Goal: Task Accomplishment & Management: Manage account settings

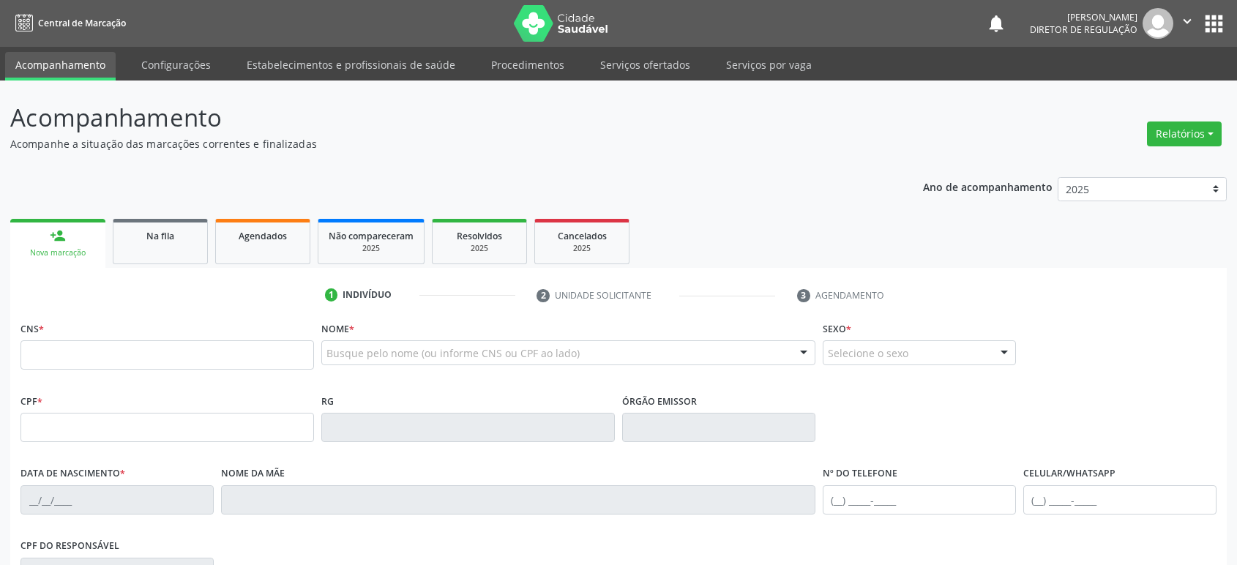
click at [158, 241] on div "Na fila" at bounding box center [160, 235] width 73 height 15
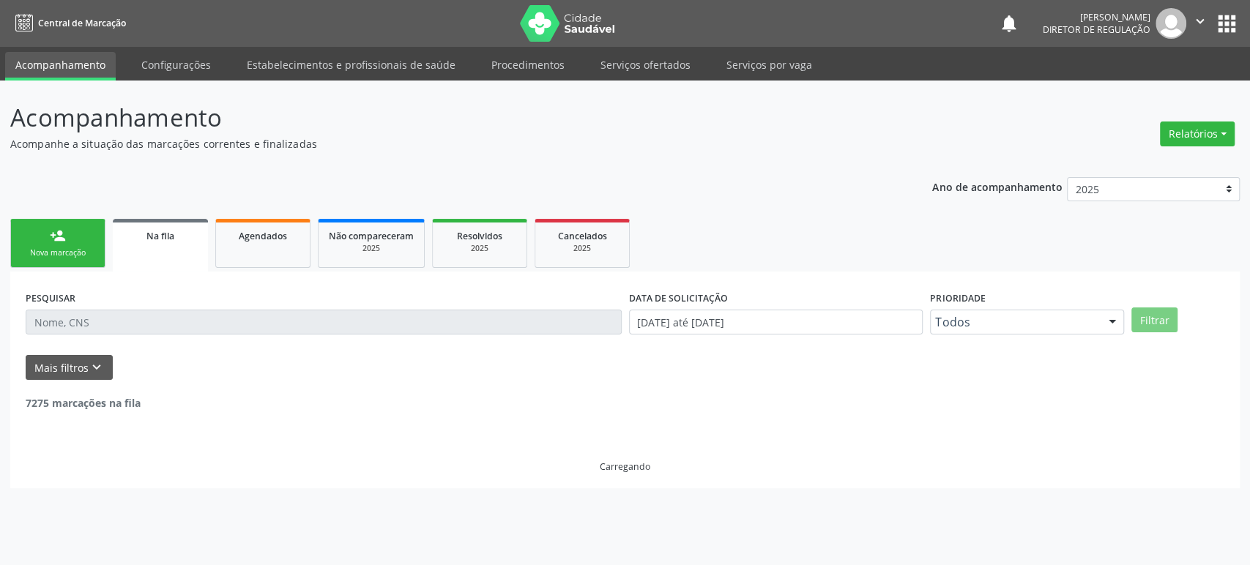
click at [130, 321] on input "text" at bounding box center [324, 322] width 596 height 25
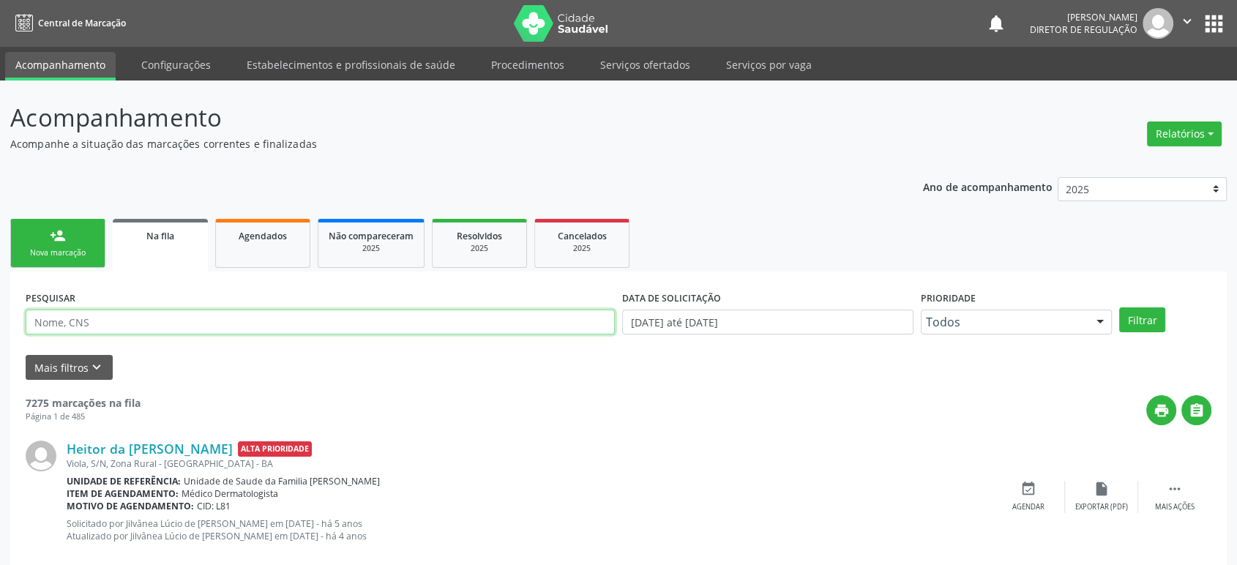
click at [130, 321] on input "text" at bounding box center [320, 322] width 589 height 25
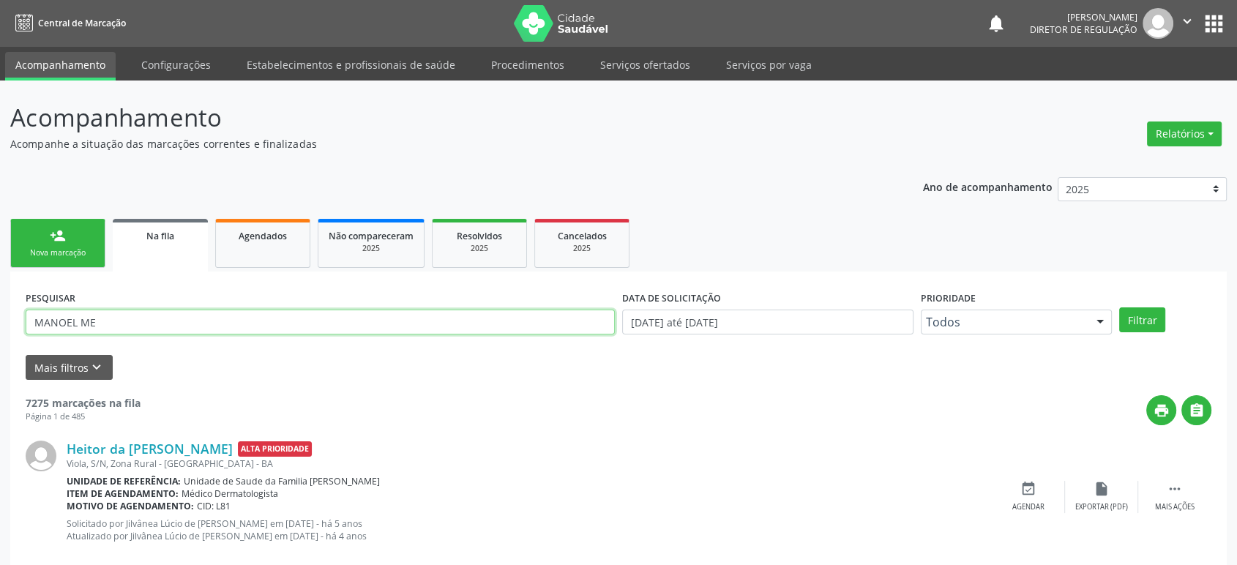
click at [1119, 307] on button "Filtrar" at bounding box center [1142, 319] width 46 height 25
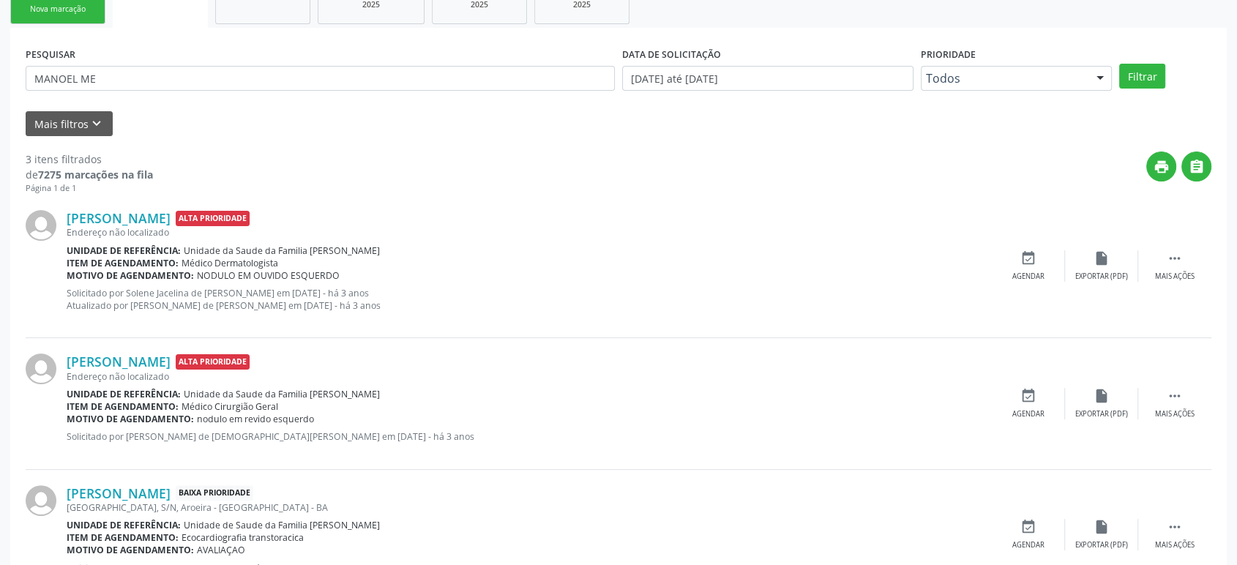
scroll to position [303, 0]
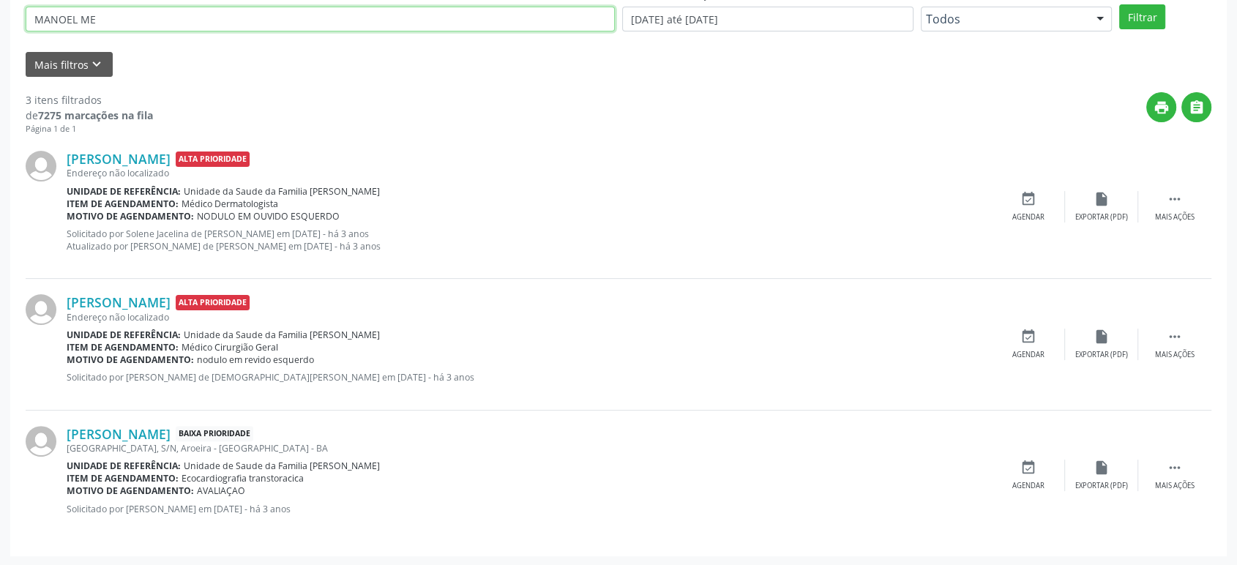
click at [74, 17] on input "MANOEL ME" at bounding box center [320, 19] width 589 height 25
click at [1119, 4] on button "Filtrar" at bounding box center [1142, 16] width 46 height 25
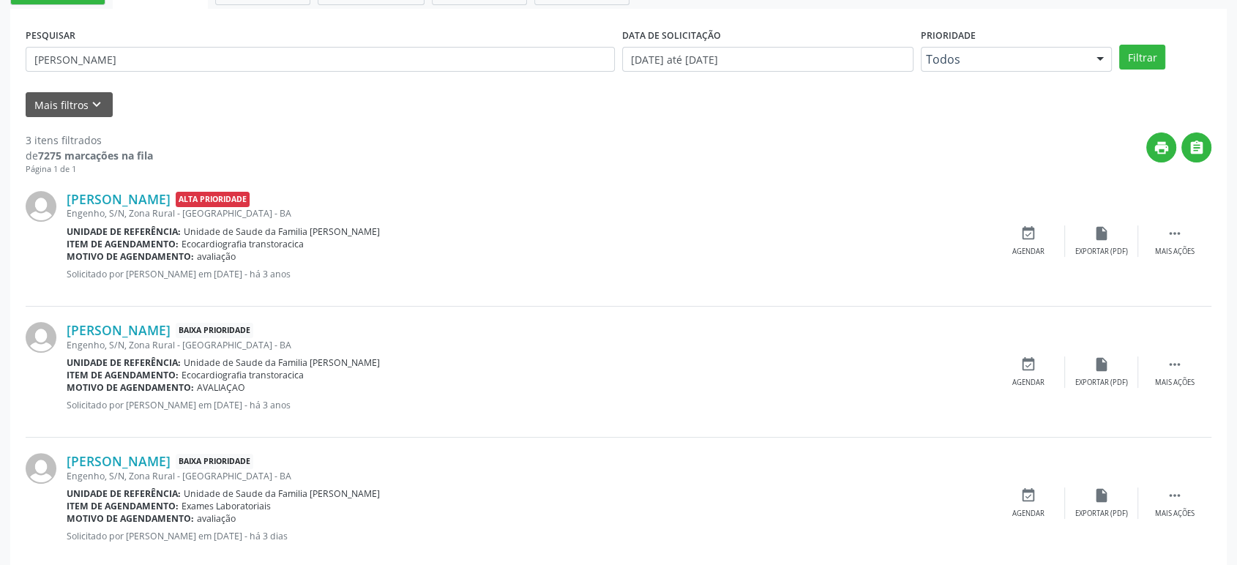
scroll to position [290, 0]
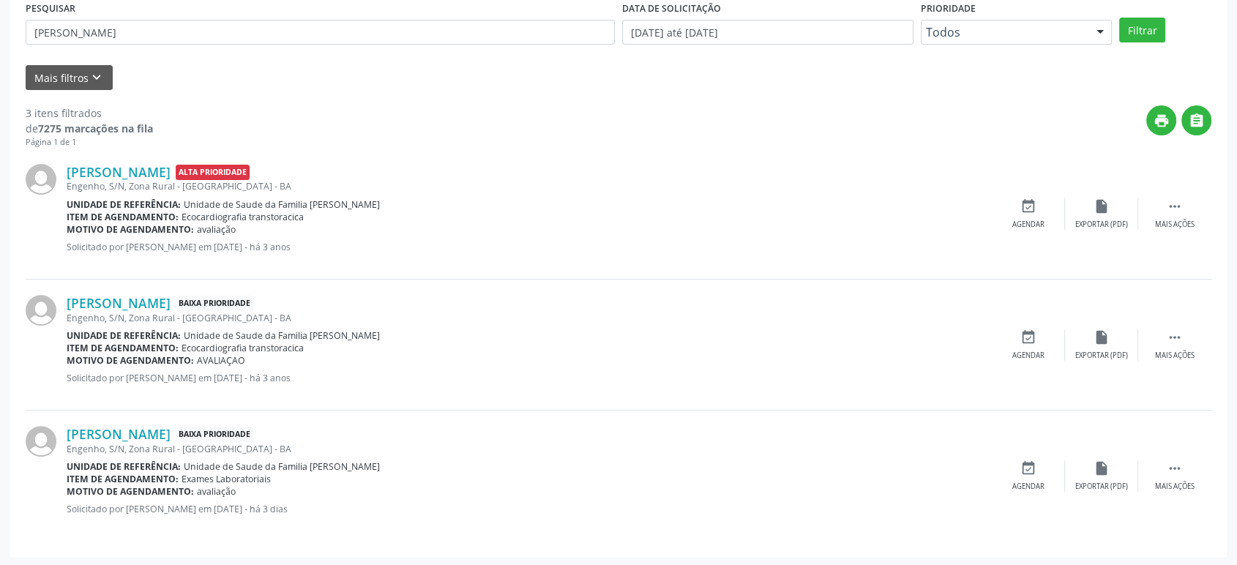
click at [130, 162] on div "[PERSON_NAME] Alta Prioridade [GEOGRAPHIC_DATA], S/N, Zona Rural - [GEOGRAPHIC_…" at bounding box center [619, 214] width 1186 height 131
click at [158, 165] on link "[PERSON_NAME]" at bounding box center [119, 172] width 104 height 16
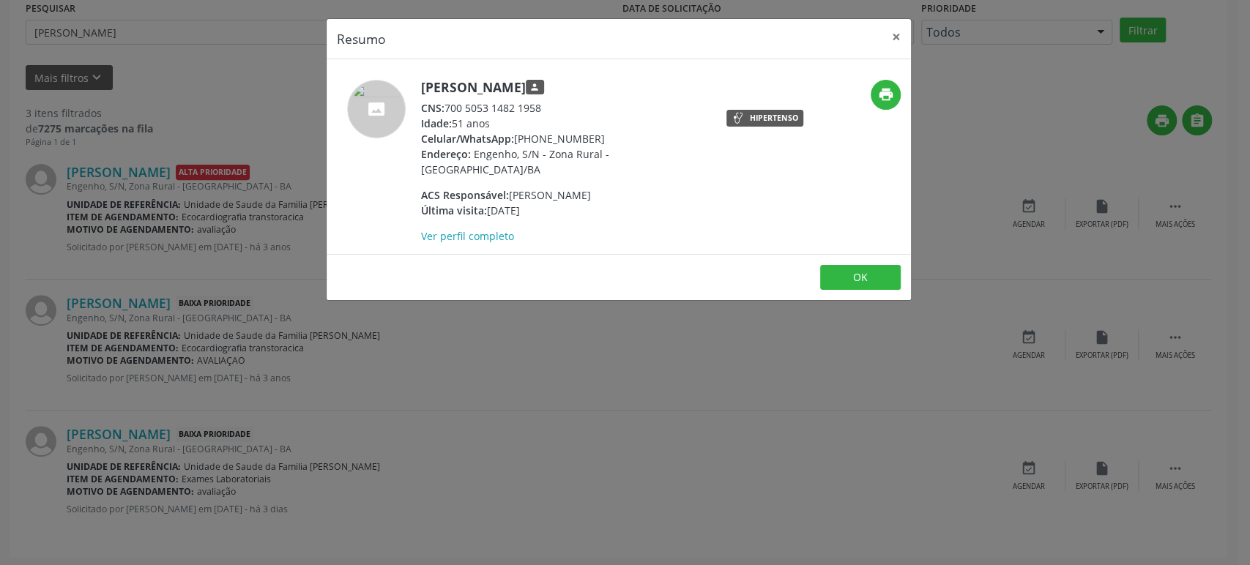
click at [618, 341] on div "Resumo × [PERSON_NAME] person CNS: 700 5053 1482 1958 Idade: 51 anos Celular/Wh…" at bounding box center [625, 282] width 1250 height 565
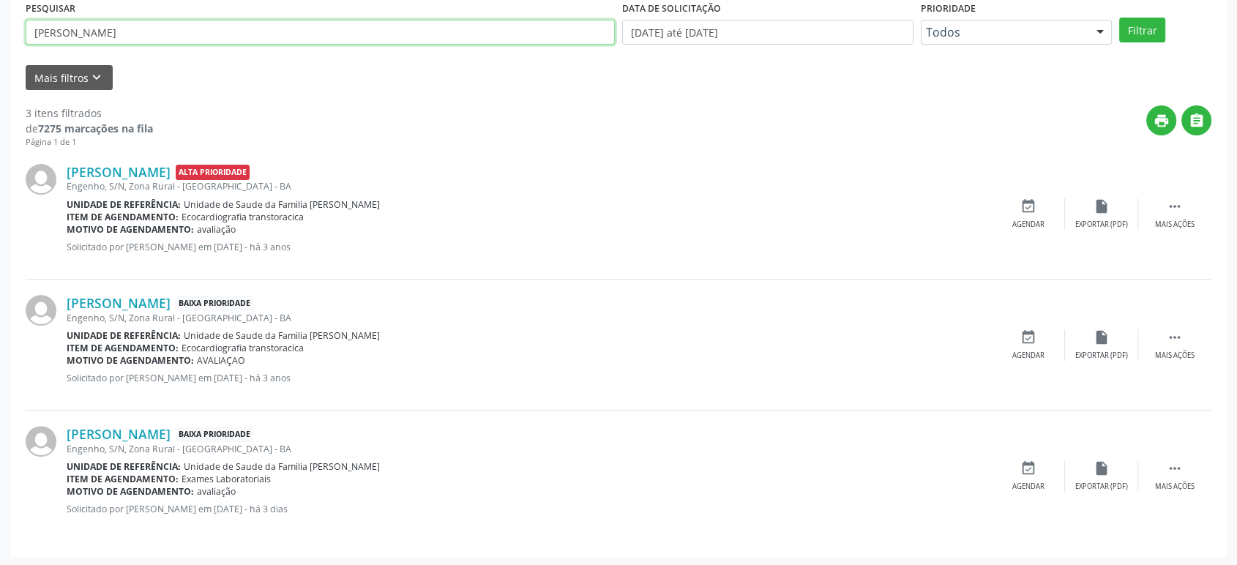
click at [70, 30] on input "[PERSON_NAME]" at bounding box center [320, 32] width 589 height 25
click at [1119, 18] on button "Filtrar" at bounding box center [1142, 30] width 46 height 25
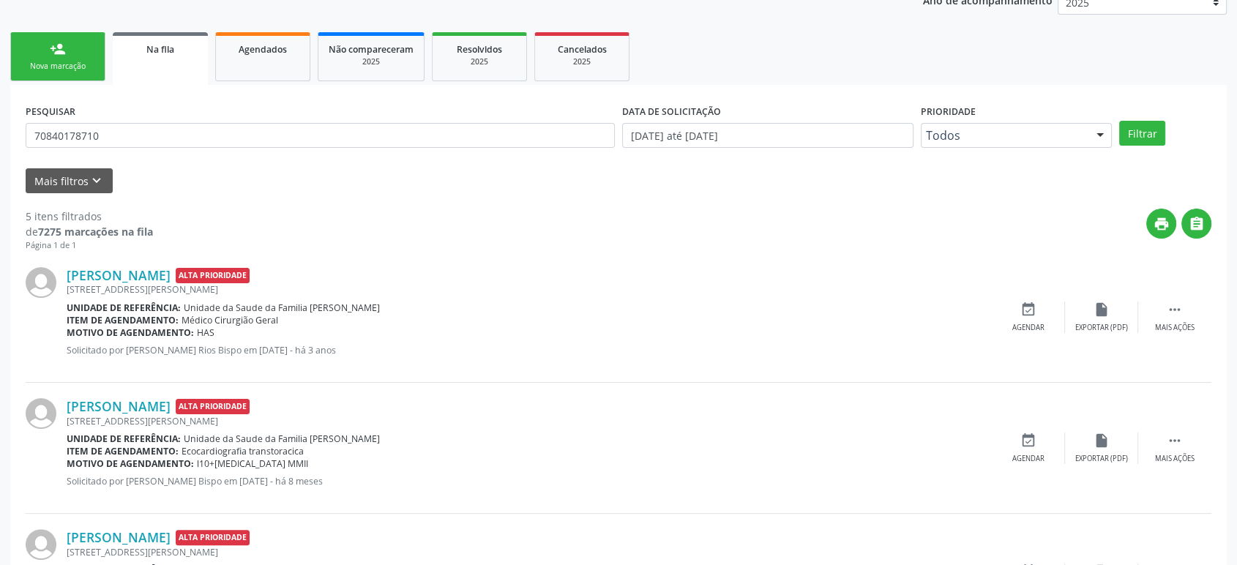
scroll to position [244, 0]
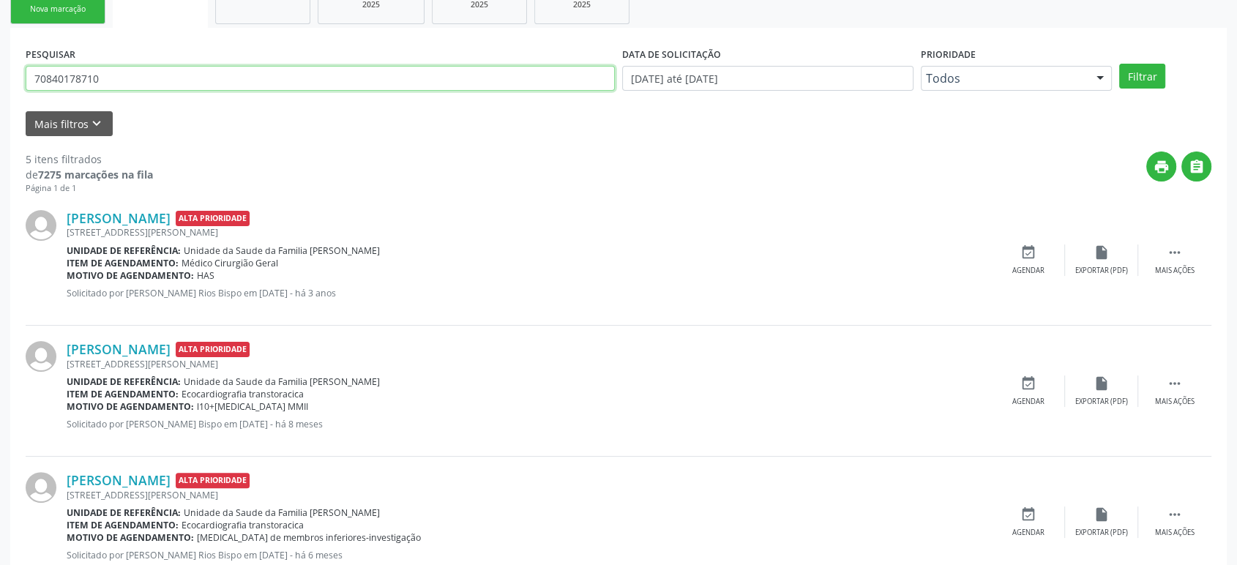
click at [212, 84] on input "70840178710" at bounding box center [320, 78] width 589 height 25
click at [1119, 64] on button "Filtrar" at bounding box center [1142, 76] width 46 height 25
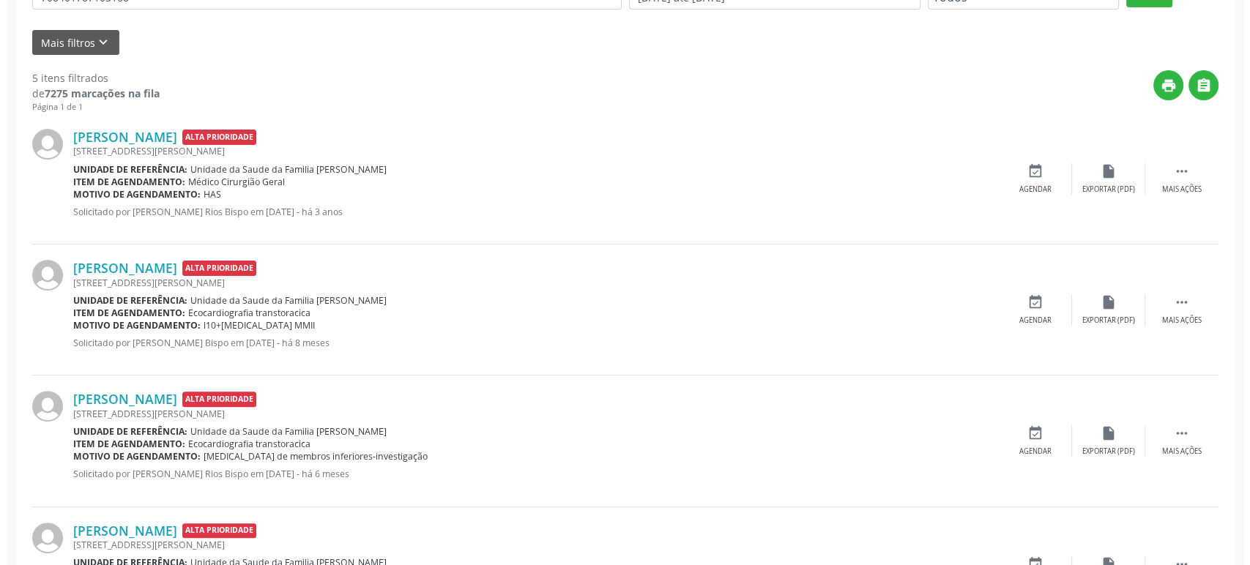
scroll to position [406, 0]
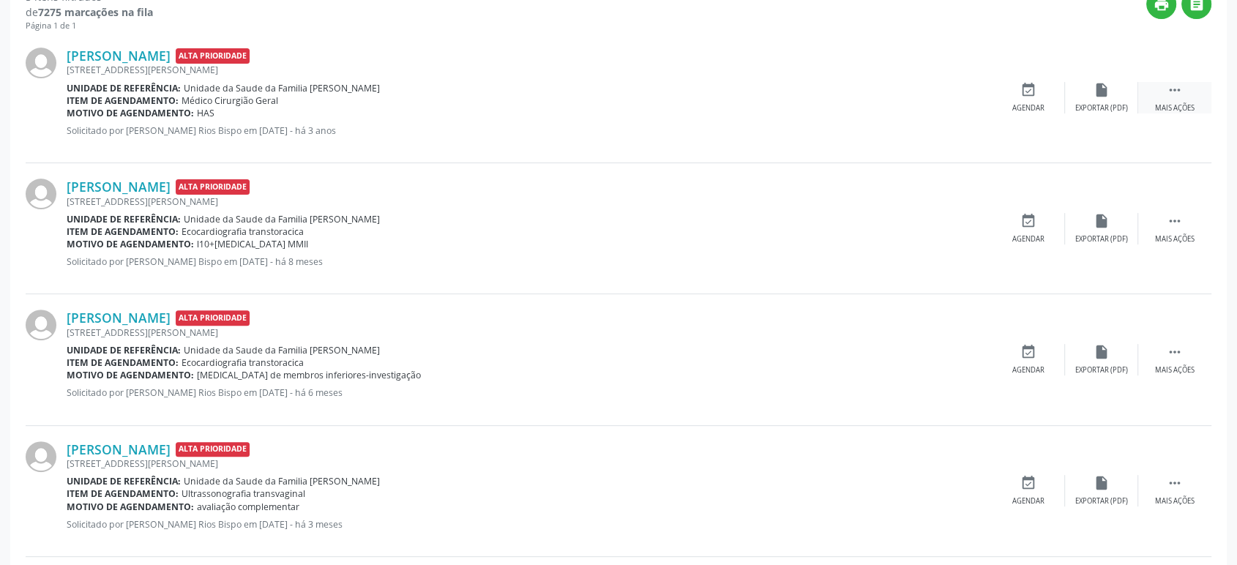
click at [1172, 94] on icon "" at bounding box center [1175, 90] width 16 height 16
click at [1043, 87] on div "cancel Cancelar" at bounding box center [1028, 97] width 73 height 31
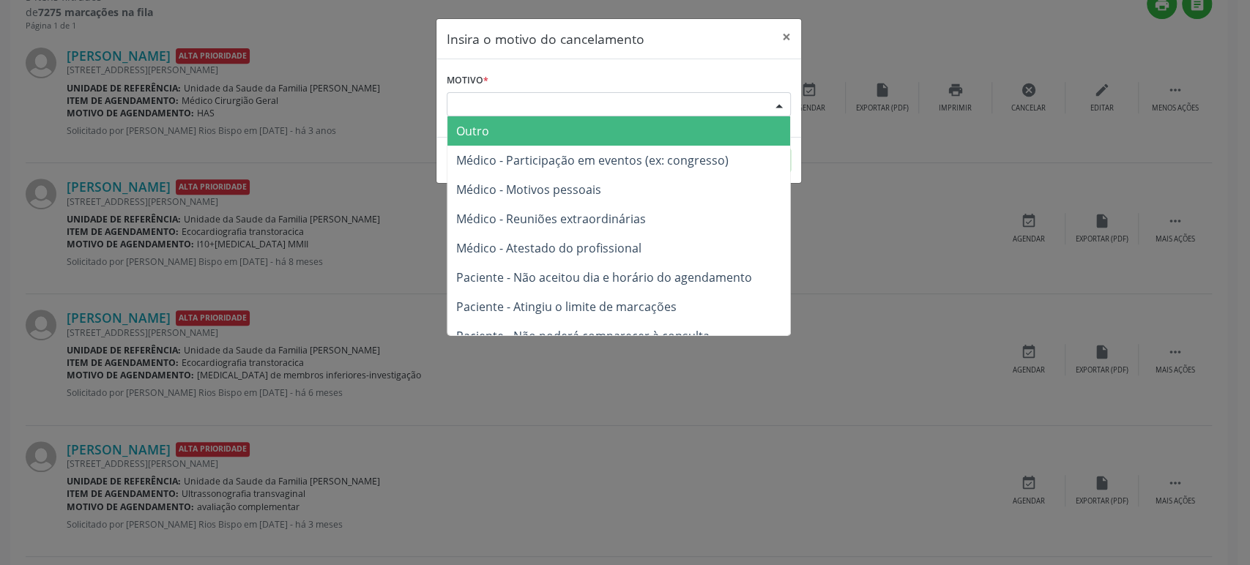
click at [594, 97] on div "Escolha o motivo" at bounding box center [619, 104] width 344 height 25
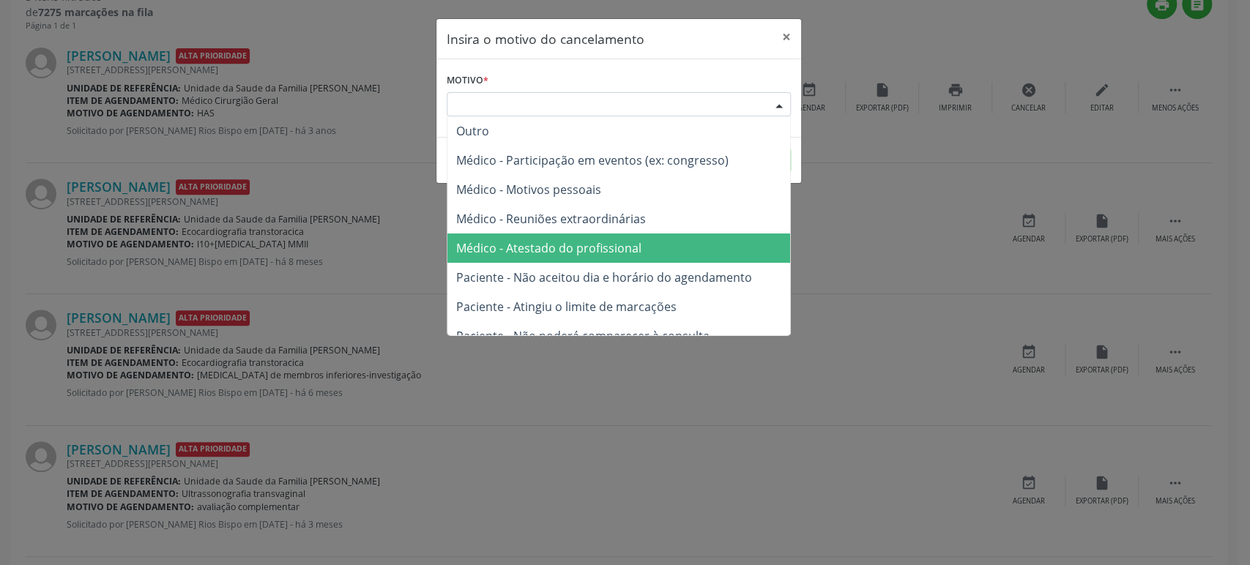
click at [565, 244] on span "Médico - Atestado do profissional" at bounding box center [548, 248] width 185 height 16
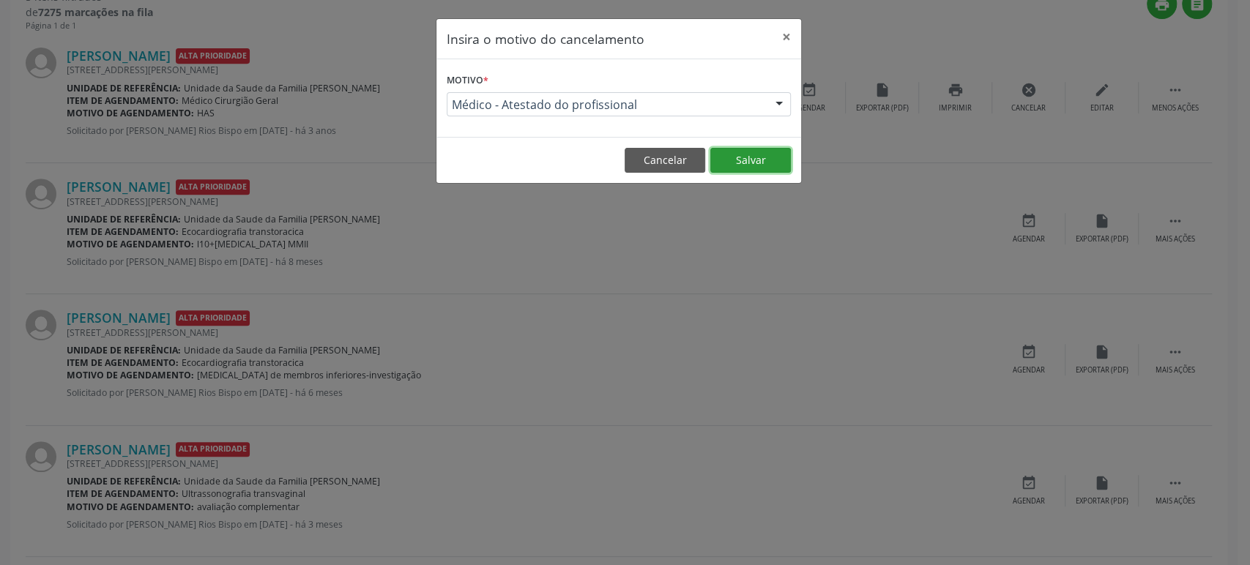
click at [743, 160] on button "Salvar" at bounding box center [750, 160] width 81 height 25
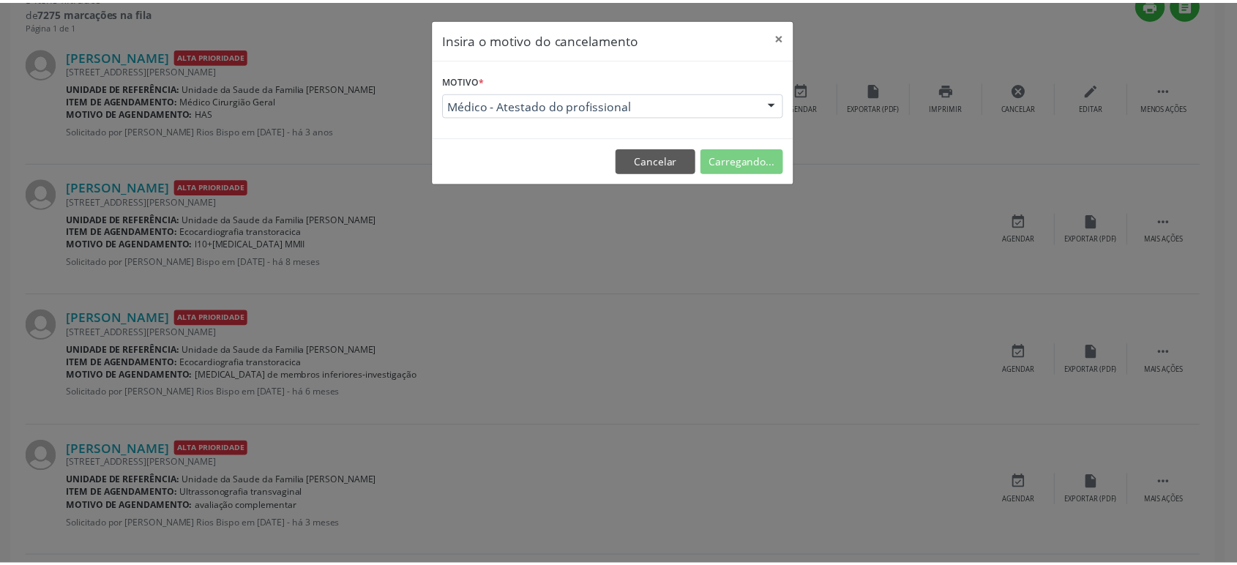
scroll to position [0, 0]
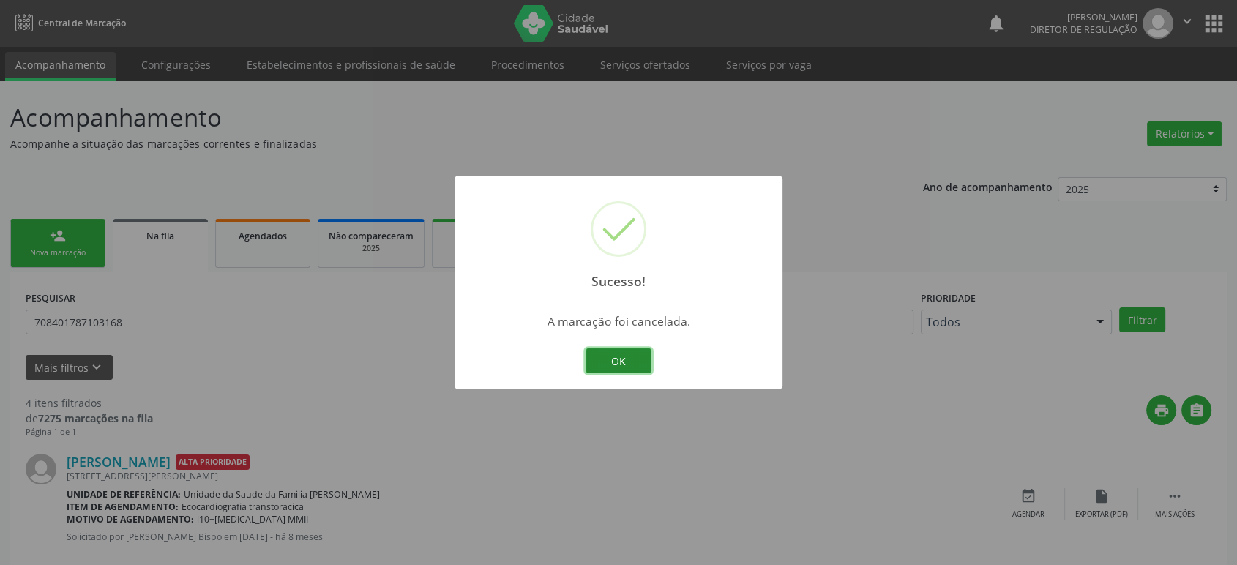
click at [619, 357] on button "OK" at bounding box center [619, 360] width 66 height 25
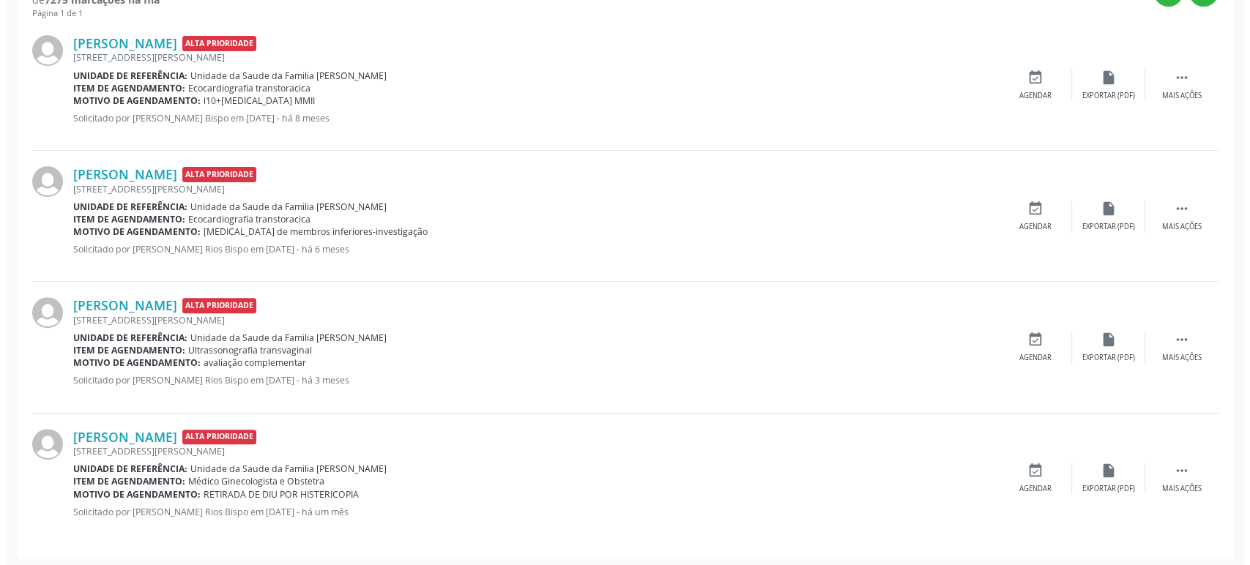
scroll to position [422, 0]
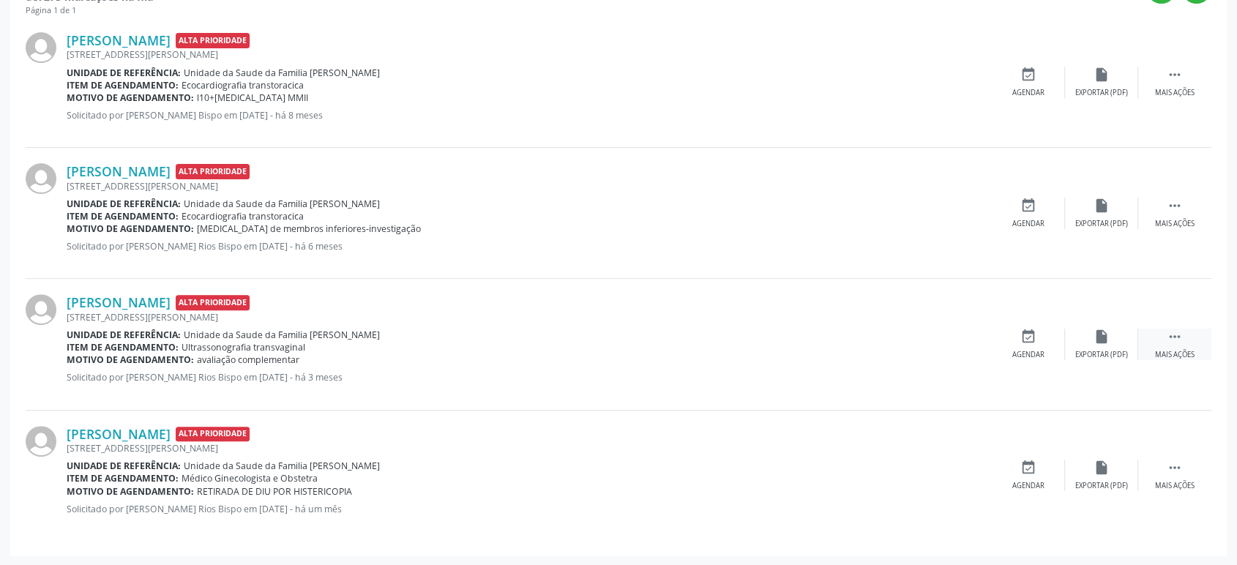
click at [1173, 342] on icon "" at bounding box center [1175, 337] width 16 height 16
click at [1026, 334] on icon "cancel" at bounding box center [1028, 337] width 16 height 16
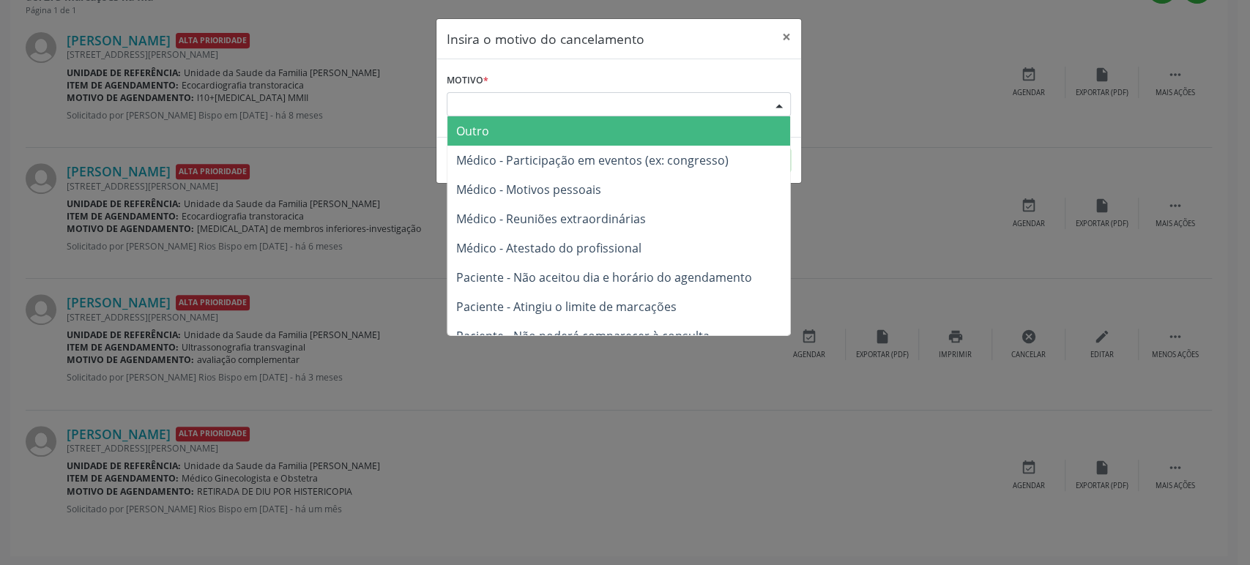
click at [551, 100] on div "Escolha o motivo" at bounding box center [619, 104] width 344 height 25
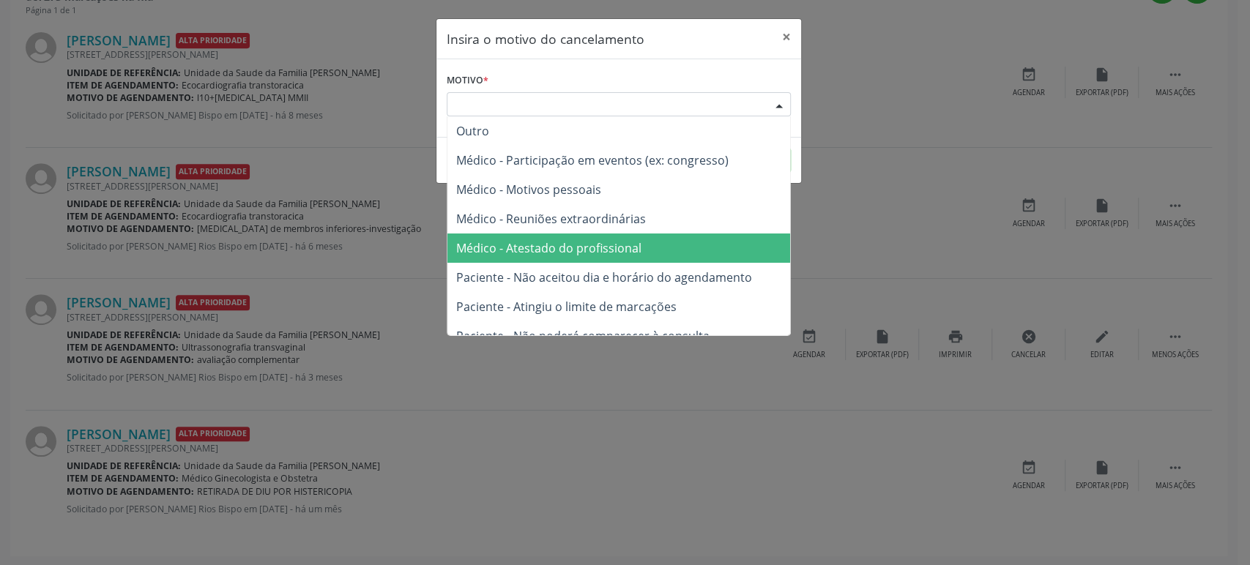
click at [594, 236] on span "Médico - Atestado do profissional" at bounding box center [618, 248] width 343 height 29
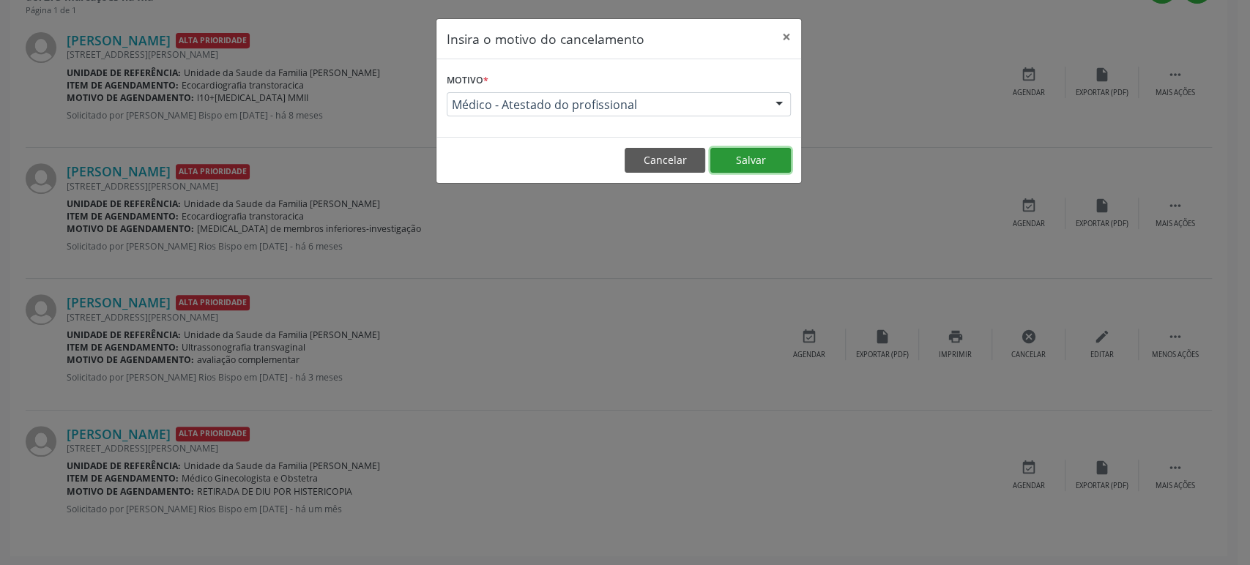
click at [759, 154] on button "Salvar" at bounding box center [750, 160] width 81 height 25
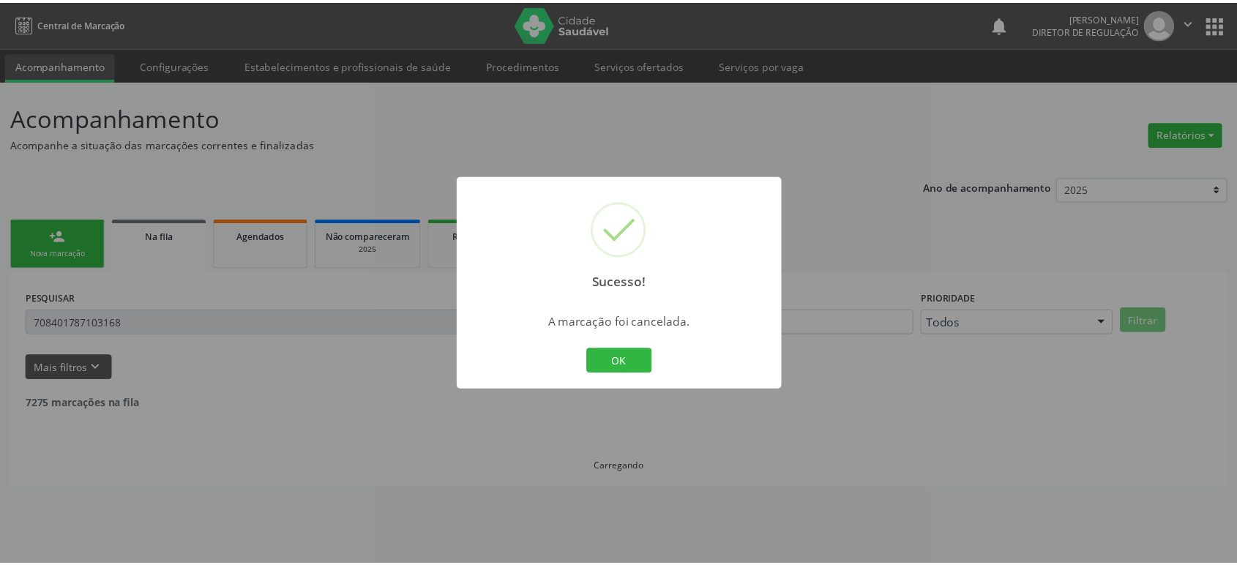
scroll to position [0, 0]
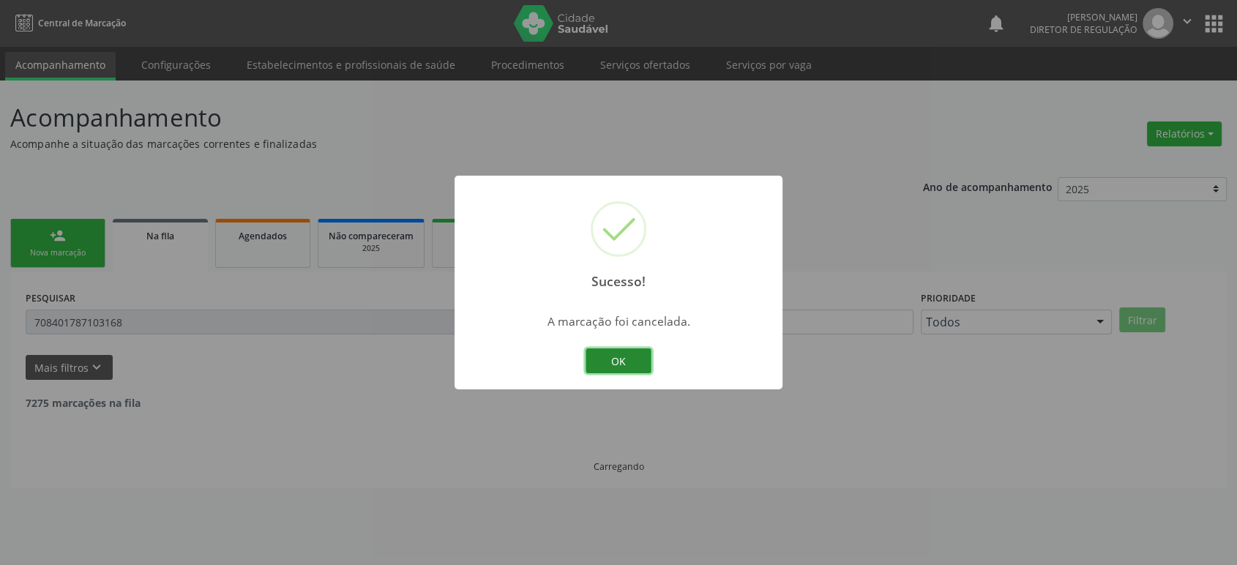
click at [616, 357] on button "OK" at bounding box center [619, 360] width 66 height 25
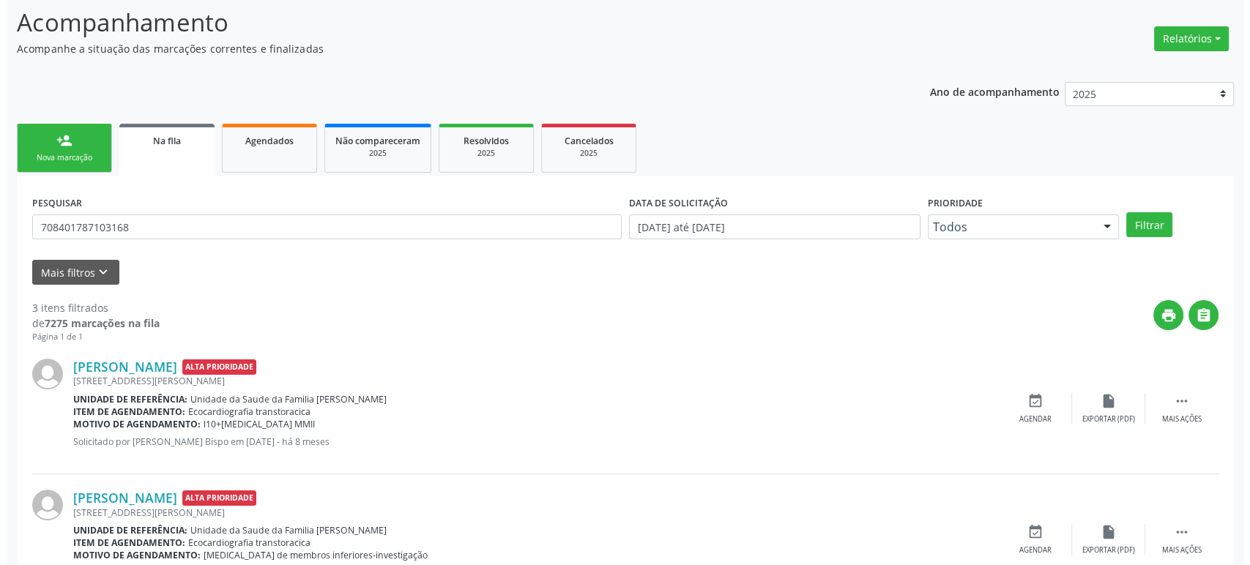
scroll to position [290, 0]
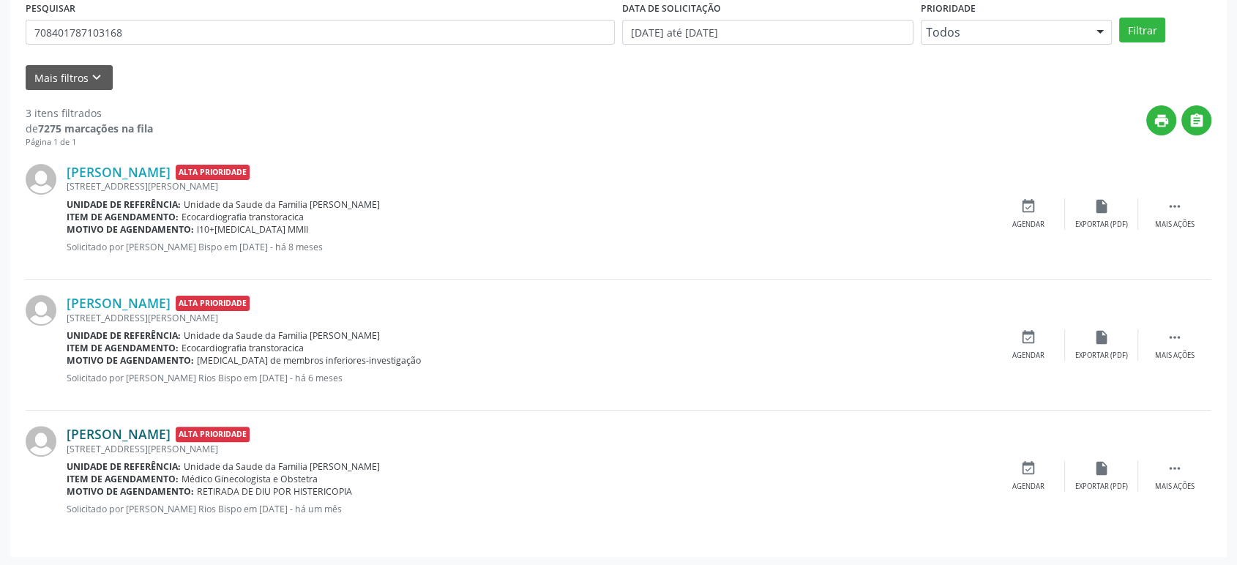
click at [149, 432] on link "[PERSON_NAME]" at bounding box center [119, 434] width 104 height 16
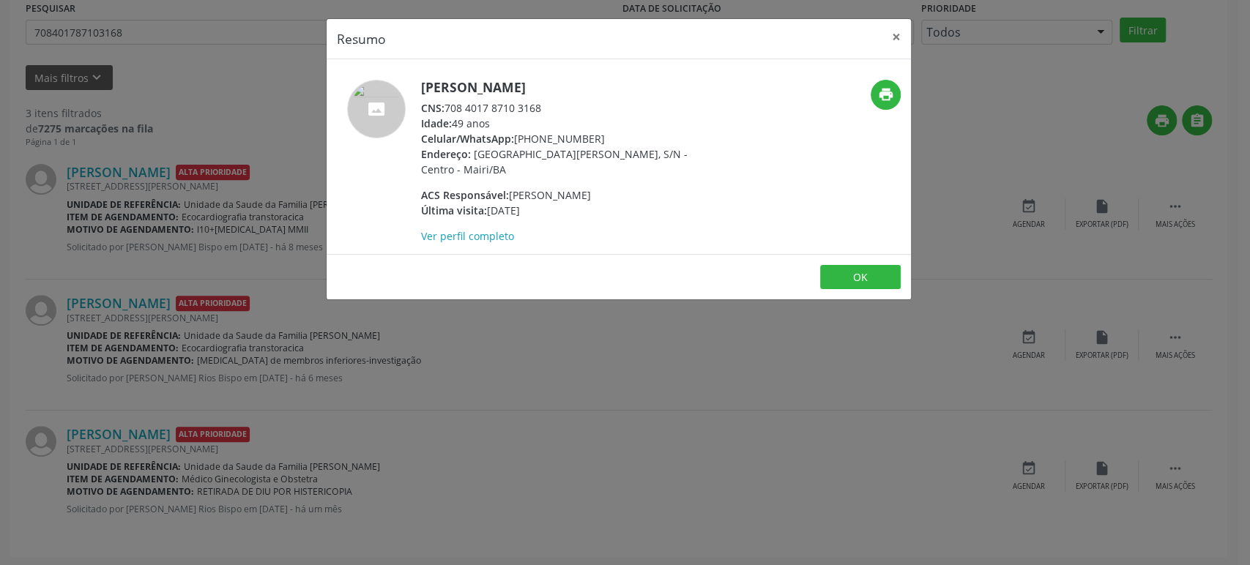
drag, startPoint x: 446, startPoint y: 105, endPoint x: 543, endPoint y: 105, distance: 97.4
click at [543, 105] on div "CNS: 708 4017 8710 3168" at bounding box center [563, 107] width 285 height 15
copy div "708 4017 8710 3168"
click at [168, 116] on div "Resumo × [PERSON_NAME] CNS: 708 4017 8710 3168 Idade: 49 anos Celular/WhatsApp:…" at bounding box center [625, 282] width 1250 height 565
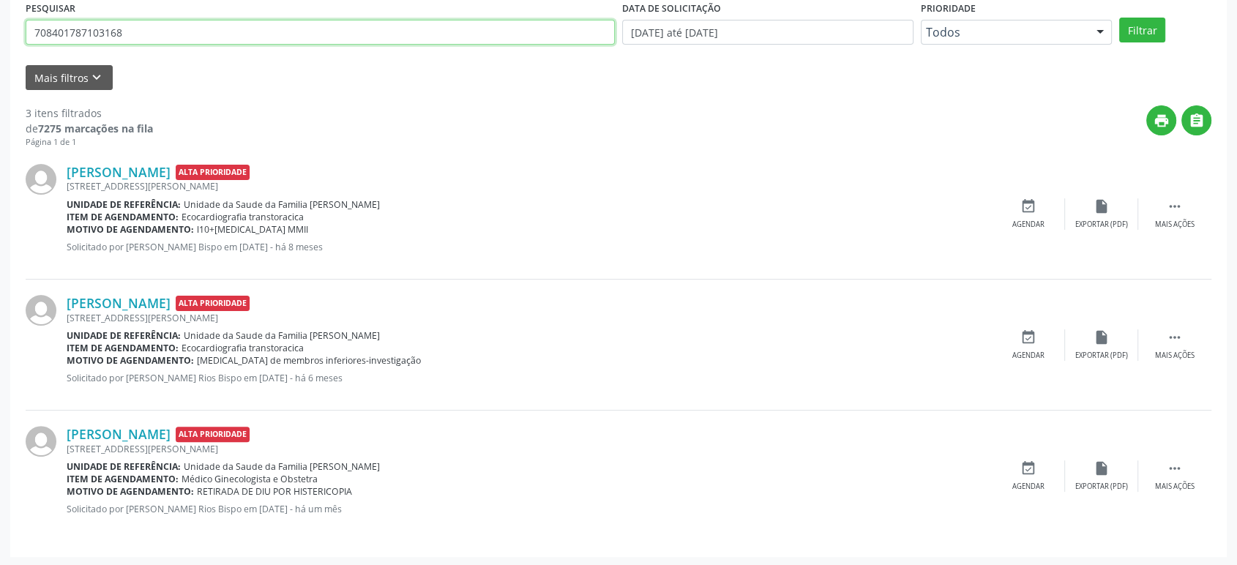
click at [202, 32] on input "708401787103168" at bounding box center [320, 32] width 589 height 25
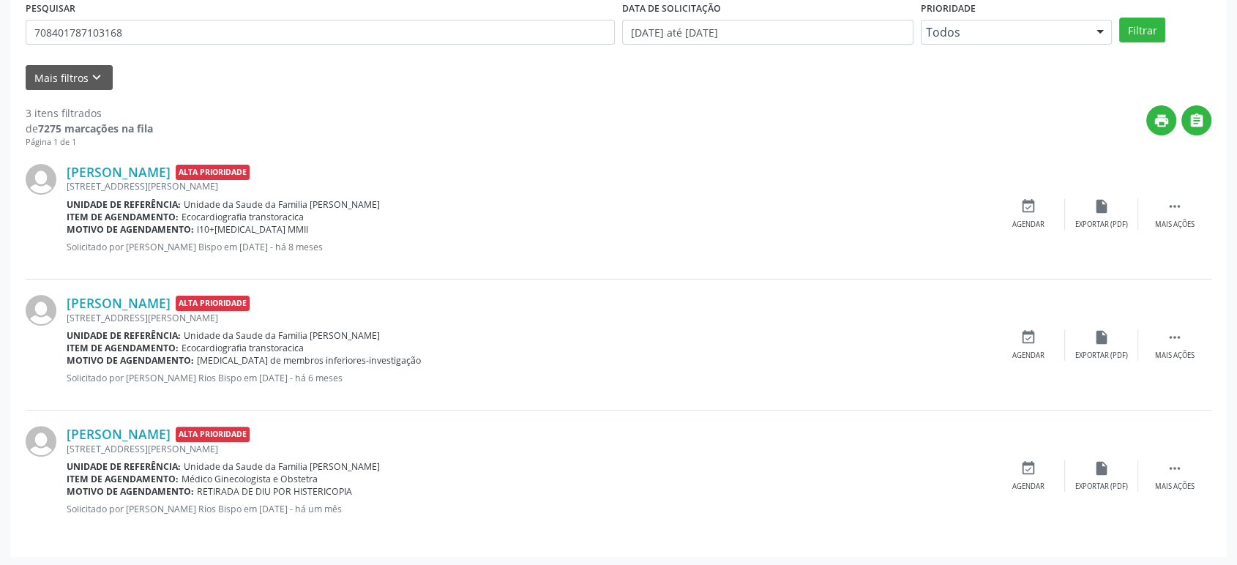
click at [470, 431] on div "[PERSON_NAME] Alta Prioridade" at bounding box center [529, 434] width 925 height 16
click at [1176, 469] on icon "" at bounding box center [1175, 468] width 16 height 16
click at [1036, 463] on icon "cancel" at bounding box center [1028, 468] width 16 height 16
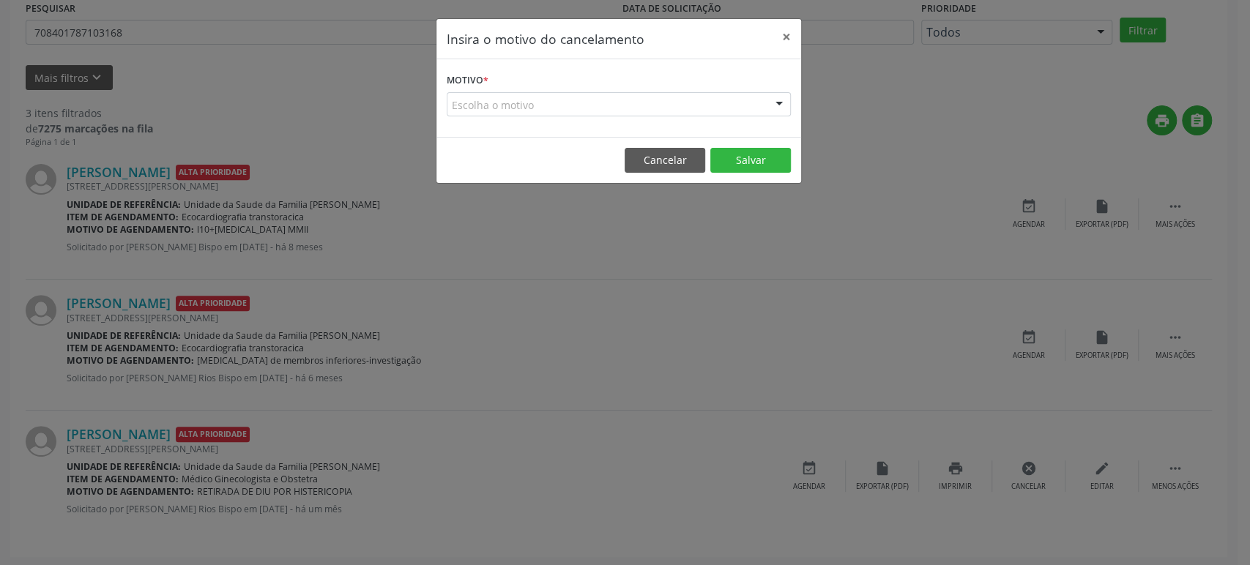
click at [485, 94] on div "Escolha o motivo" at bounding box center [619, 104] width 344 height 25
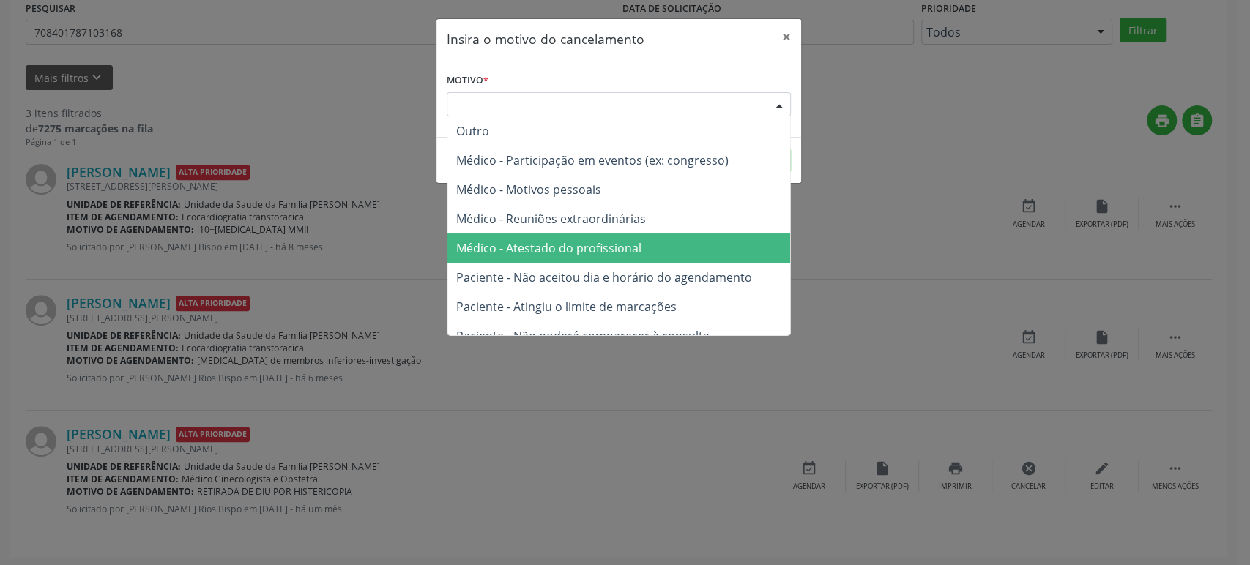
click at [570, 243] on span "Médico - Atestado do profissional" at bounding box center [548, 248] width 185 height 16
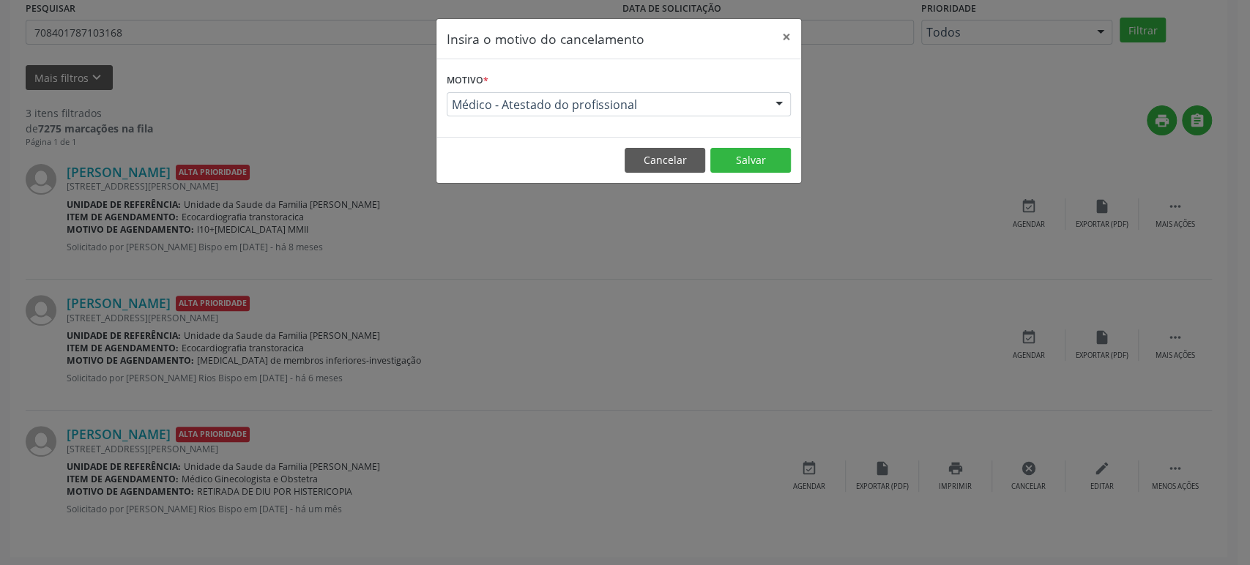
click at [763, 145] on footer "Cancelar Salvar" at bounding box center [618, 160] width 365 height 46
click at [759, 155] on button "Salvar" at bounding box center [750, 160] width 81 height 25
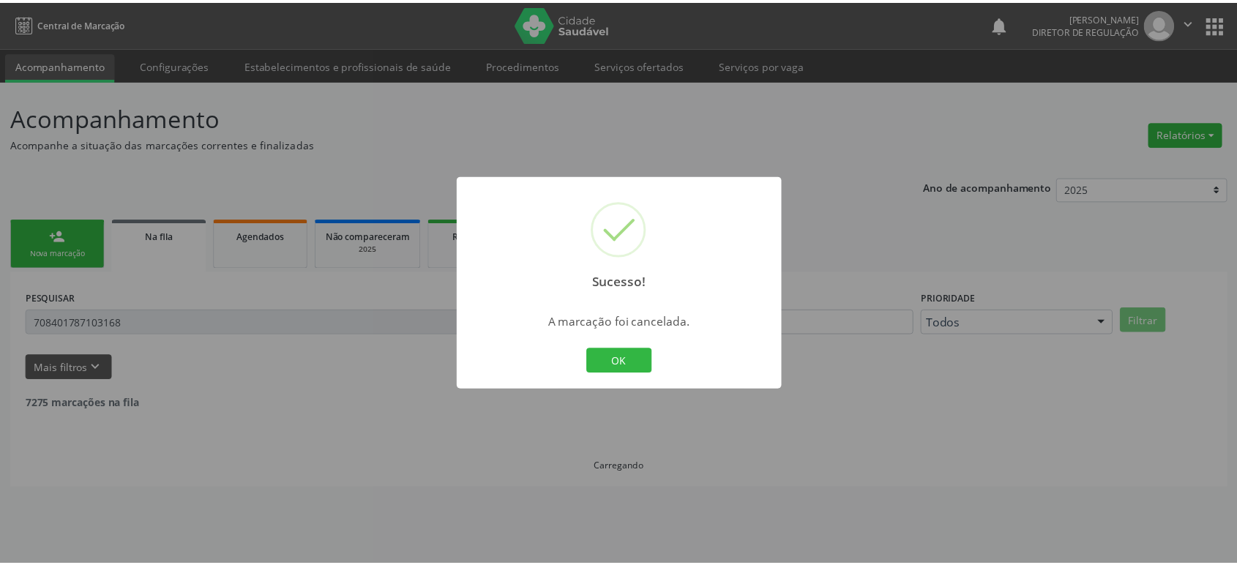
scroll to position [0, 0]
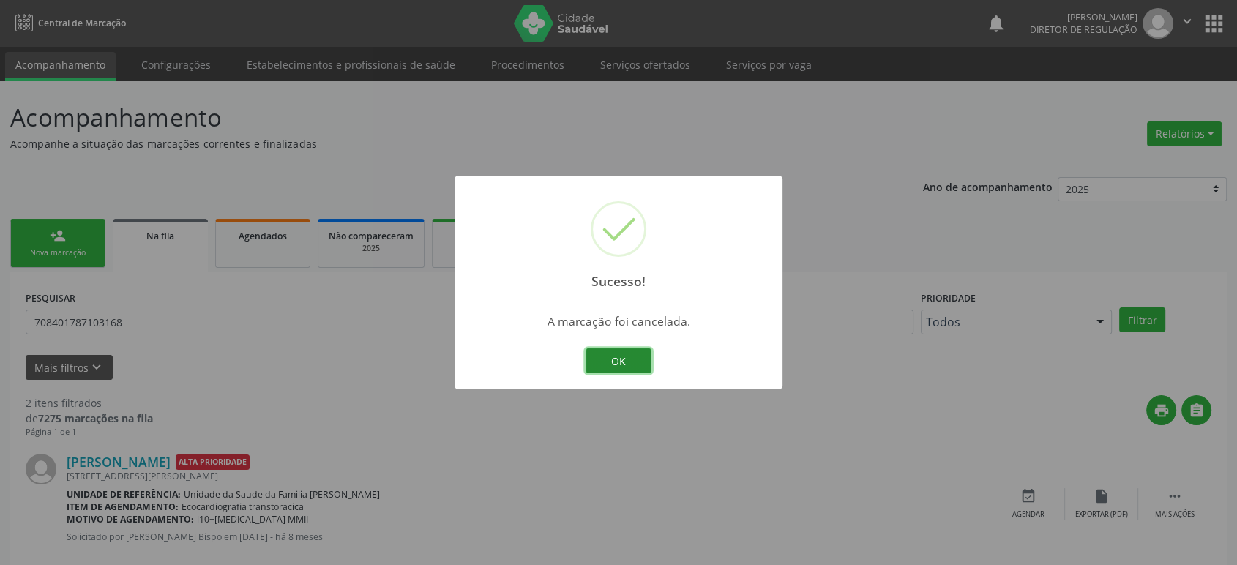
click at [624, 363] on button "OK" at bounding box center [619, 360] width 66 height 25
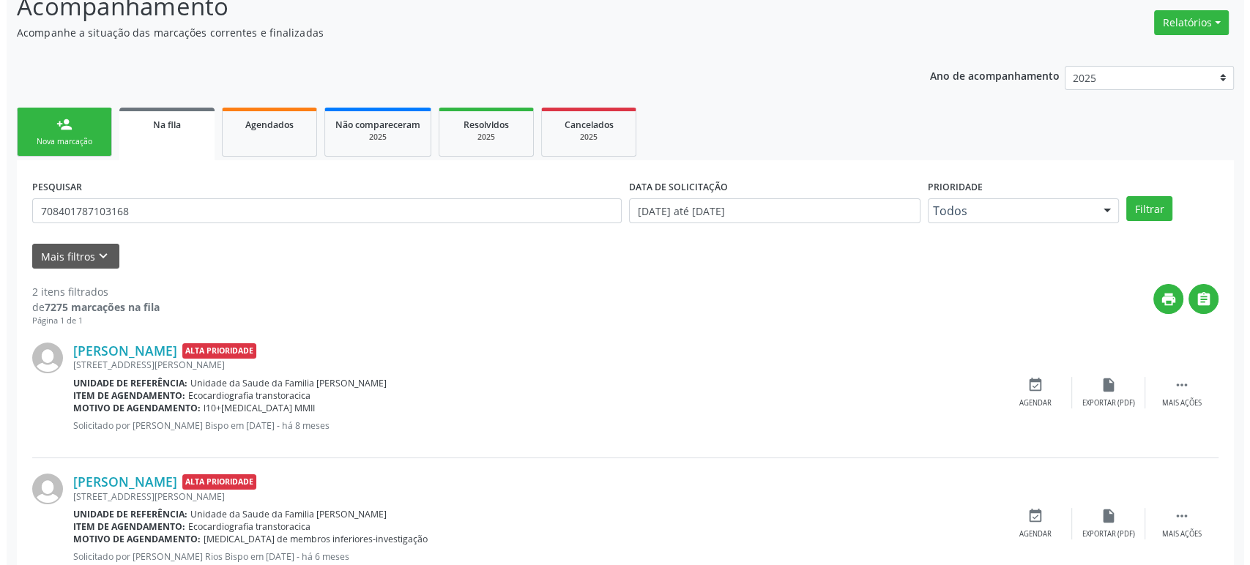
scroll to position [159, 0]
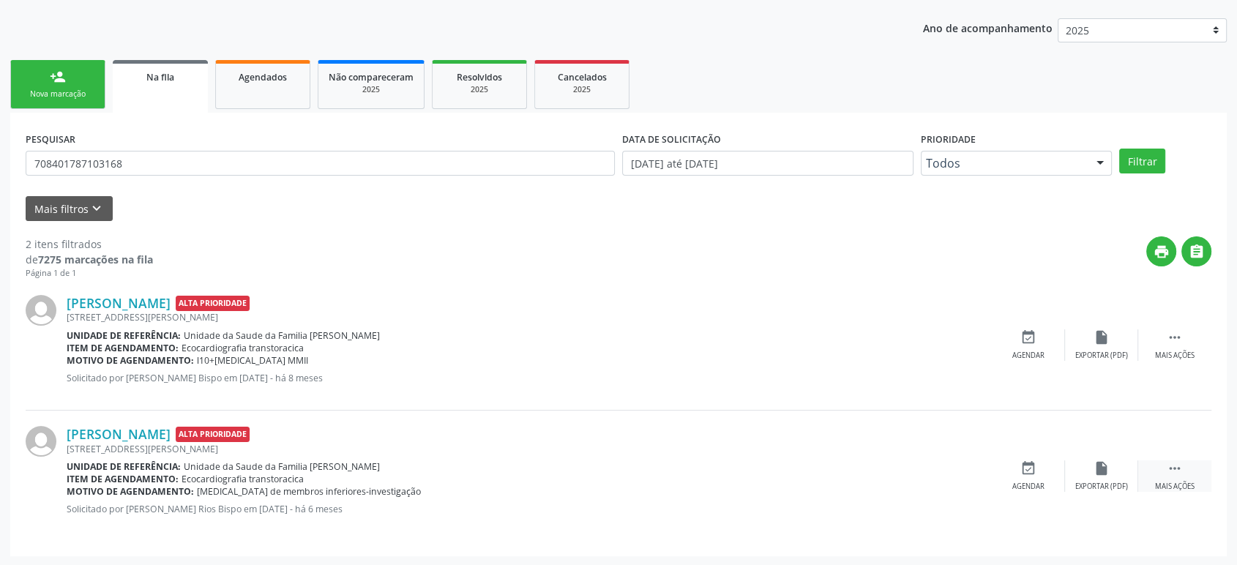
click at [1182, 465] on icon "" at bounding box center [1175, 468] width 16 height 16
click at [1026, 462] on icon "cancel" at bounding box center [1028, 468] width 16 height 16
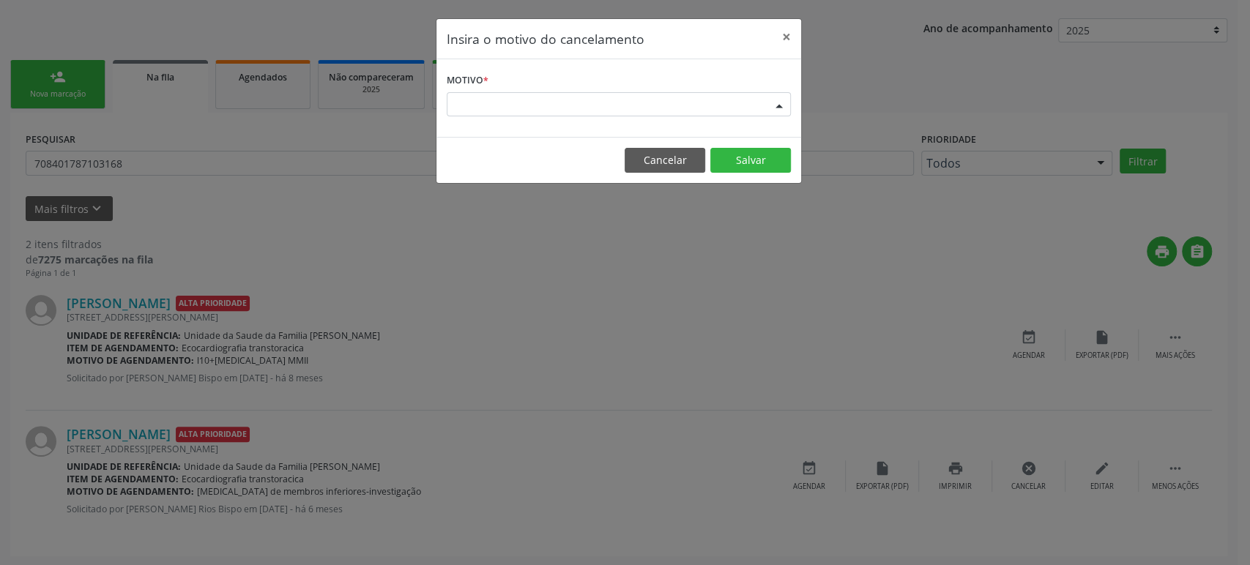
click at [546, 105] on div "Escolha o motivo" at bounding box center [619, 104] width 344 height 25
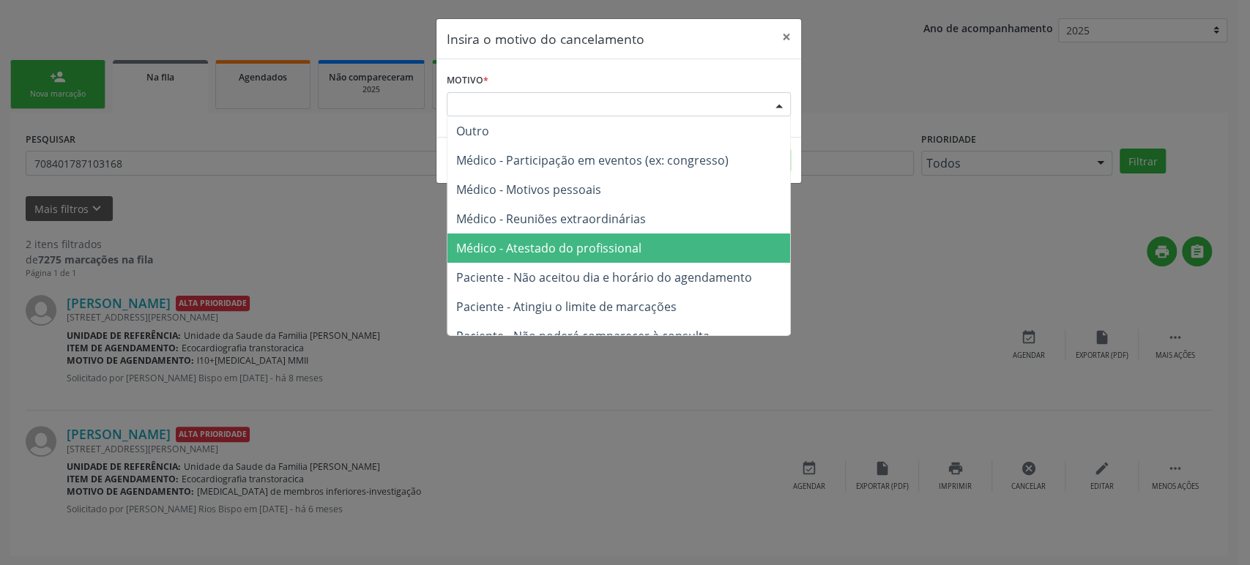
click at [576, 250] on span "Médico - Atestado do profissional" at bounding box center [548, 248] width 185 height 16
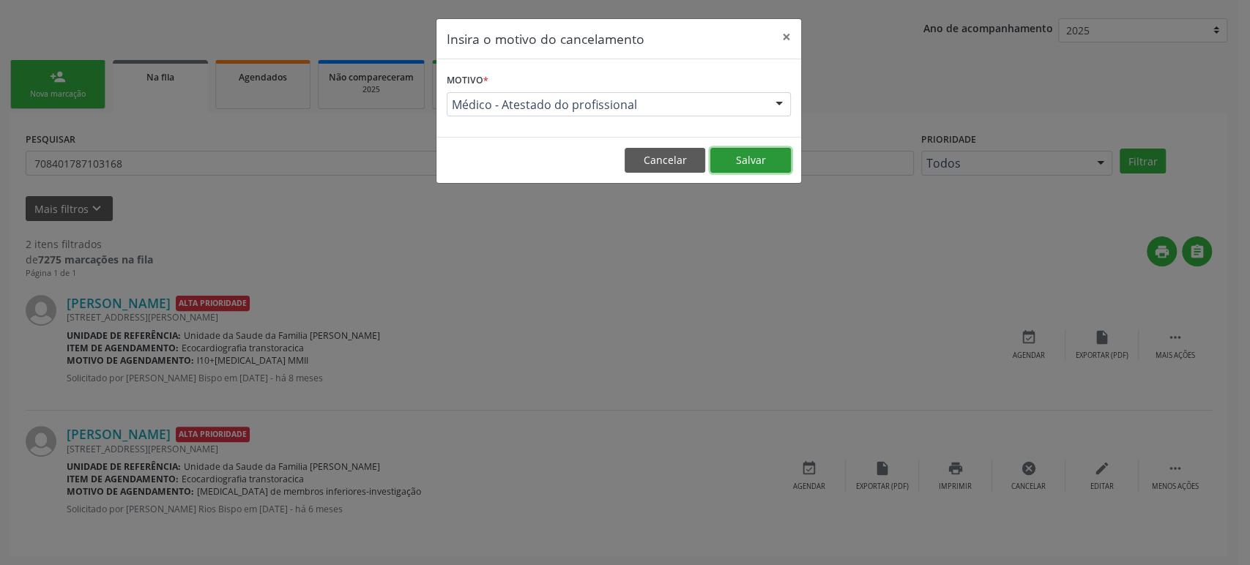
click at [762, 163] on button "Salvar" at bounding box center [750, 160] width 81 height 25
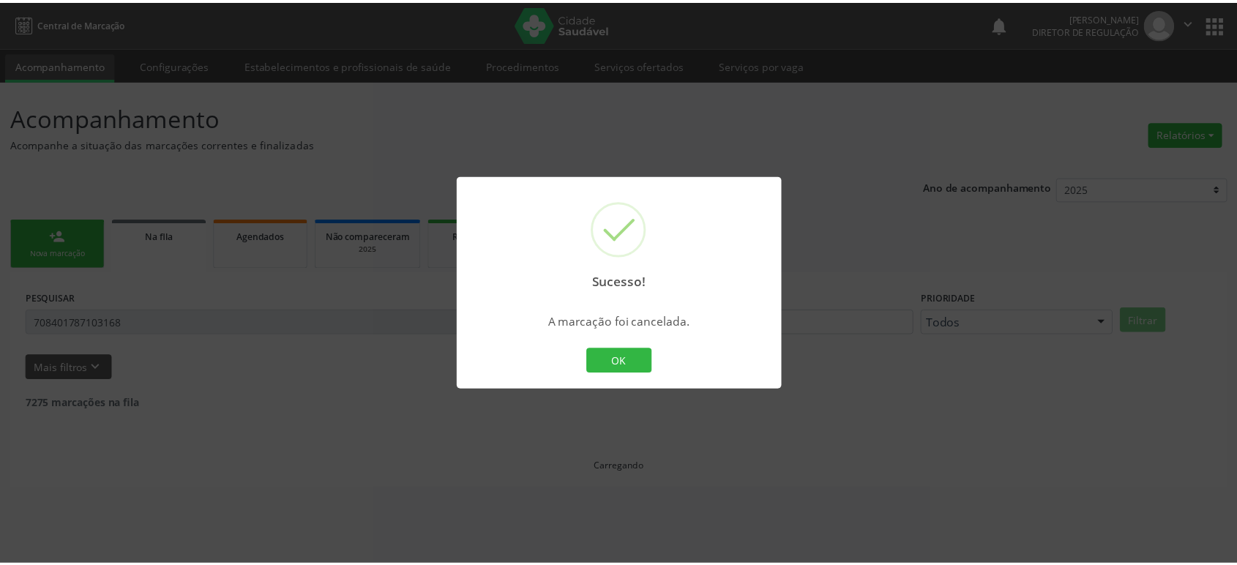
scroll to position [0, 0]
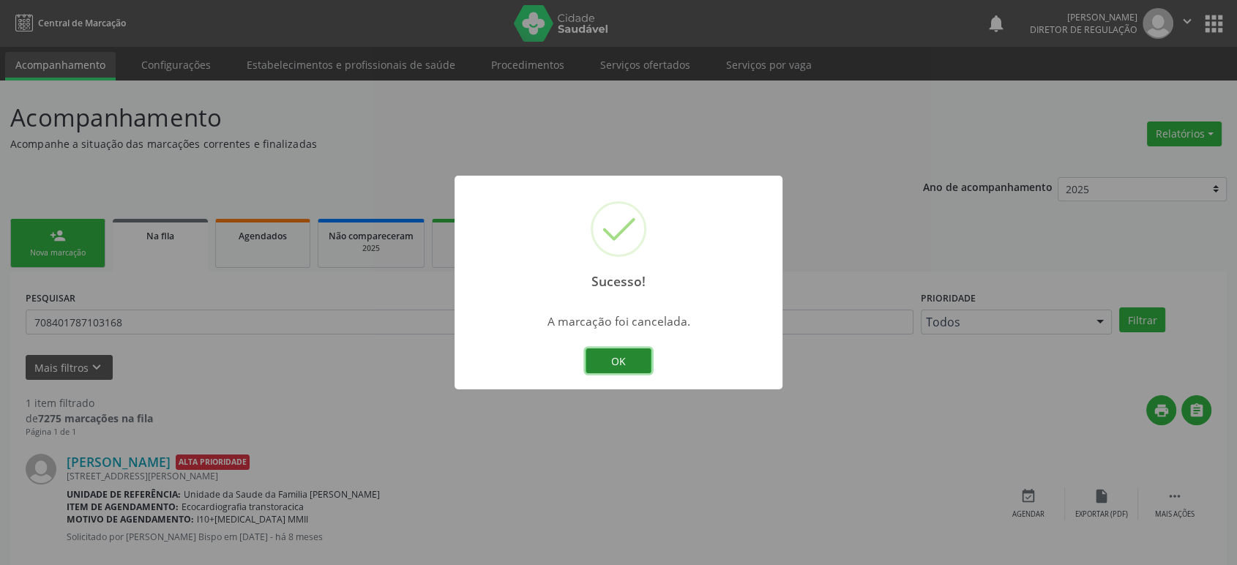
click at [602, 361] on button "OK" at bounding box center [619, 360] width 66 height 25
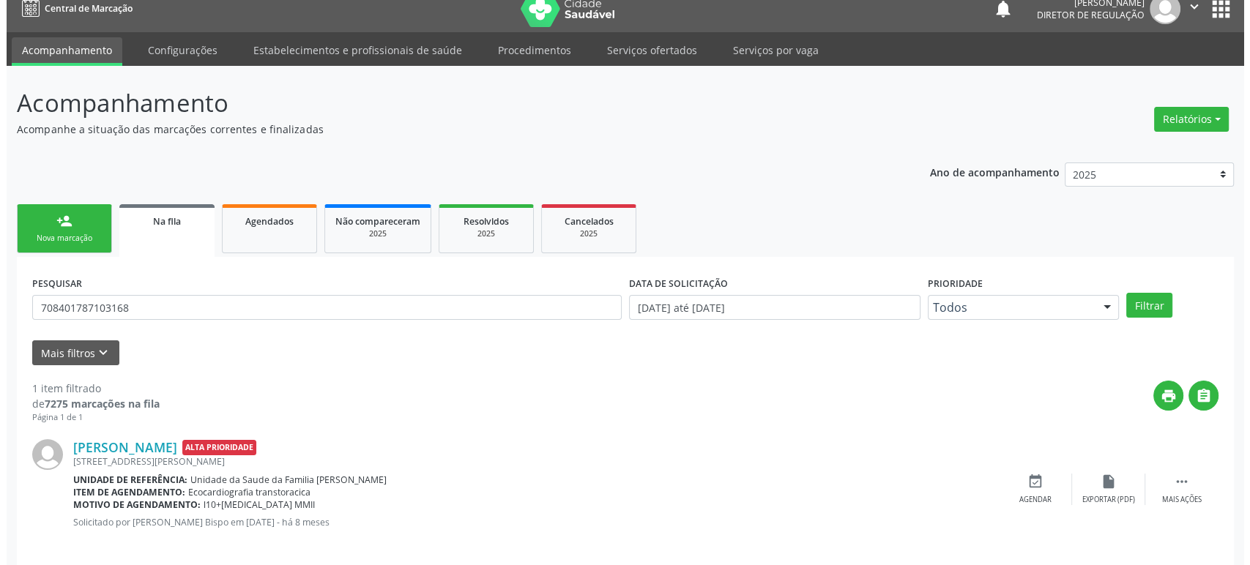
scroll to position [29, 0]
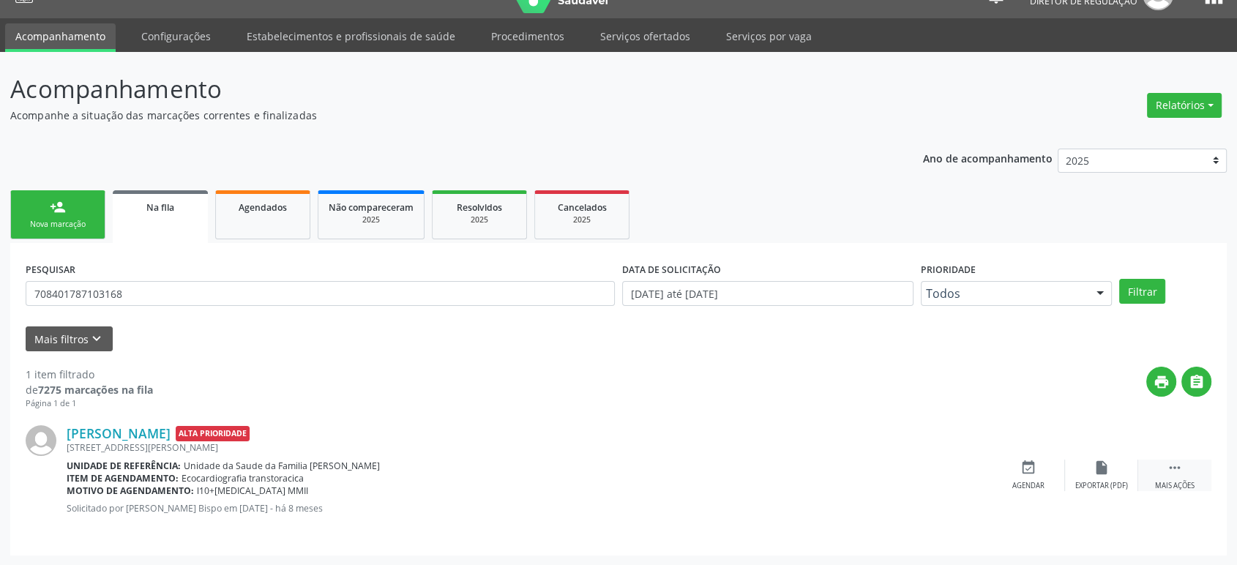
click at [1169, 481] on div "Mais ações" at bounding box center [1175, 486] width 40 height 10
click at [1022, 460] on icon "cancel" at bounding box center [1028, 468] width 16 height 16
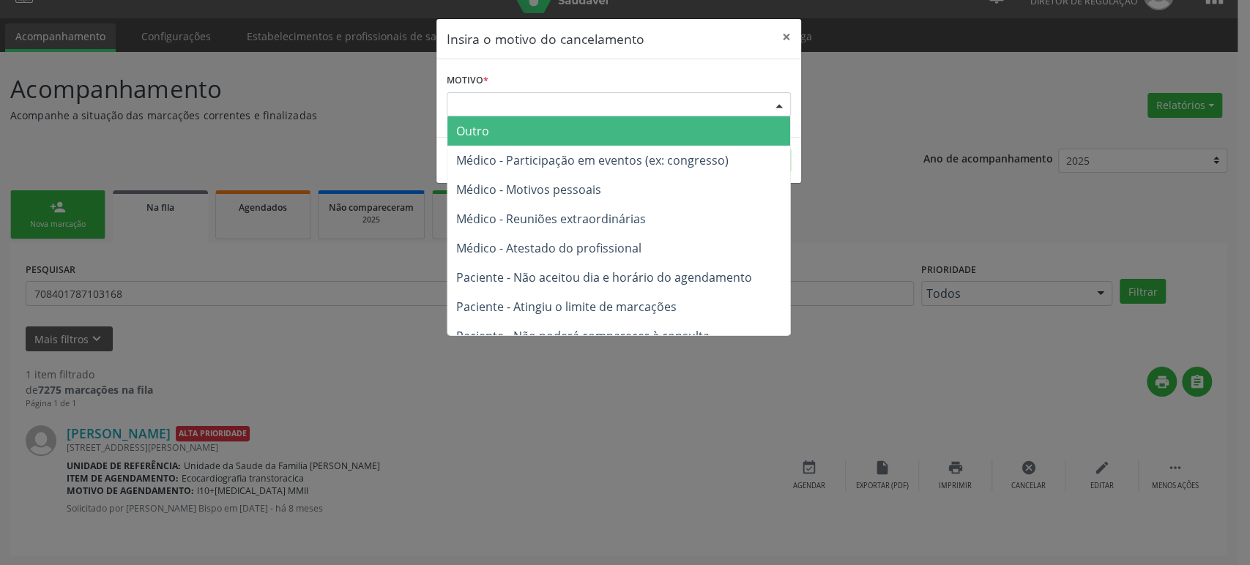
click at [538, 106] on div "Escolha o motivo" at bounding box center [619, 104] width 344 height 25
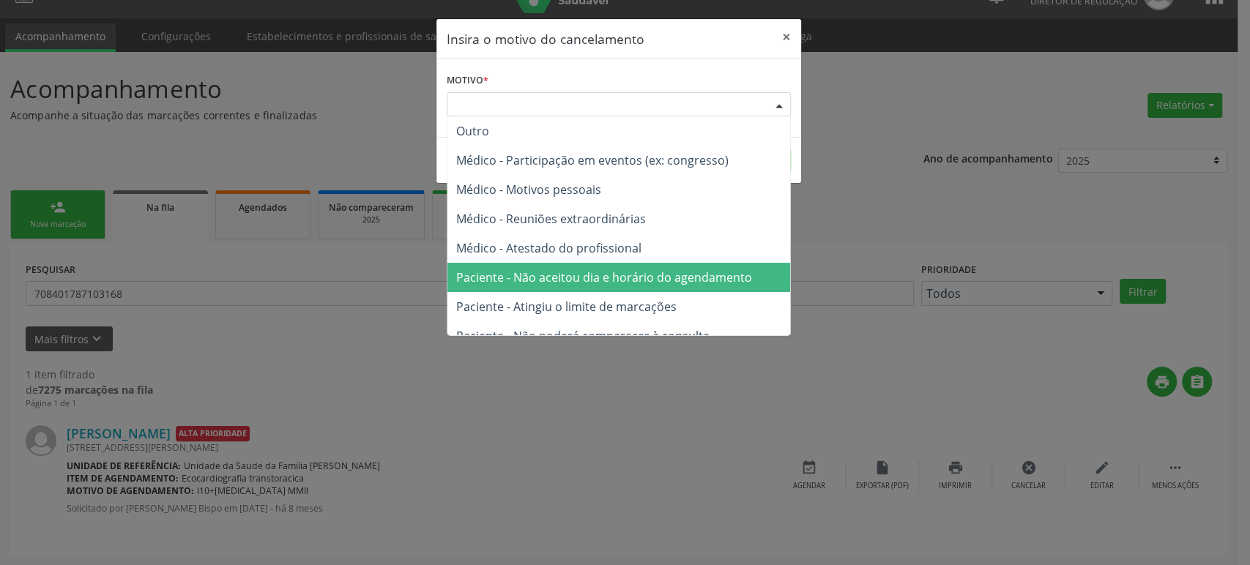
click at [597, 266] on span "Paciente - Não aceitou dia e horário do agendamento" at bounding box center [618, 277] width 343 height 29
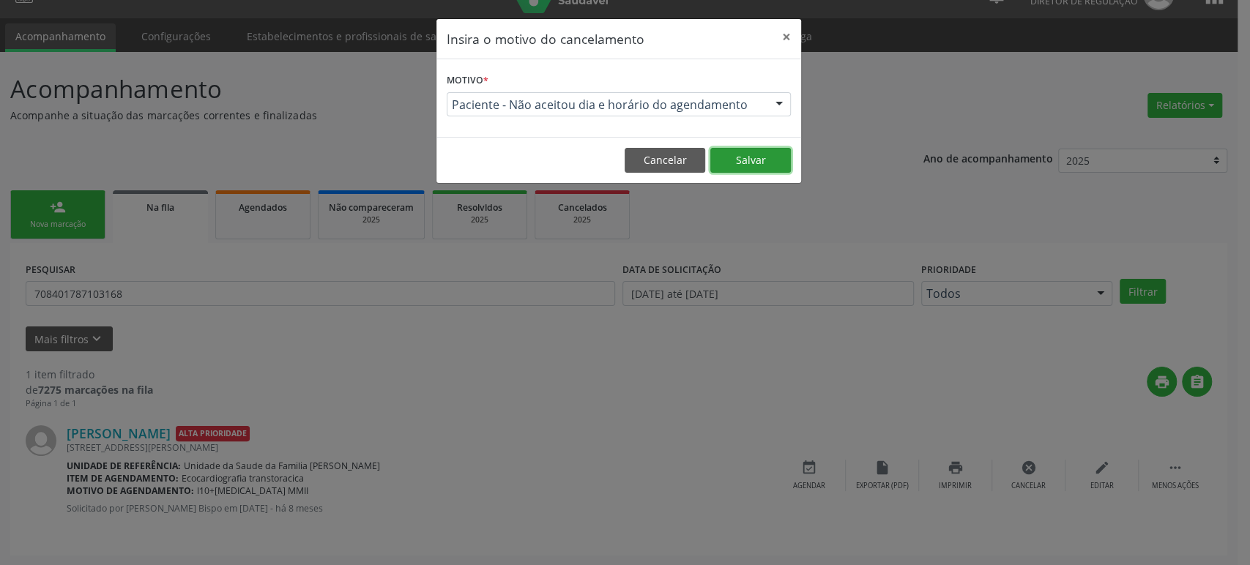
click at [737, 164] on button "Salvar" at bounding box center [750, 160] width 81 height 25
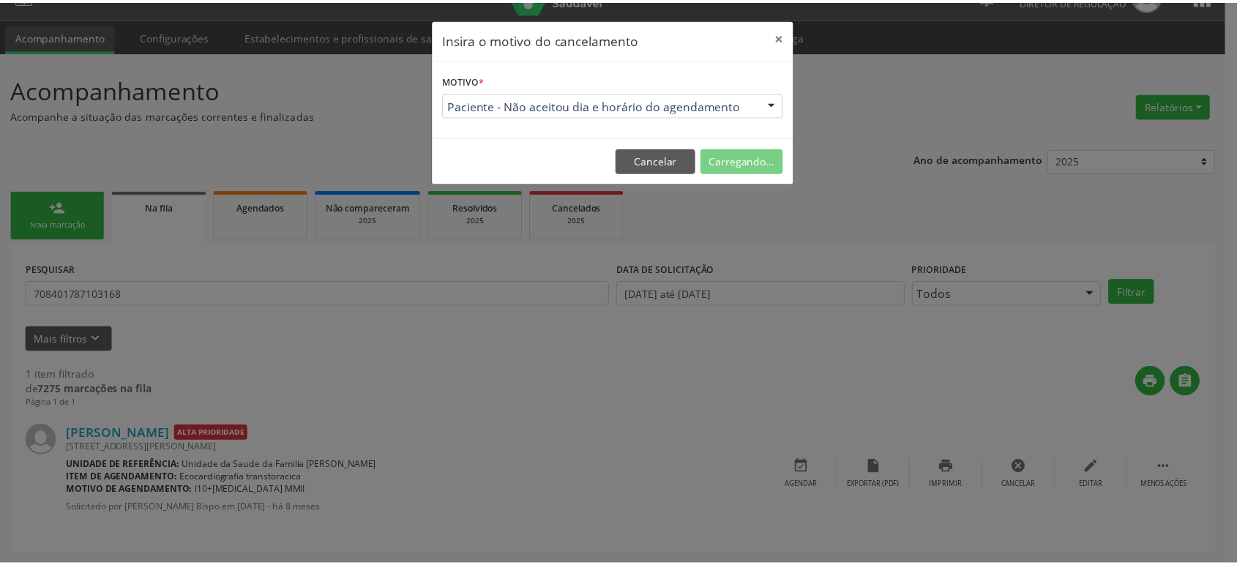
scroll to position [0, 0]
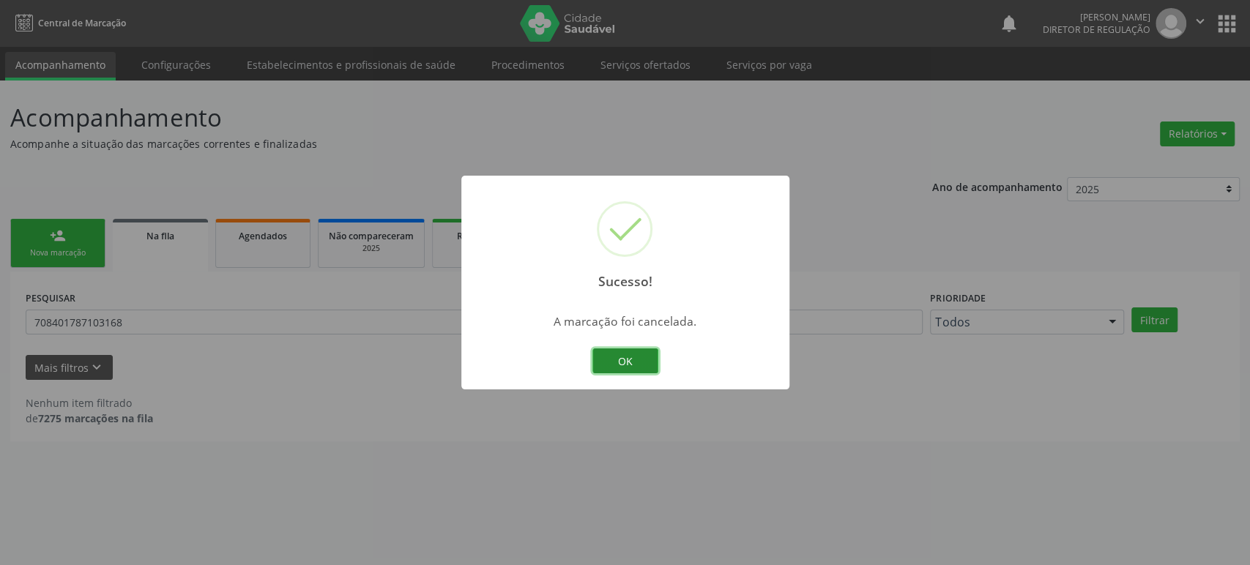
click at [635, 364] on button "OK" at bounding box center [625, 360] width 66 height 25
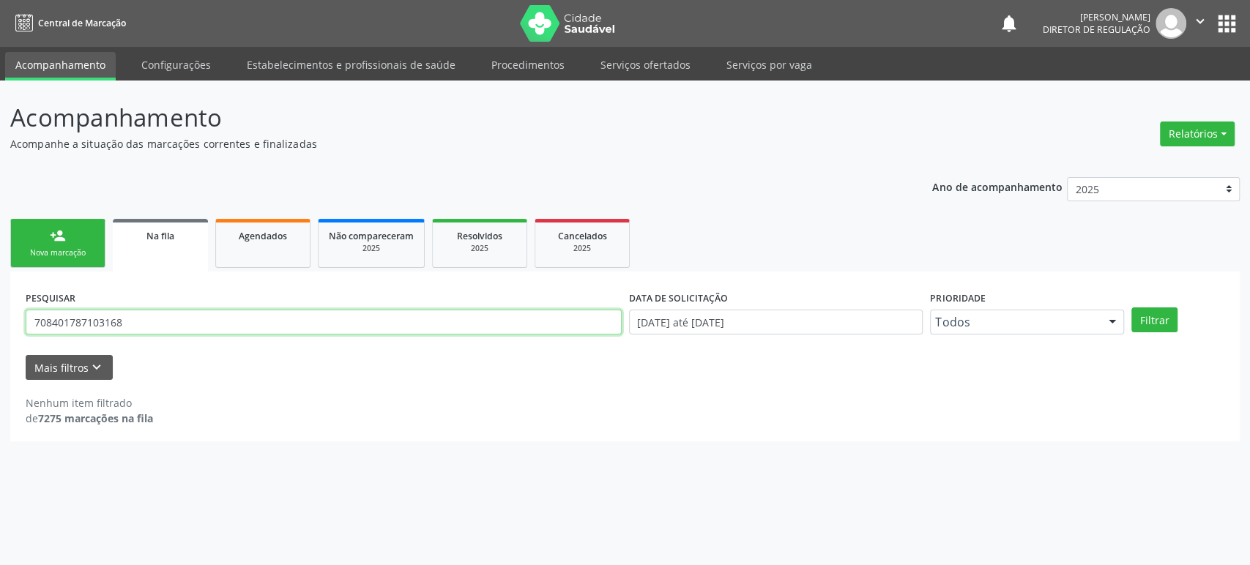
click at [62, 317] on input "708401787103168" at bounding box center [324, 322] width 596 height 25
paste input "0005685353507"
click at [1131, 307] on button "Filtrar" at bounding box center [1154, 319] width 46 height 25
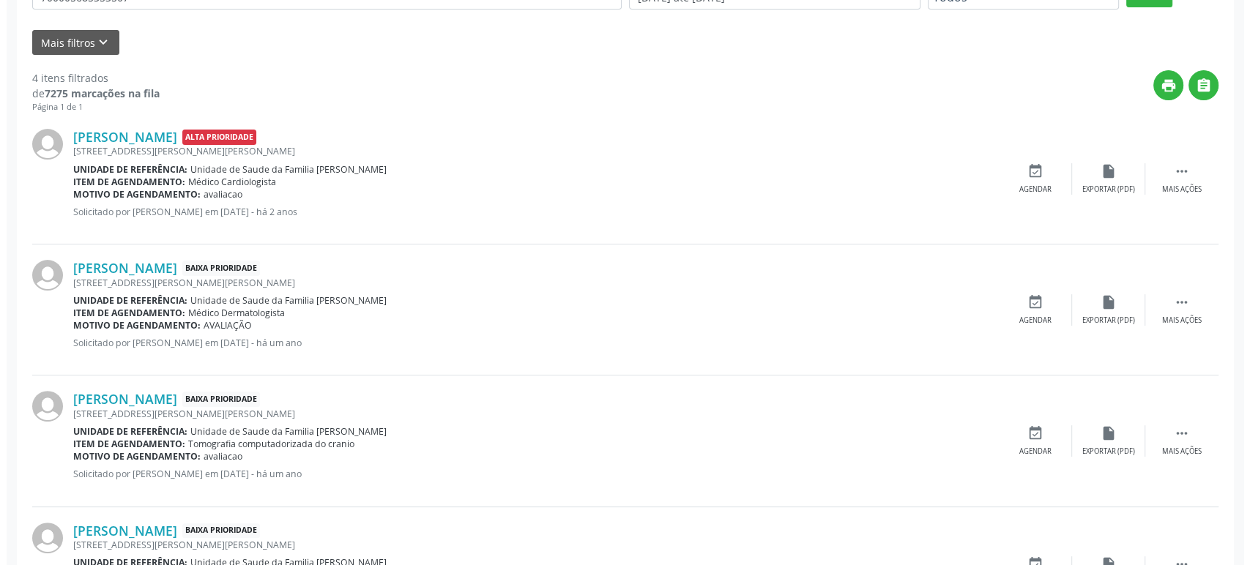
scroll to position [406, 0]
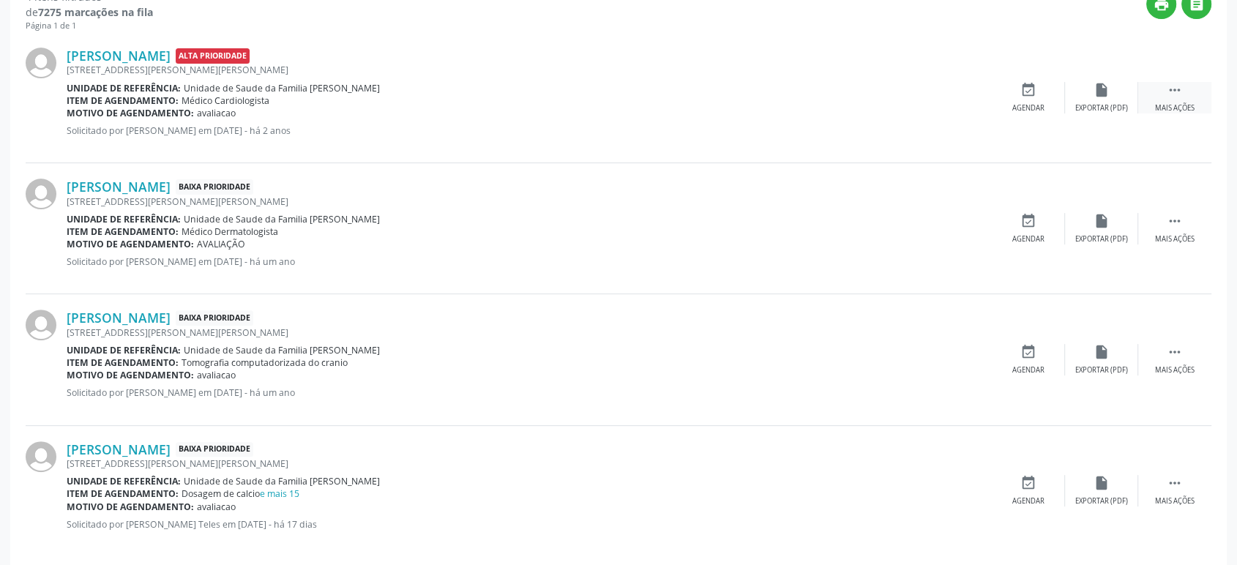
click at [1185, 90] on div " Mais ações" at bounding box center [1174, 97] width 73 height 31
click at [1037, 97] on div "cancel Cancelar" at bounding box center [1028, 97] width 73 height 31
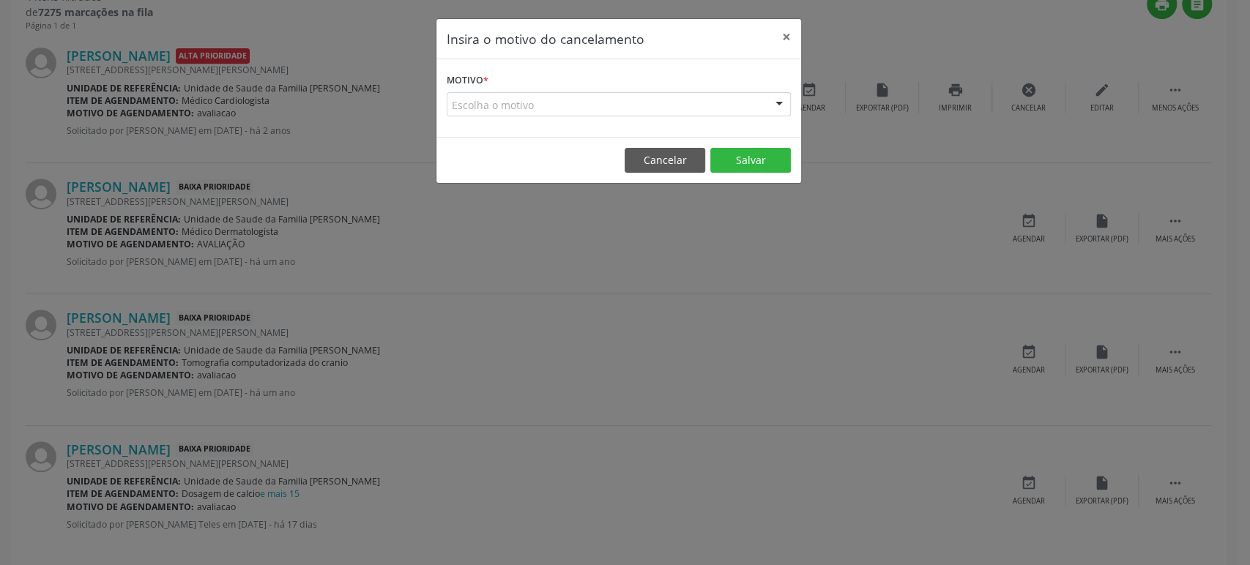
click at [626, 117] on div "Motivo * Escolha o motivo Outro Médico - Participação em eventos (ex: congresso…" at bounding box center [618, 98] width 365 height 78
click at [633, 105] on div "Escolha o motivo" at bounding box center [619, 104] width 344 height 25
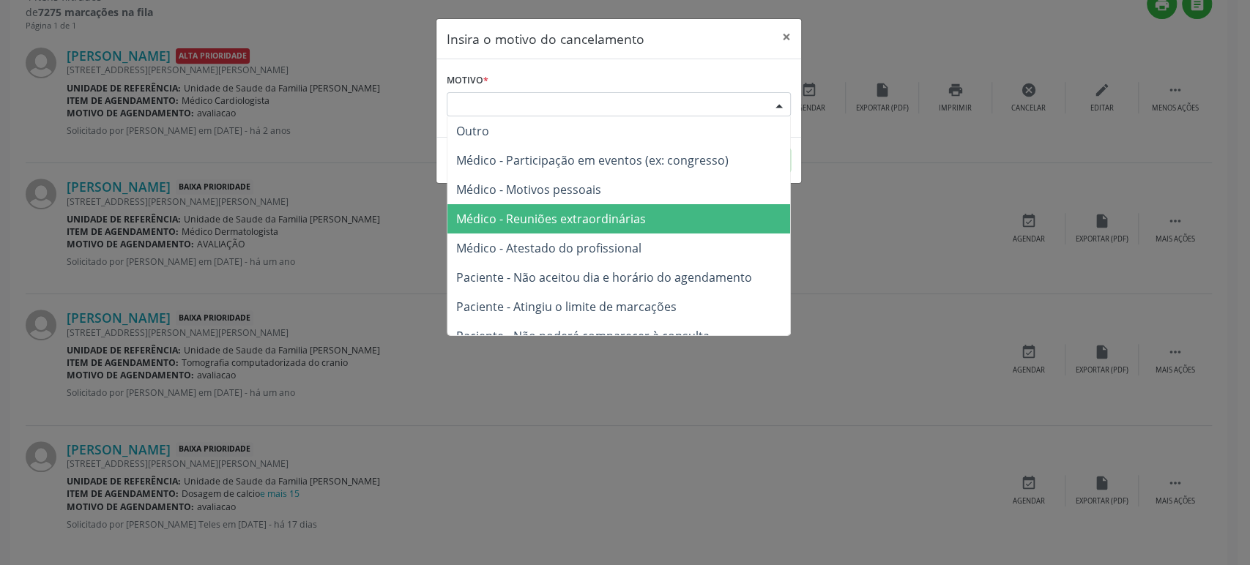
click at [608, 220] on span "Médico - Reuniões extraordinárias" at bounding box center [551, 219] width 190 height 16
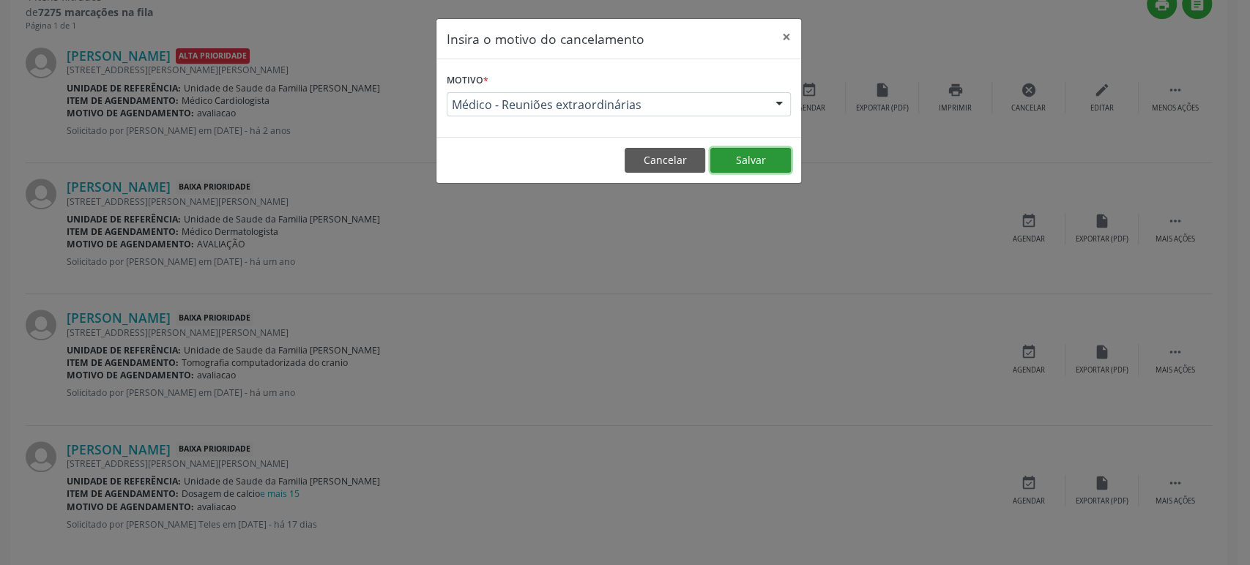
click at [729, 164] on button "Salvar" at bounding box center [750, 160] width 81 height 25
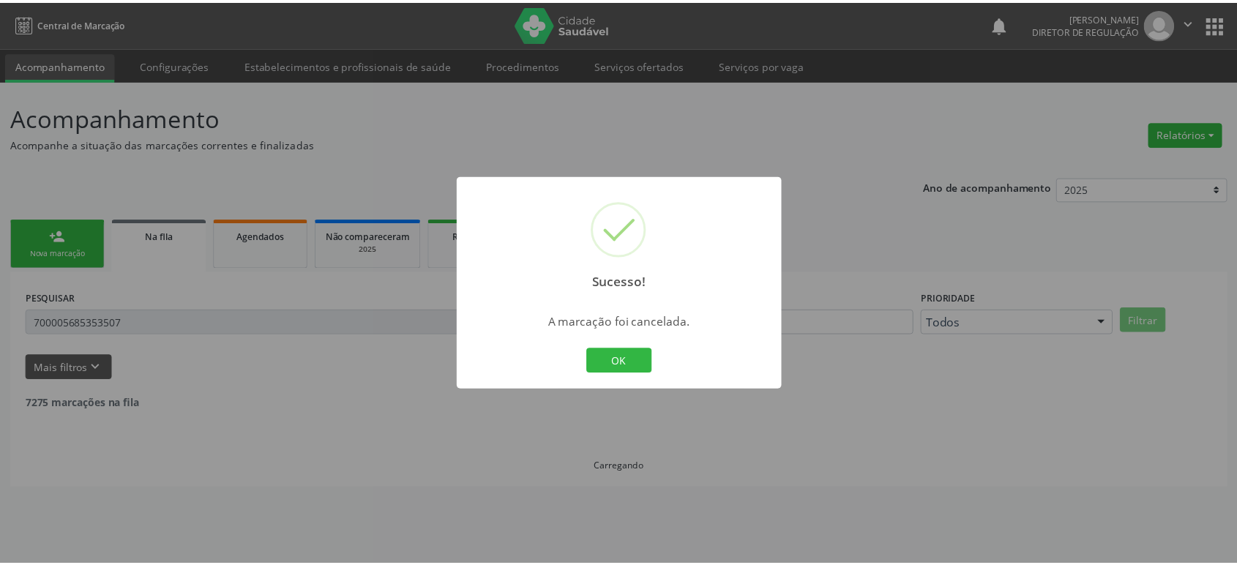
scroll to position [0, 0]
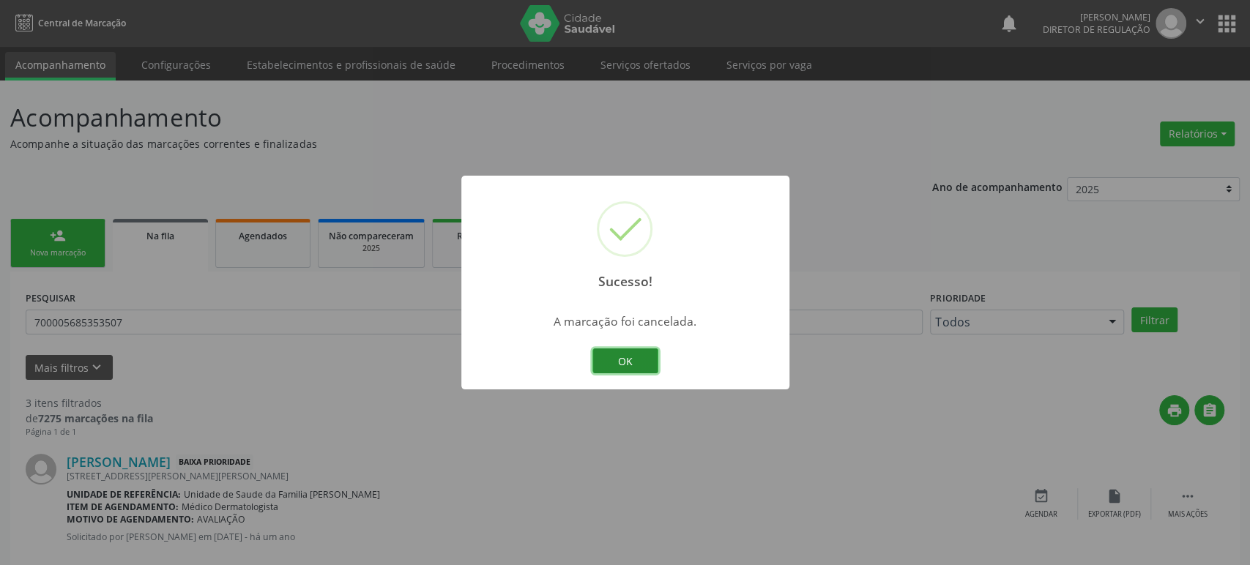
click at [625, 356] on button "OK" at bounding box center [625, 360] width 66 height 25
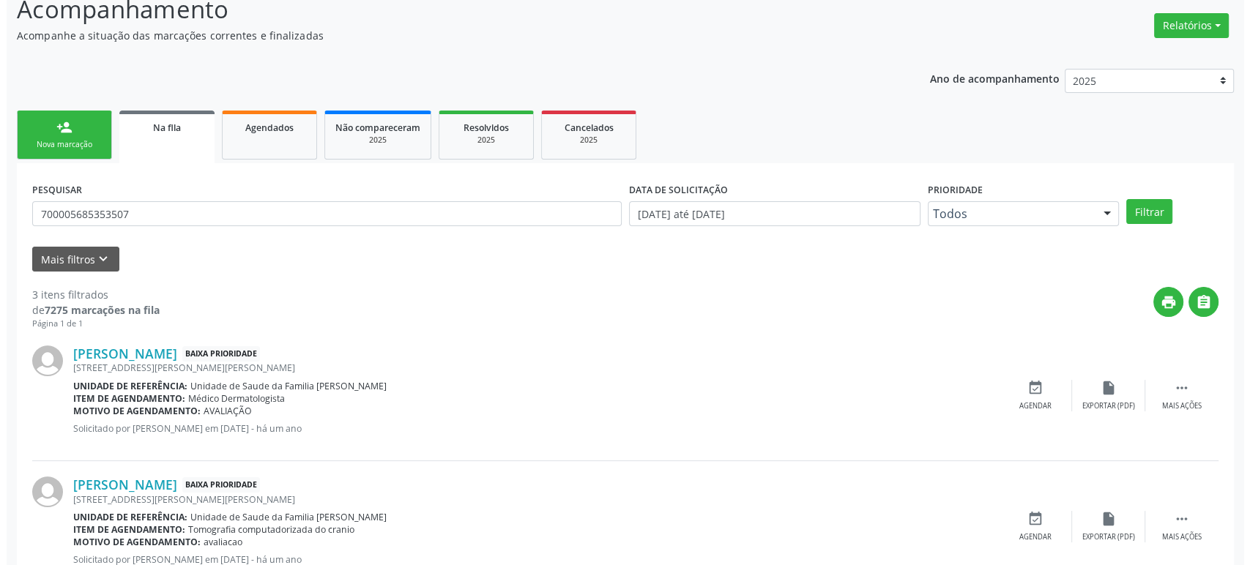
scroll to position [290, 0]
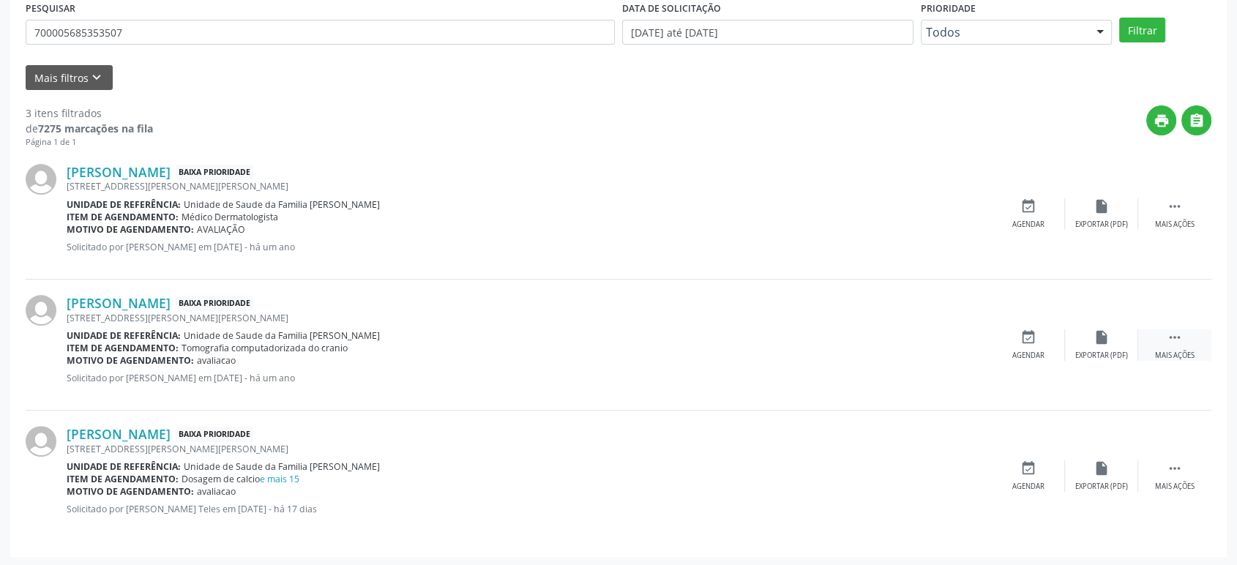
click at [1177, 336] on icon "" at bounding box center [1175, 337] width 16 height 16
click at [1049, 339] on div "cancel Cancelar" at bounding box center [1028, 344] width 73 height 31
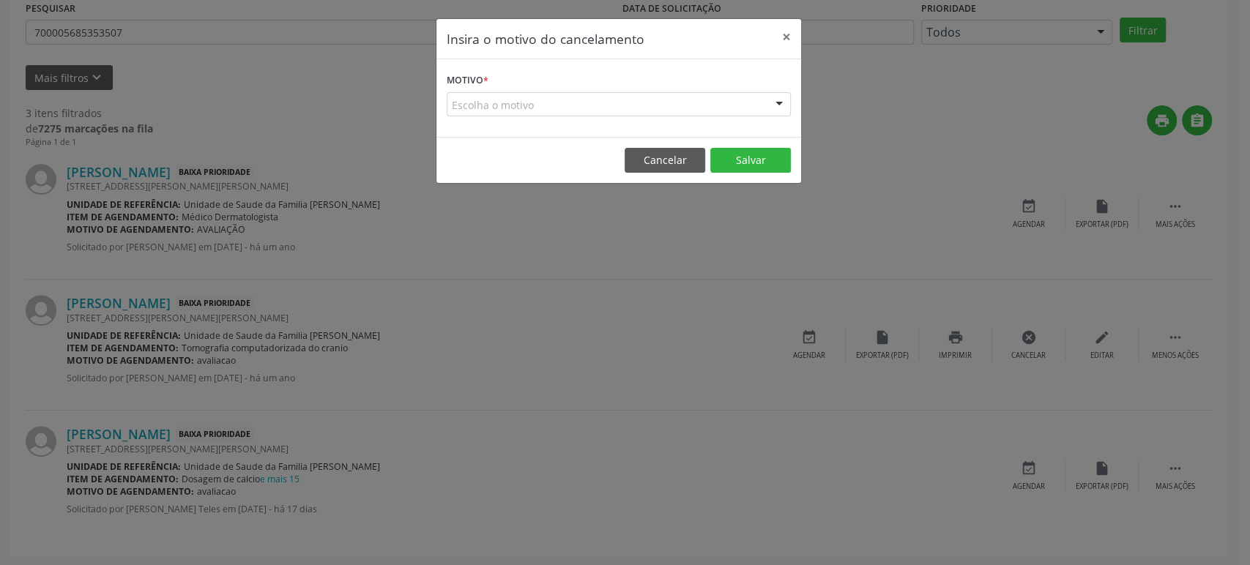
click at [655, 110] on div "Escolha o motivo" at bounding box center [619, 104] width 344 height 25
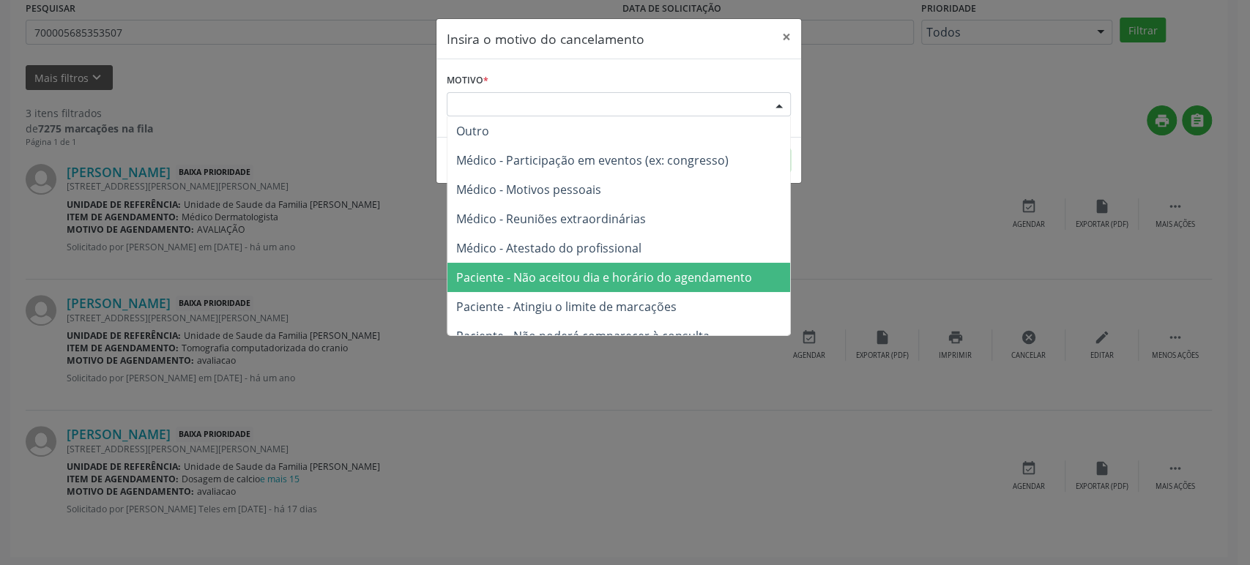
click at [633, 264] on span "Paciente - Não aceitou dia e horário do agendamento" at bounding box center [618, 277] width 343 height 29
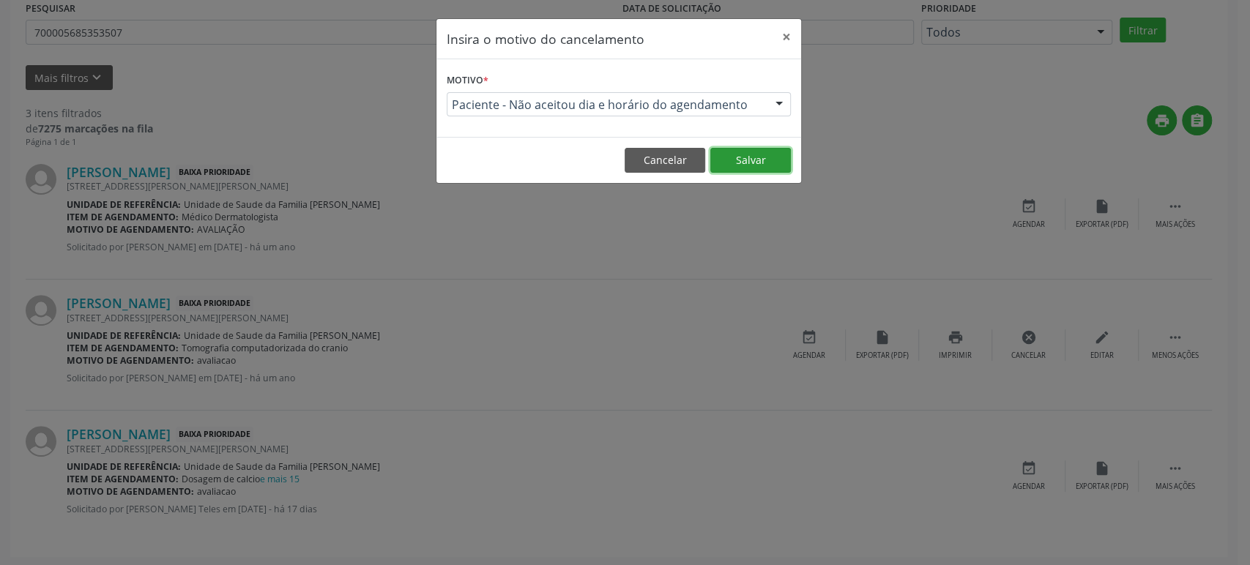
click at [768, 152] on button "Salvar" at bounding box center [750, 160] width 81 height 25
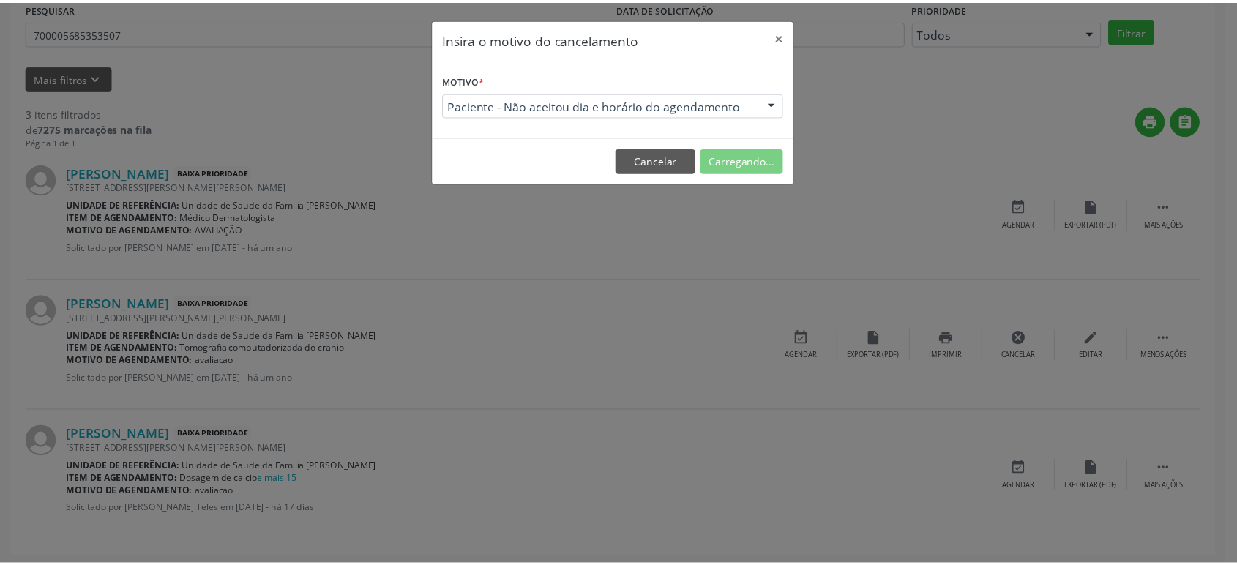
scroll to position [0, 0]
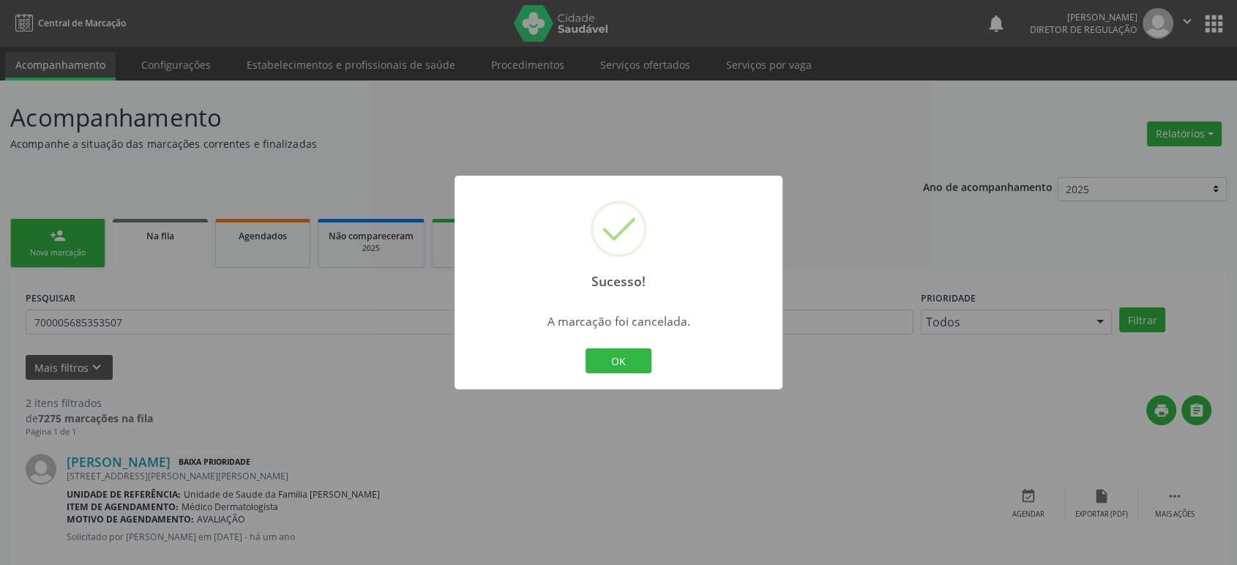
click at [644, 346] on div "OK Cancel" at bounding box center [619, 361] width 72 height 31
click at [637, 348] on div "OK Cancel" at bounding box center [619, 361] width 72 height 31
click at [621, 364] on button "OK" at bounding box center [619, 360] width 66 height 25
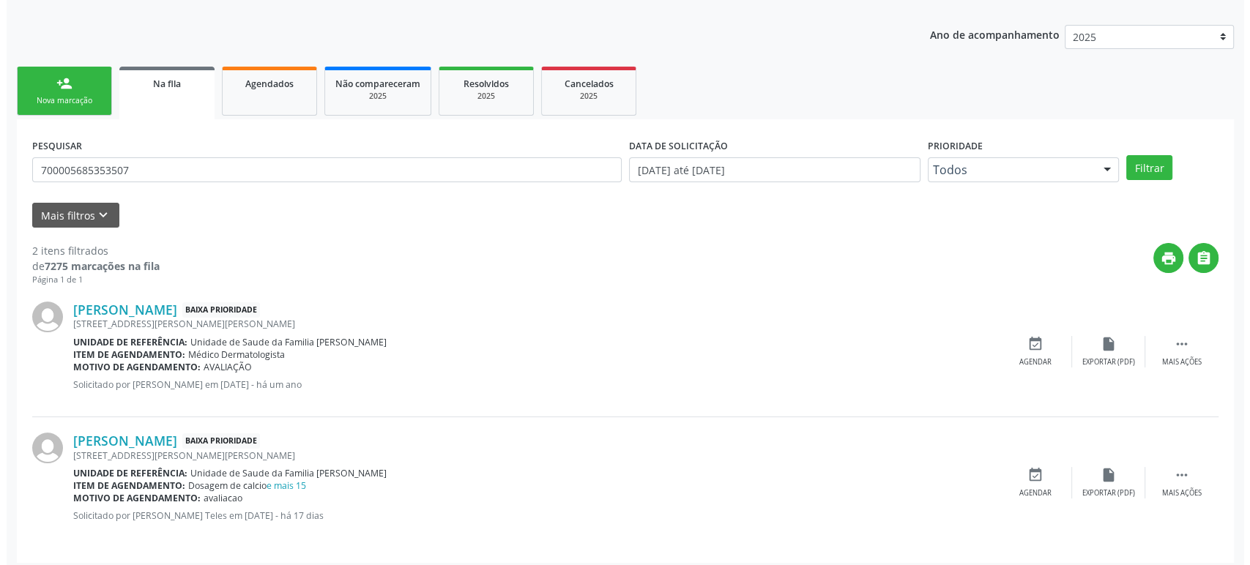
scroll to position [159, 0]
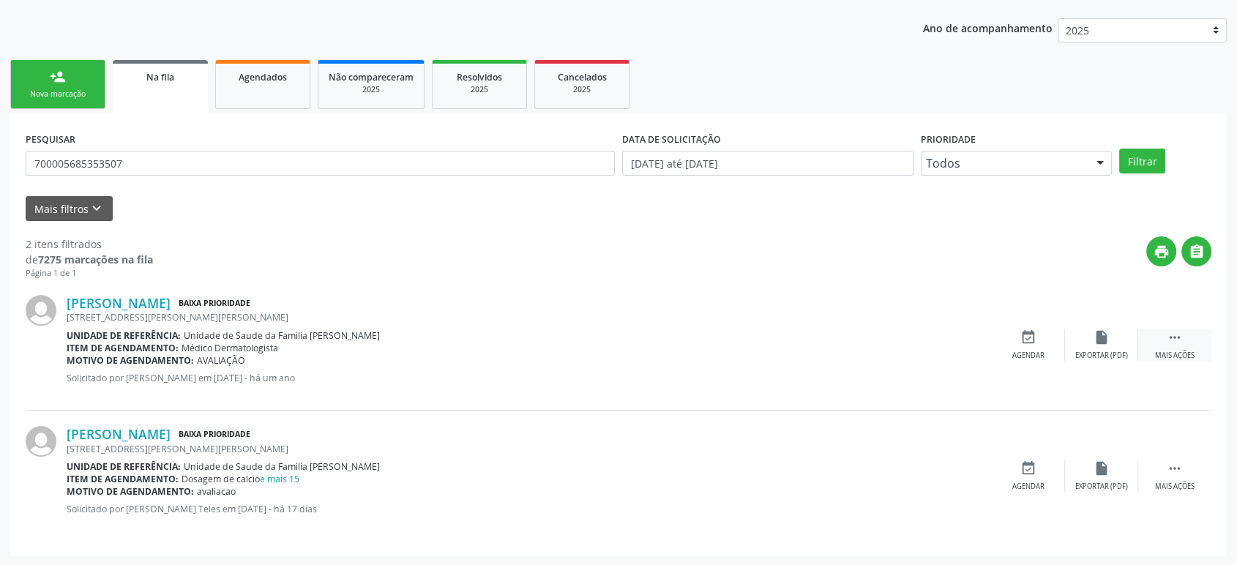
click at [1171, 339] on icon "" at bounding box center [1175, 337] width 16 height 16
click at [1038, 337] on div "cancel Cancelar" at bounding box center [1028, 344] width 73 height 31
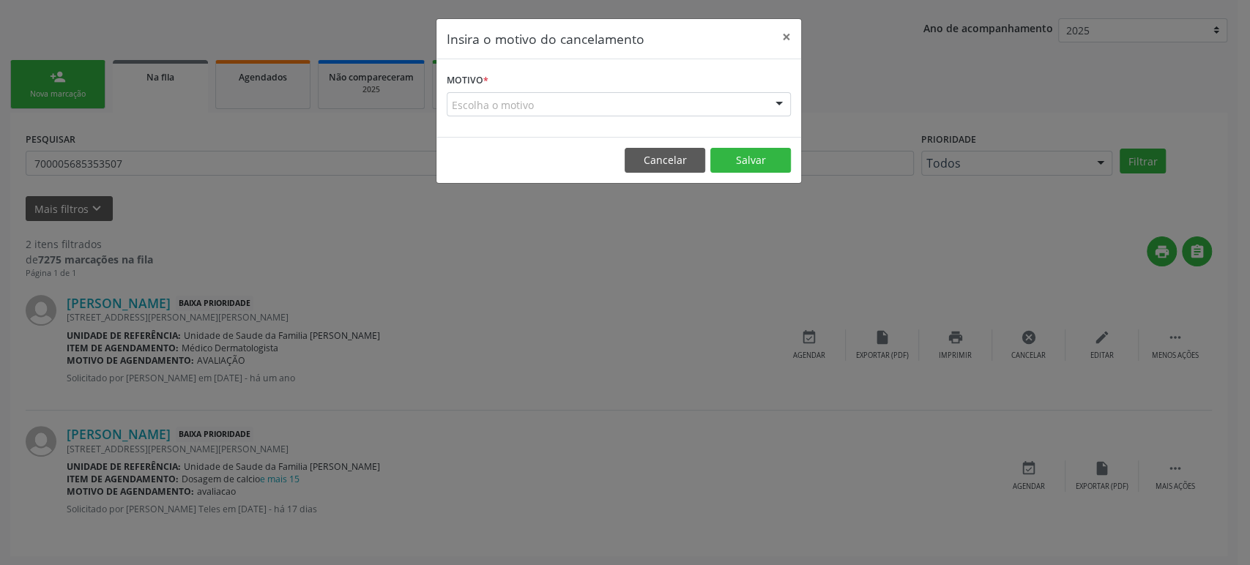
drag, startPoint x: 533, startPoint y: 105, endPoint x: 531, endPoint y: 127, distance: 22.1
click at [532, 105] on div "Escolha o motivo" at bounding box center [619, 104] width 344 height 25
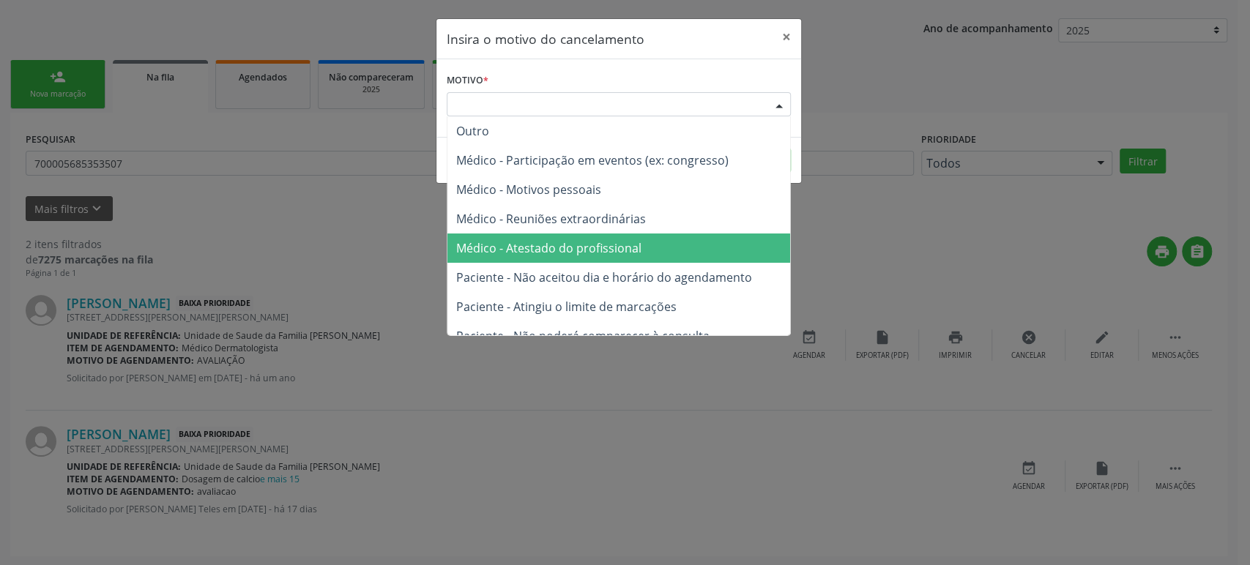
click at [545, 258] on span "Médico - Atestado do profissional" at bounding box center [618, 248] width 343 height 29
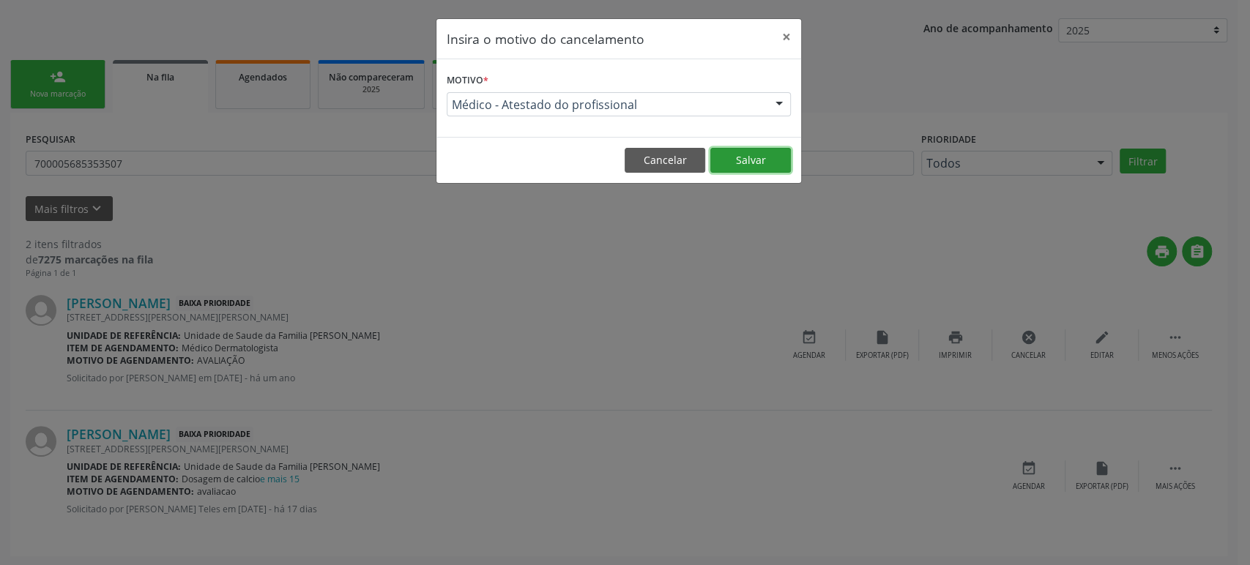
click at [763, 169] on button "Salvar" at bounding box center [750, 160] width 81 height 25
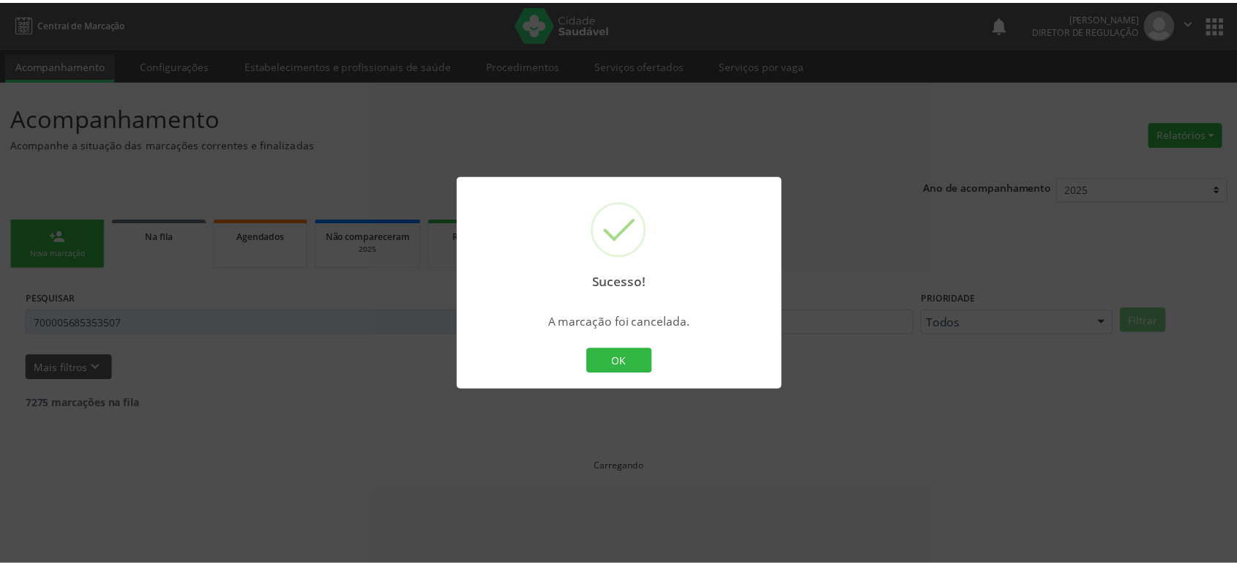
scroll to position [0, 0]
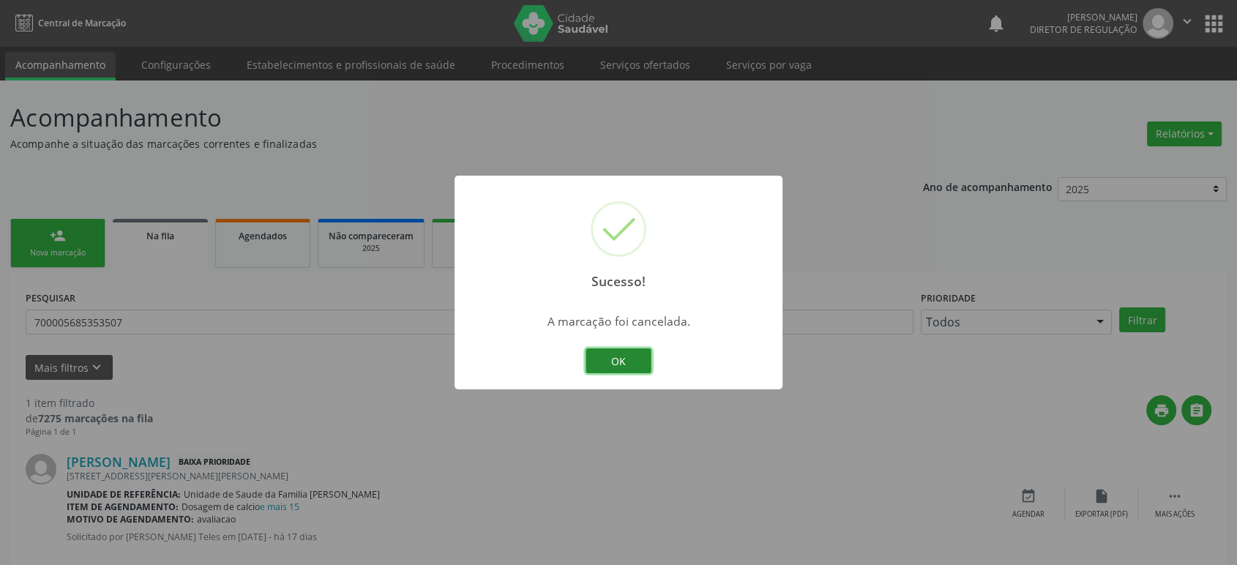
click at [630, 356] on button "OK" at bounding box center [619, 360] width 66 height 25
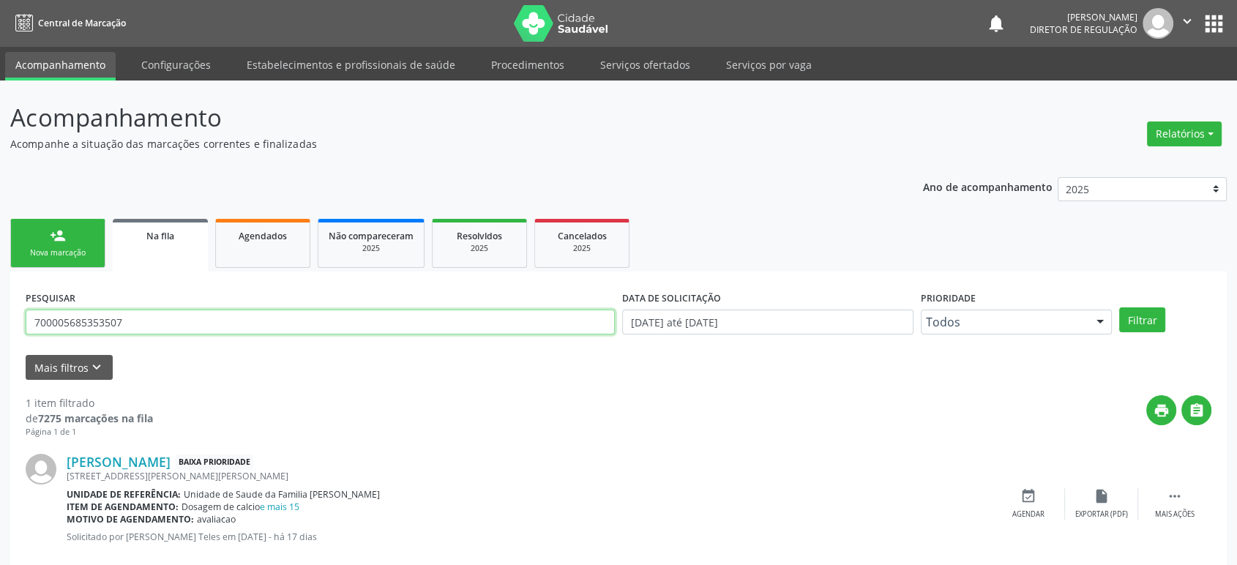
click at [72, 329] on input "700005685353507" at bounding box center [320, 322] width 589 height 25
click at [73, 329] on input "700005685353507" at bounding box center [320, 322] width 589 height 25
paste input "5001488561058"
click at [1119, 307] on button "Filtrar" at bounding box center [1142, 319] width 46 height 25
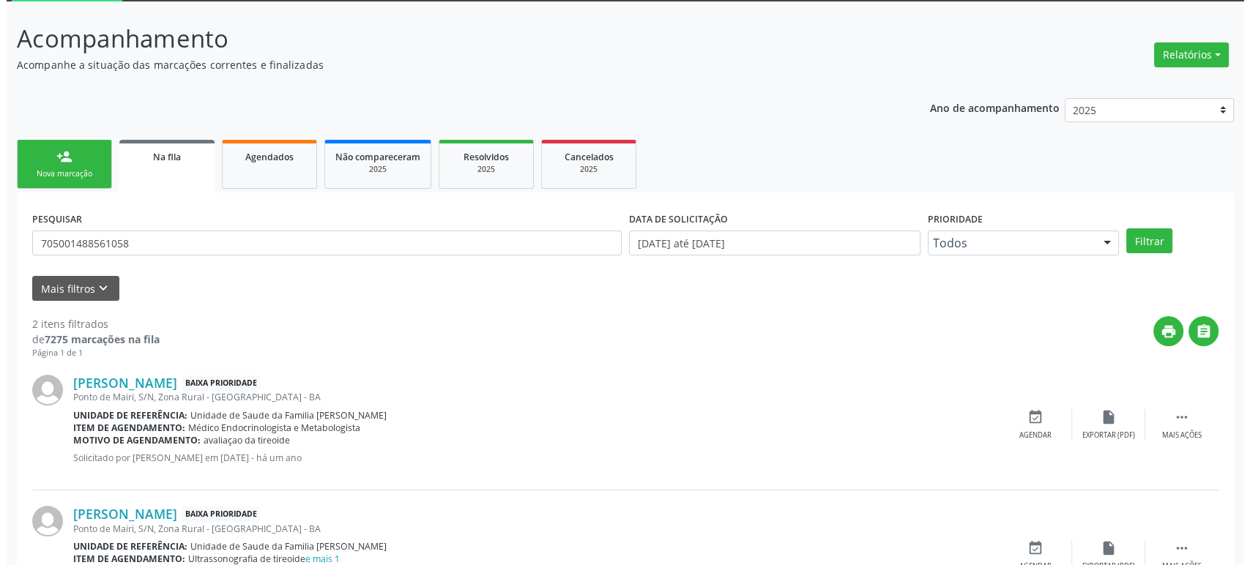
scroll to position [159, 0]
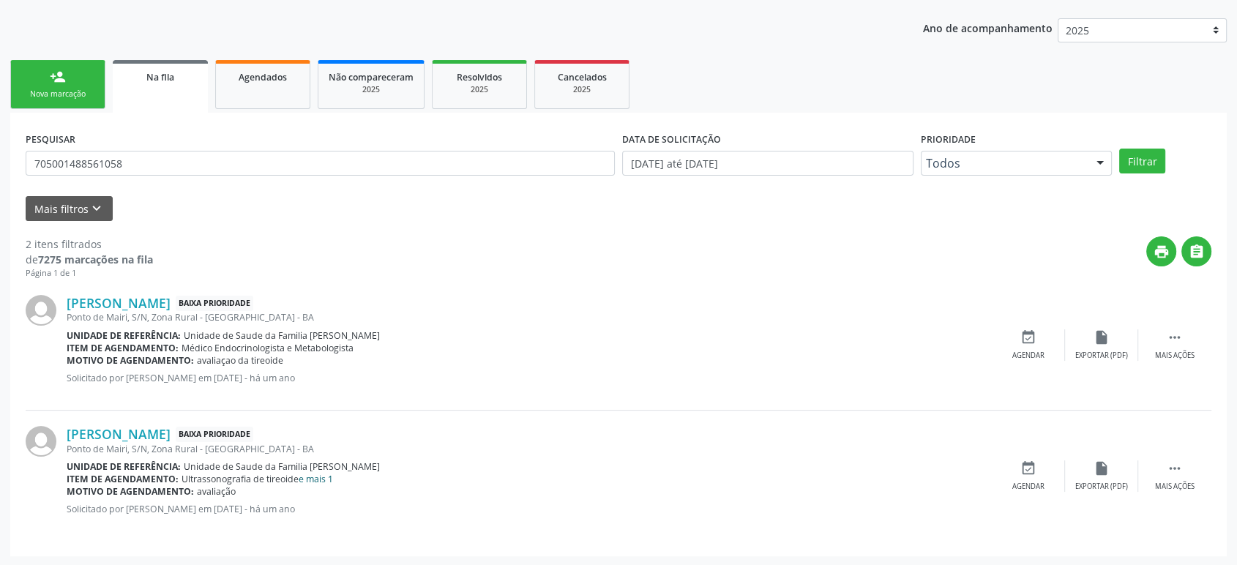
click at [328, 479] on link "e mais 1" at bounding box center [316, 479] width 34 height 12
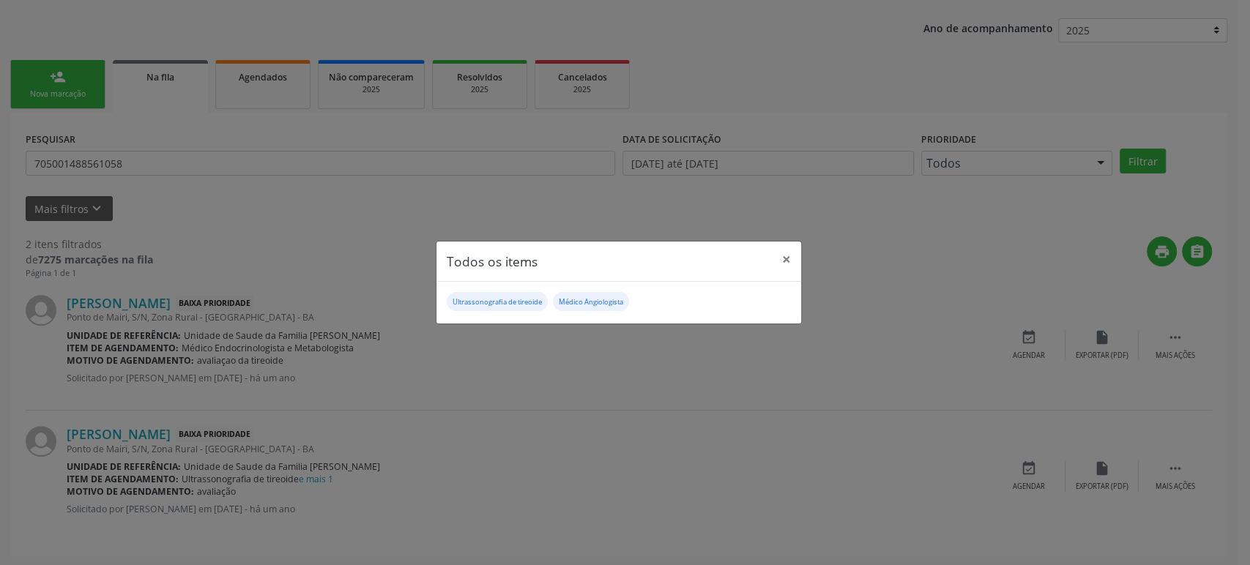
drag, startPoint x: 782, startPoint y: 462, endPoint x: 936, endPoint y: 504, distance: 159.5
click at [785, 460] on div "Todos os items × Ultrassonografia de tireoide Médico Angiologista" at bounding box center [625, 282] width 1250 height 565
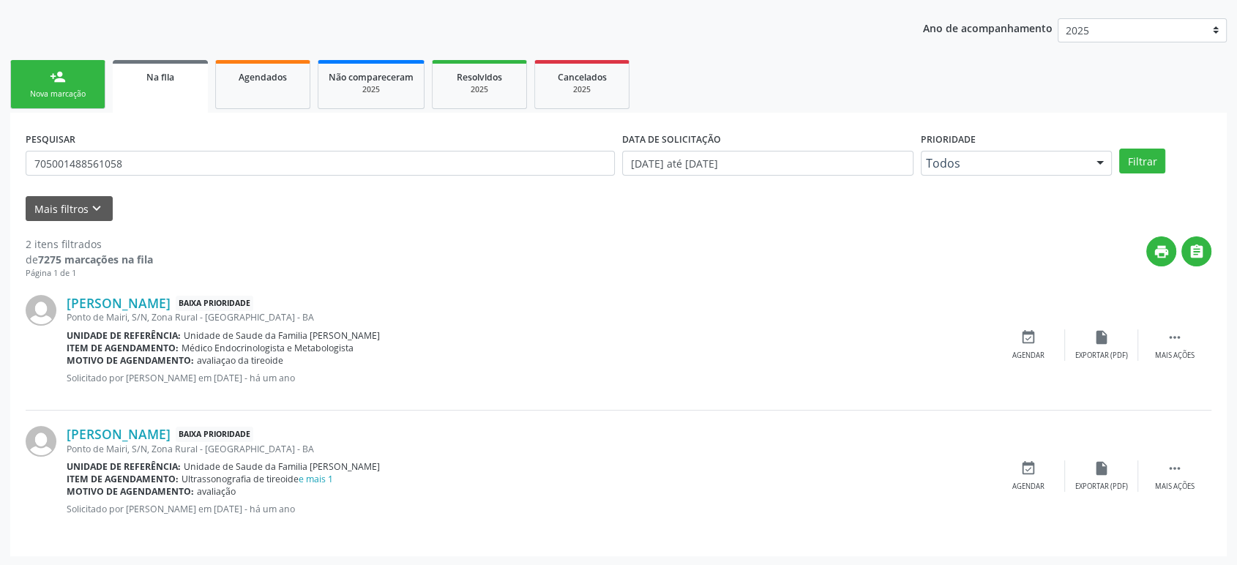
click at [517, 390] on div "[PERSON_NAME] Baixa Prioridade [GEOGRAPHIC_DATA], S/N, Zona Rural - [GEOGRAPHIC…" at bounding box center [529, 345] width 925 height 100
click at [313, 473] on link "e mais 1" at bounding box center [316, 479] width 34 height 12
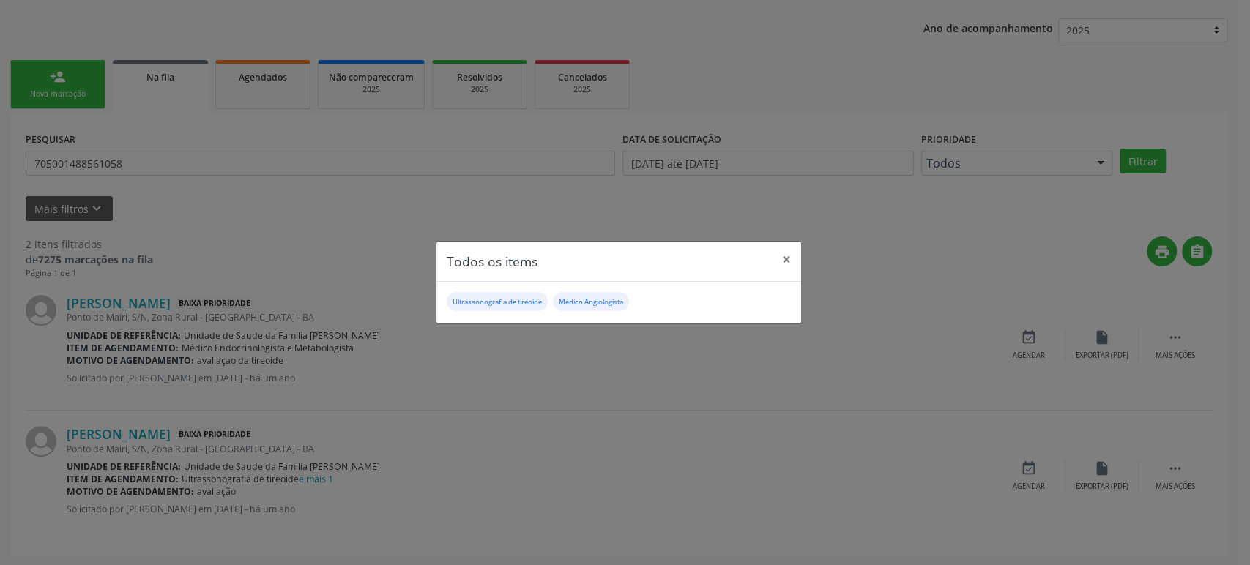
click at [283, 447] on div "Todos os items × Ultrassonografia de tireoide Médico Angiologista" at bounding box center [625, 282] width 1250 height 565
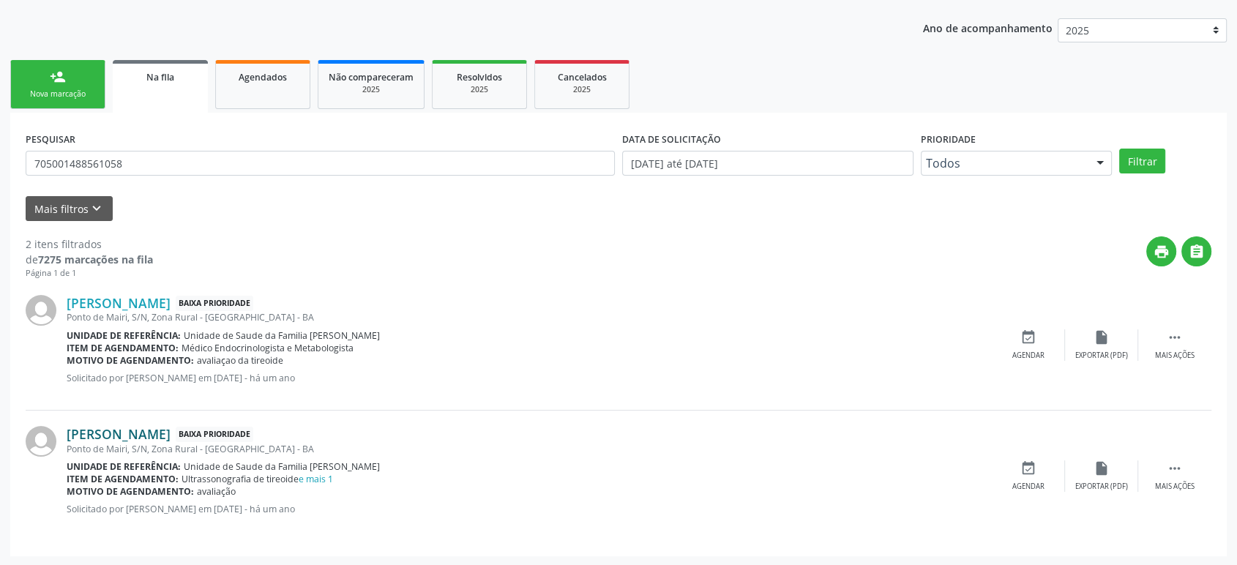
click at [128, 435] on link "[PERSON_NAME]" at bounding box center [119, 434] width 104 height 16
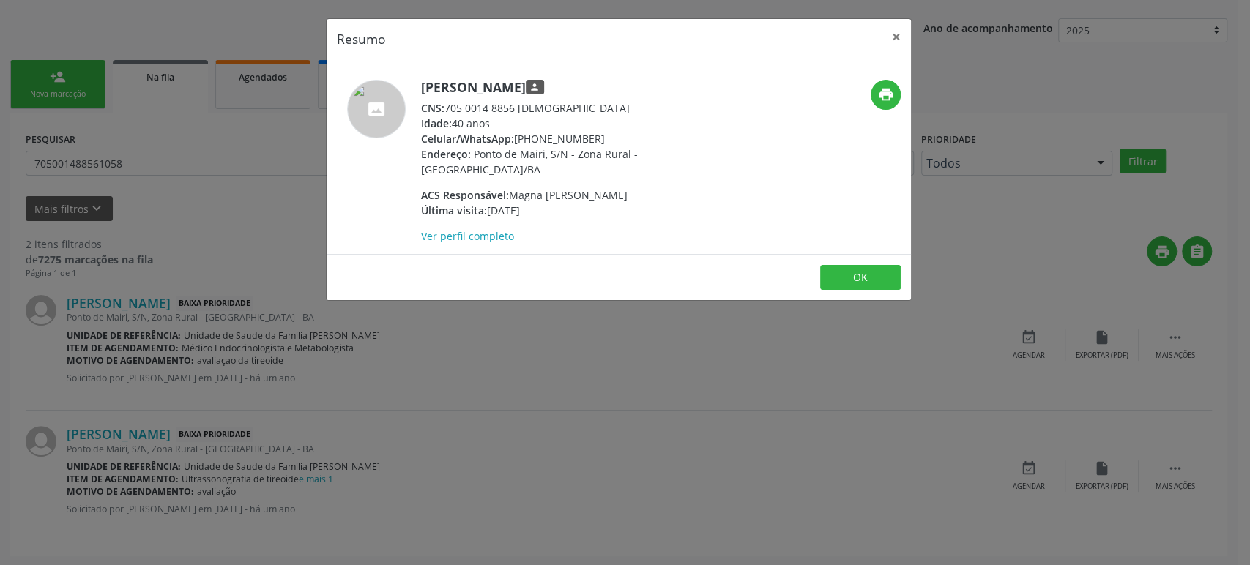
click at [419, 382] on div "Resumo × [PERSON_NAME] Carneiro person CNS: 705 0014 8856 1058 Idade: 40 anos C…" at bounding box center [625, 282] width 1250 height 565
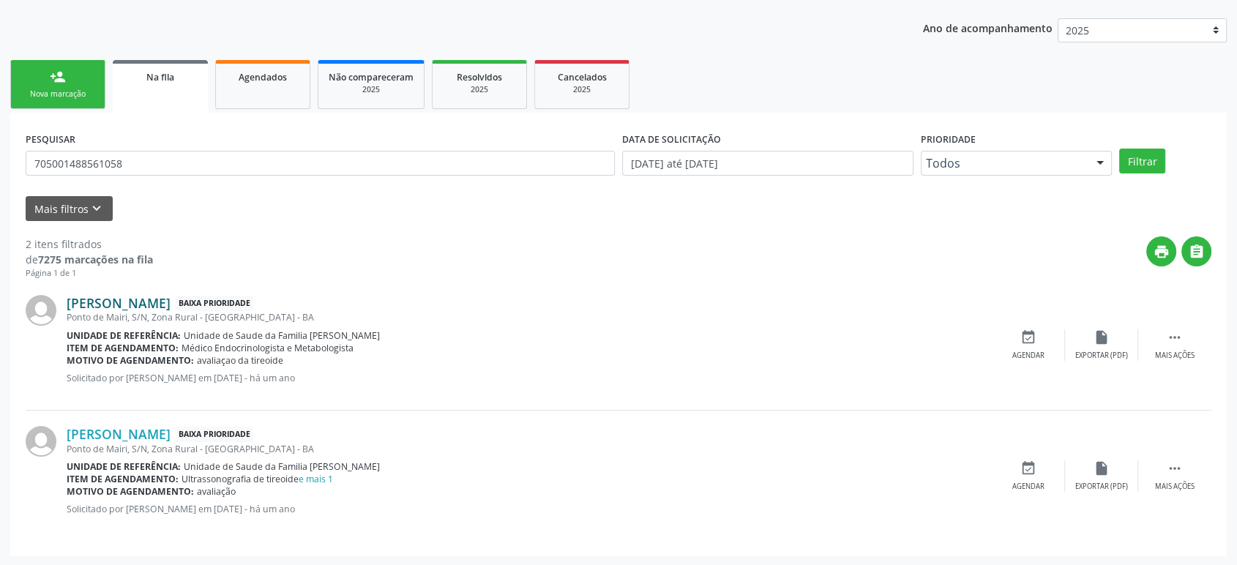
click at [129, 295] on link "[PERSON_NAME]" at bounding box center [119, 303] width 104 height 16
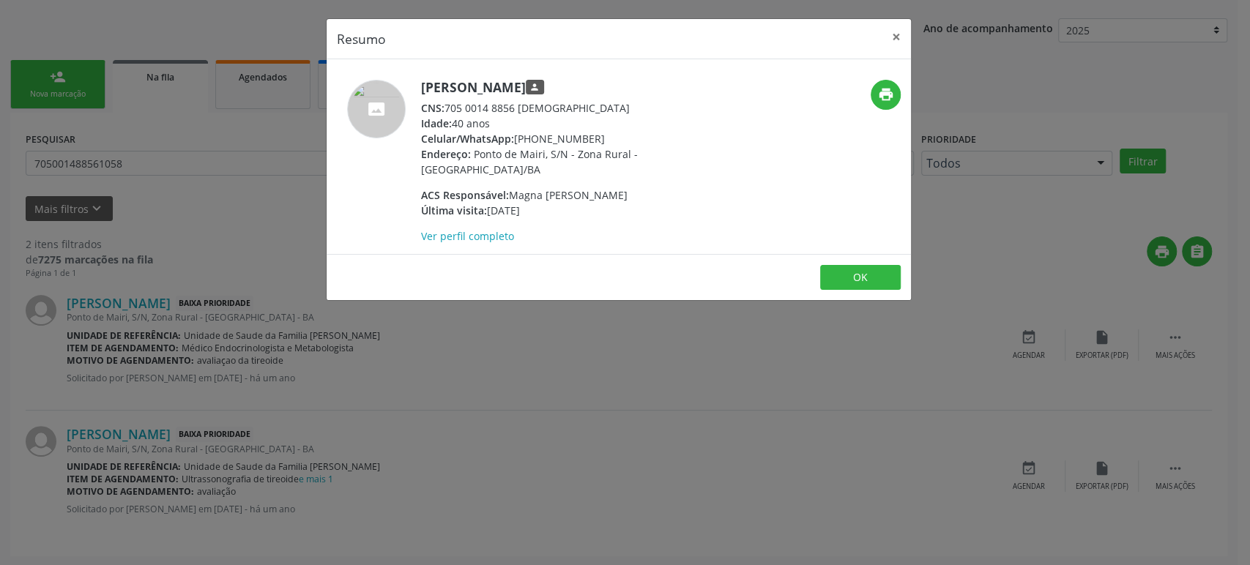
click at [362, 394] on div "Resumo × [PERSON_NAME] Carneiro person CNS: 705 0014 8856 1058 Idade: 40 anos C…" at bounding box center [625, 282] width 1250 height 565
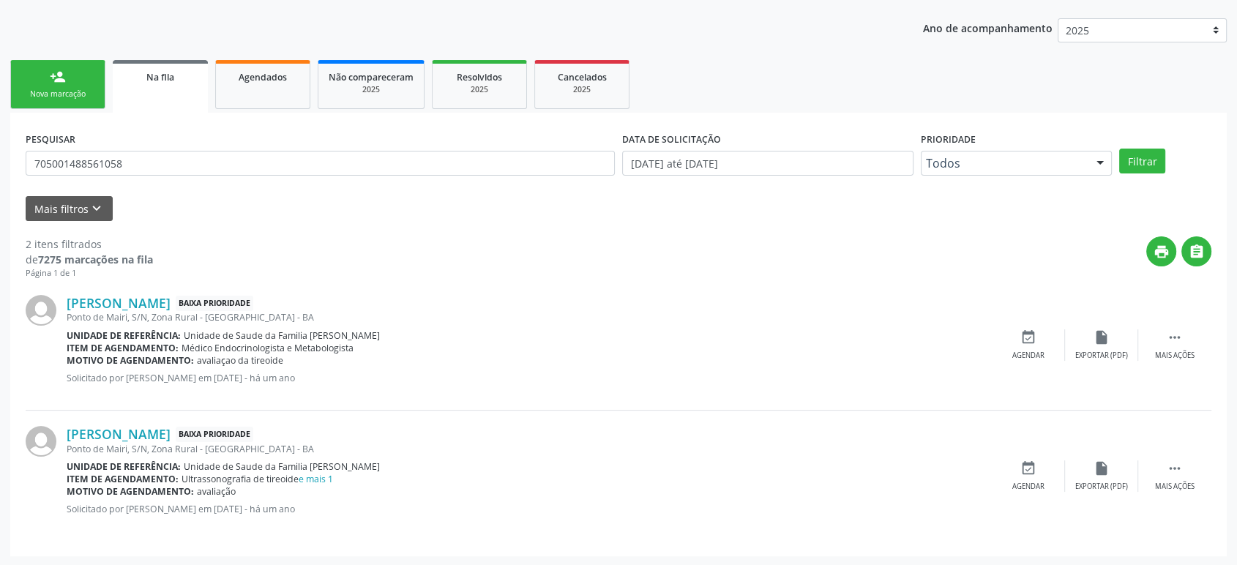
click at [183, 408] on div "[PERSON_NAME] Baixa Prioridade [GEOGRAPHIC_DATA], S/N, Zona Rural - [GEOGRAPHIC…" at bounding box center [619, 345] width 1186 height 131
click at [127, 443] on div "Ponto de Mairi, S/N, Zona Rural - [GEOGRAPHIC_DATA] - BA" at bounding box center [529, 449] width 925 height 12
click at [129, 430] on link "[PERSON_NAME]" at bounding box center [119, 434] width 104 height 16
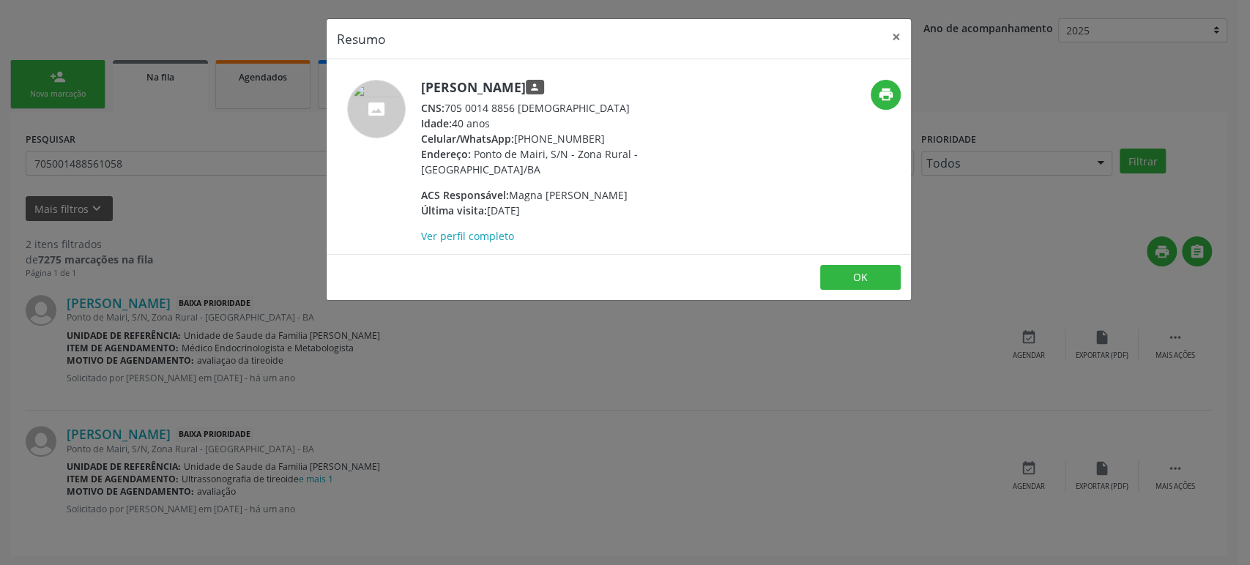
click at [510, 348] on div "Resumo × [PERSON_NAME] Carneiro person CNS: 705 0014 8856 1058 Idade: 40 anos C…" at bounding box center [625, 282] width 1250 height 565
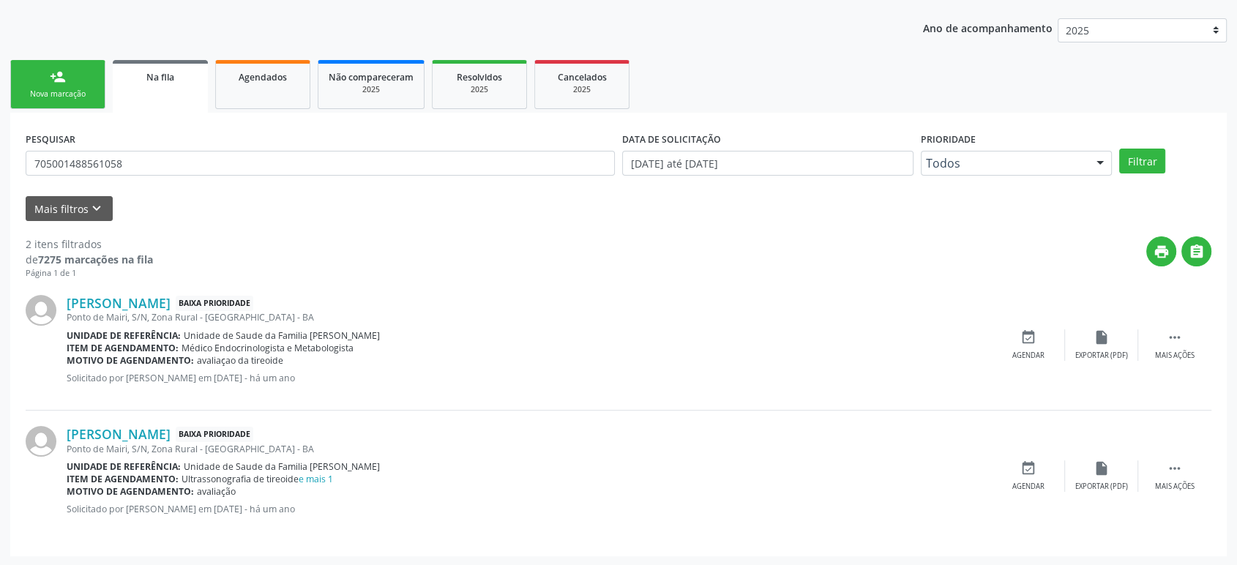
click at [510, 348] on div "Item de agendamento: Médico Endocrinologista e Metabologista" at bounding box center [529, 348] width 925 height 12
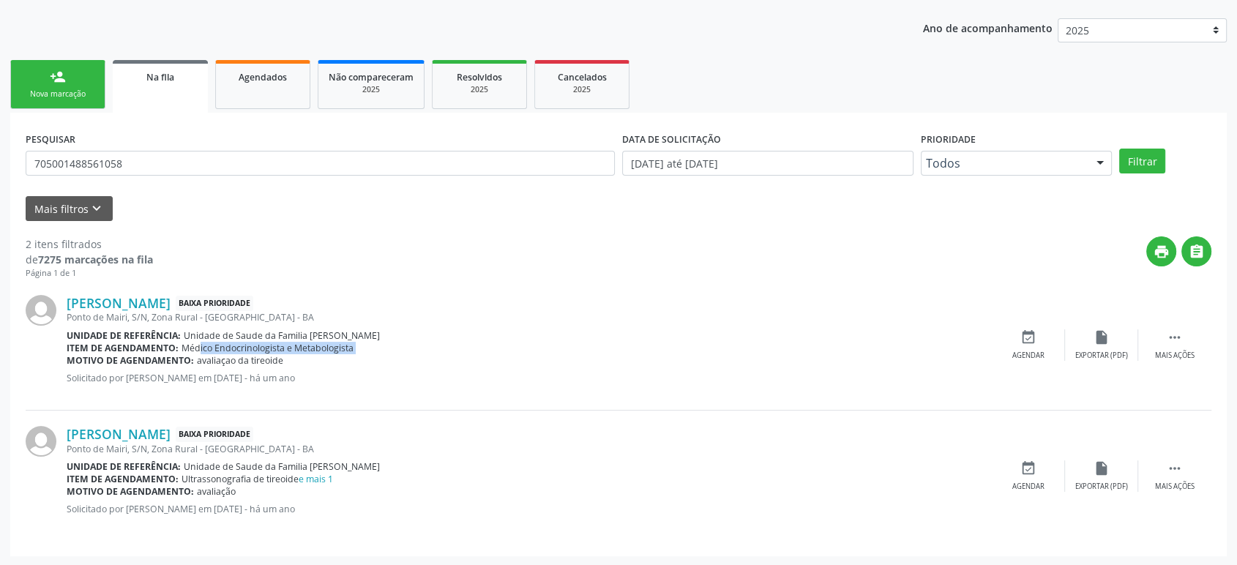
click at [510, 348] on div "Item de agendamento: Médico Endocrinologista e Metabologista" at bounding box center [529, 348] width 925 height 12
click at [275, 380] on p "Solicitado por [PERSON_NAME] em [DATE] - há um ano" at bounding box center [529, 378] width 925 height 12
click at [114, 302] on link "[PERSON_NAME]" at bounding box center [119, 303] width 104 height 16
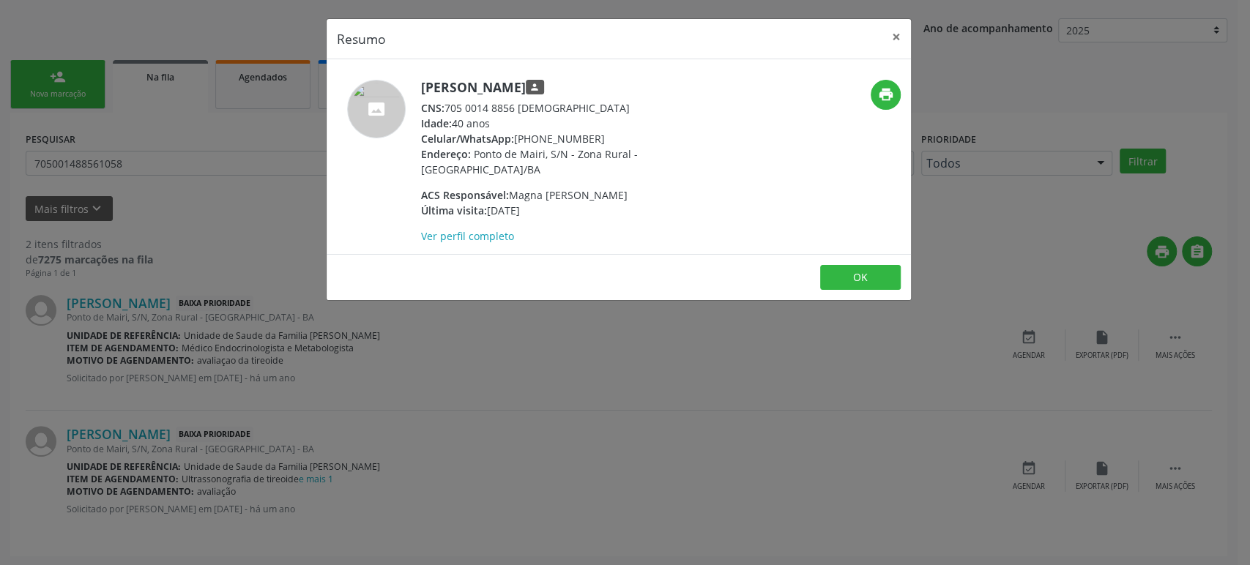
click at [463, 408] on div "Resumo × [PERSON_NAME] Carneiro person CNS: 705 0014 8856 1058 Idade: 40 anos C…" at bounding box center [625, 282] width 1250 height 565
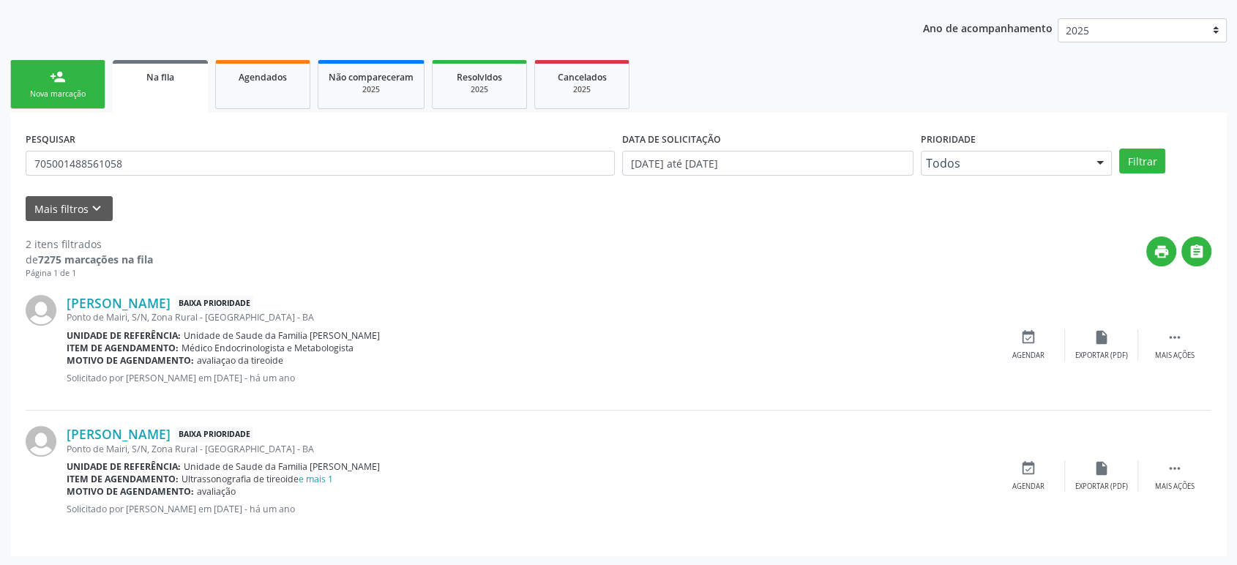
click at [272, 334] on span "Unidade de Saude da Familia [PERSON_NAME]" at bounding box center [282, 335] width 196 height 12
click at [117, 286] on div "[PERSON_NAME] Baixa Prioridade [GEOGRAPHIC_DATA], S/N, Zona Rural - [GEOGRAPHIC…" at bounding box center [619, 345] width 1186 height 131
click at [145, 303] on link "[PERSON_NAME]" at bounding box center [119, 303] width 104 height 16
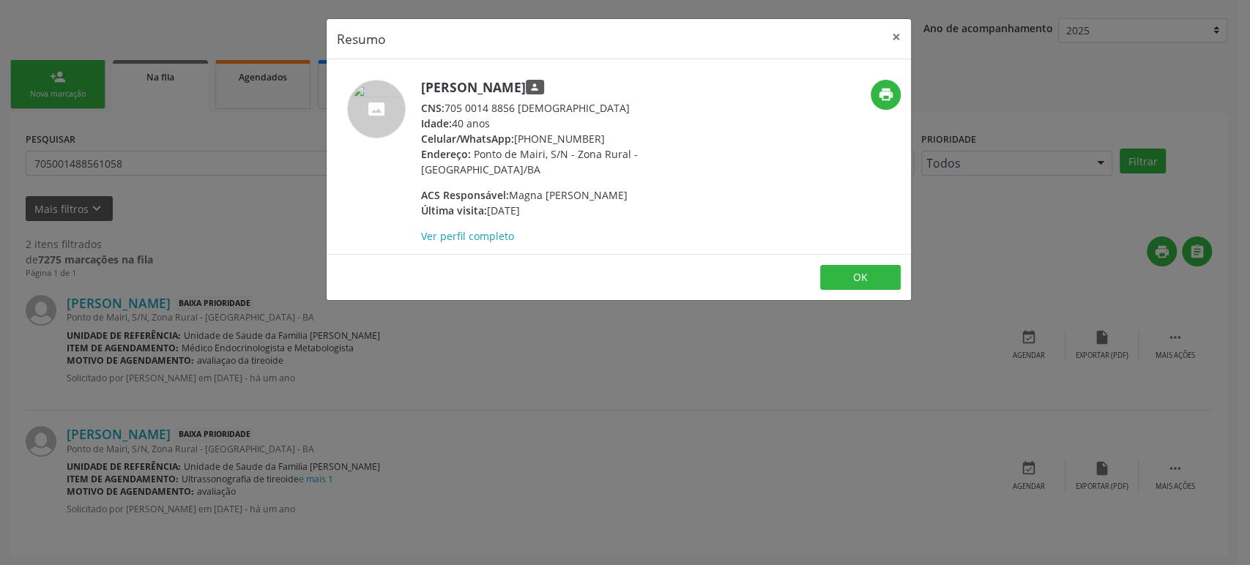
click at [329, 376] on div "Resumo × [PERSON_NAME] Carneiro person CNS: 705 0014 8856 1058 Idade: 40 anos C…" at bounding box center [625, 282] width 1250 height 565
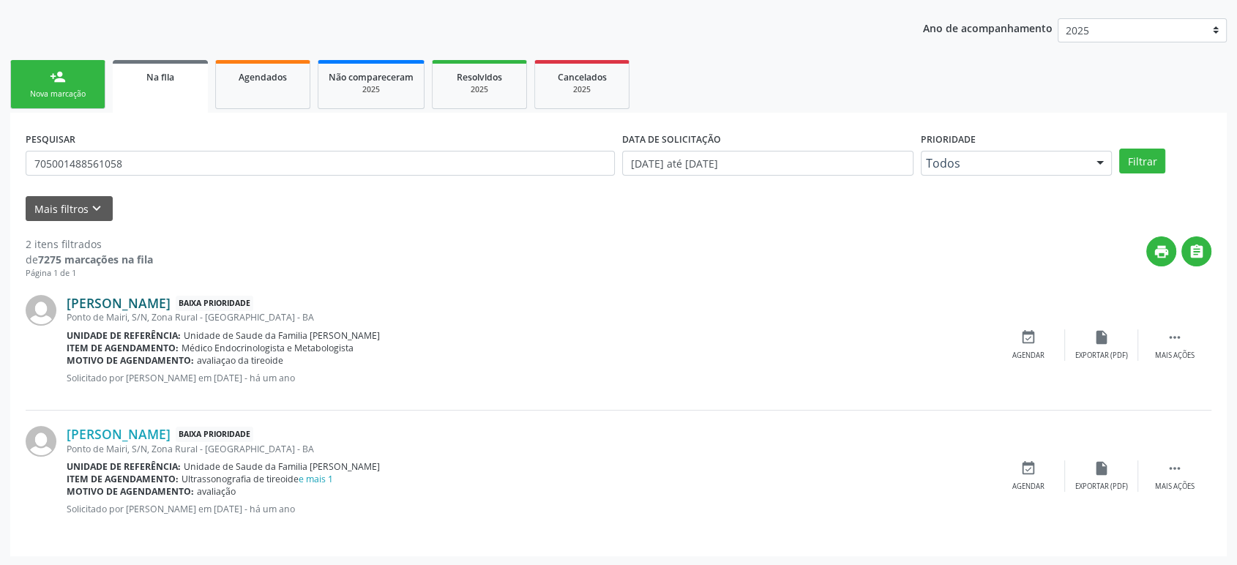
click at [135, 304] on link "[PERSON_NAME]" at bounding box center [119, 303] width 104 height 16
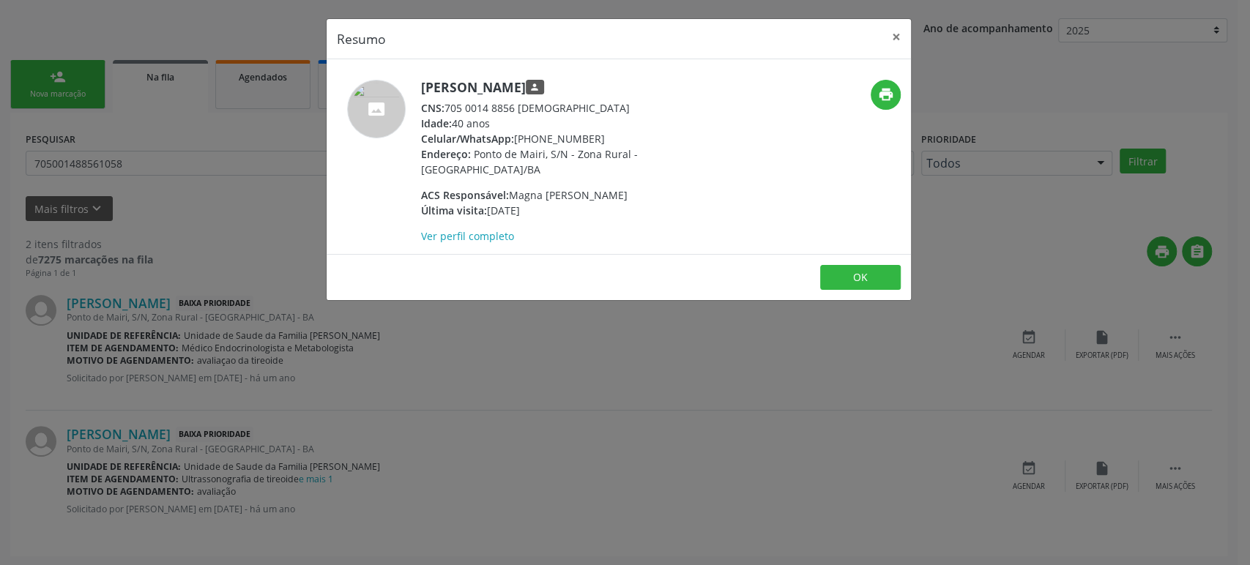
click at [526, 315] on div "Resumo × [PERSON_NAME] Carneiro person CNS: 705 0014 8856 1058 Idade: 40 anos C…" at bounding box center [625, 282] width 1250 height 565
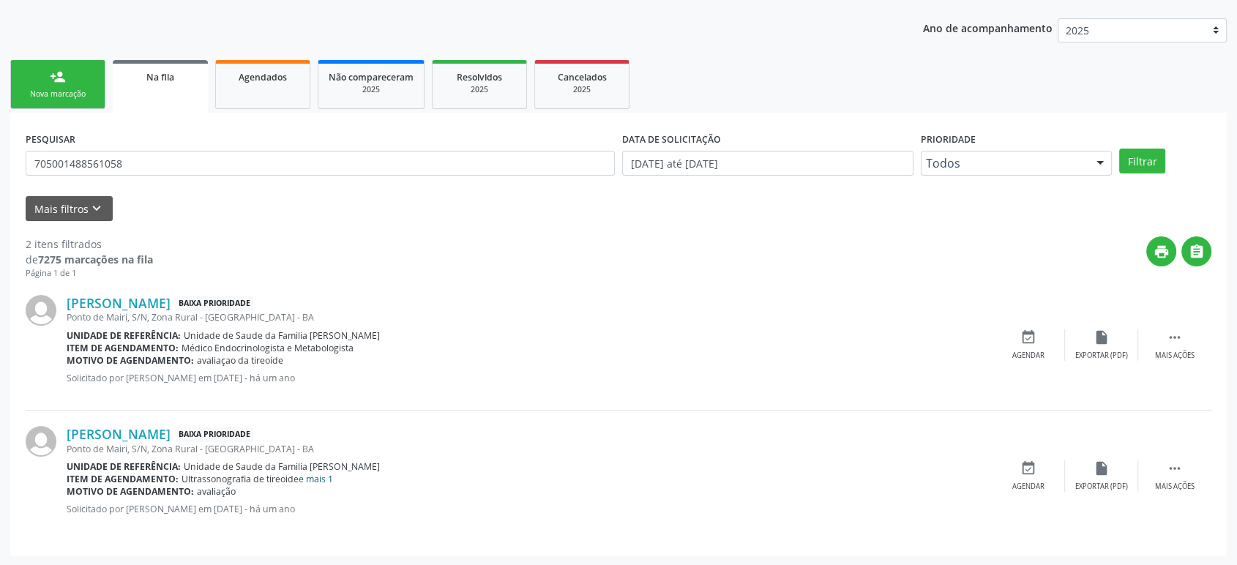
click at [314, 473] on link "e mais 1" at bounding box center [316, 479] width 34 height 12
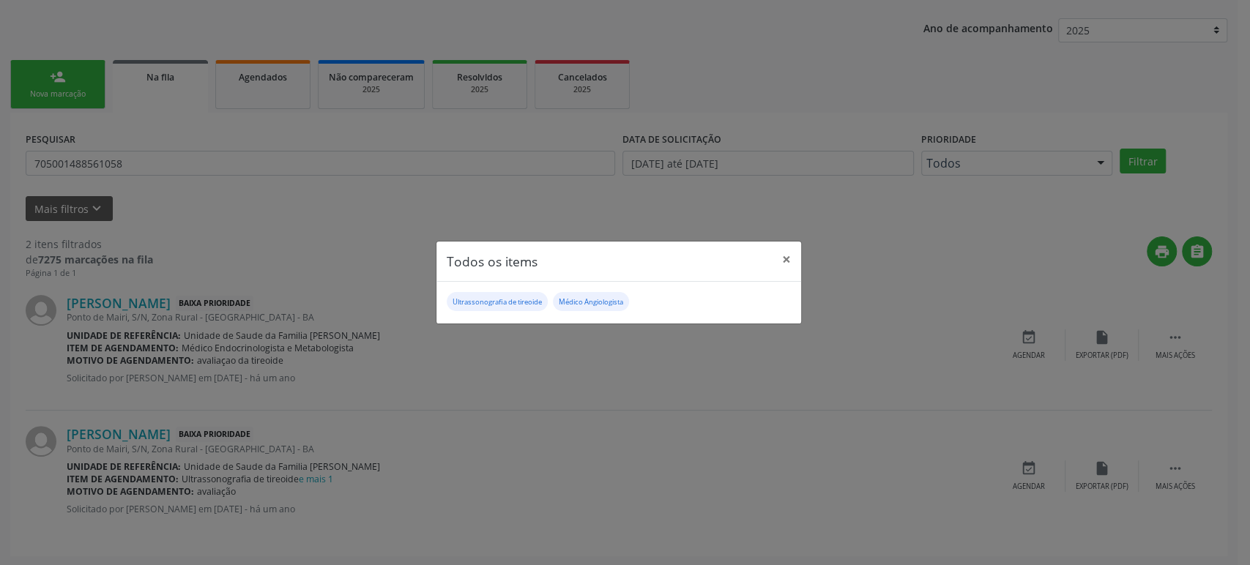
click at [586, 473] on div "Todos os items × Ultrassonografia de tireoide Médico Angiologista" at bounding box center [625, 282] width 1250 height 565
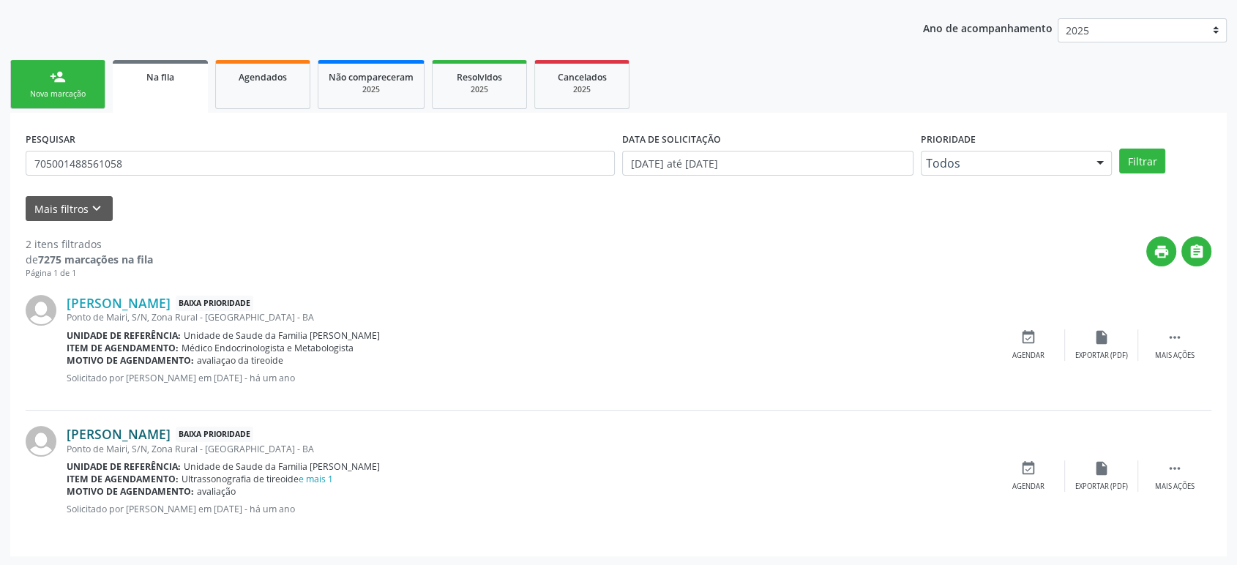
click at [125, 432] on link "[PERSON_NAME]" at bounding box center [119, 434] width 104 height 16
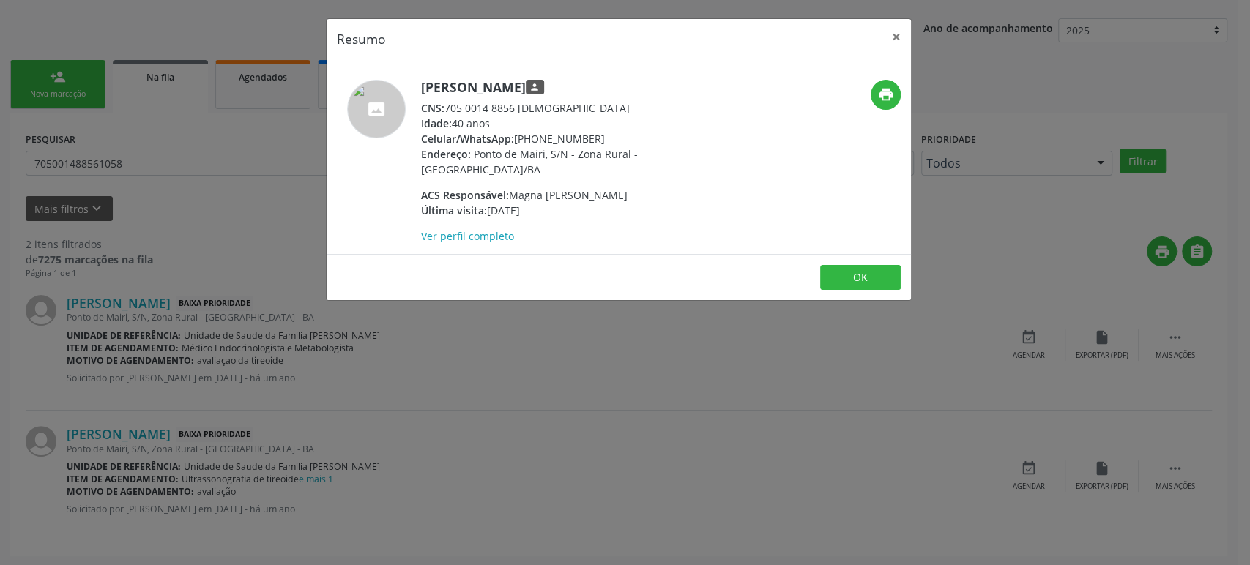
click at [548, 350] on div "Resumo × [PERSON_NAME] Carneiro person CNS: 705 0014 8856 1058 Idade: 40 anos C…" at bounding box center [625, 282] width 1250 height 565
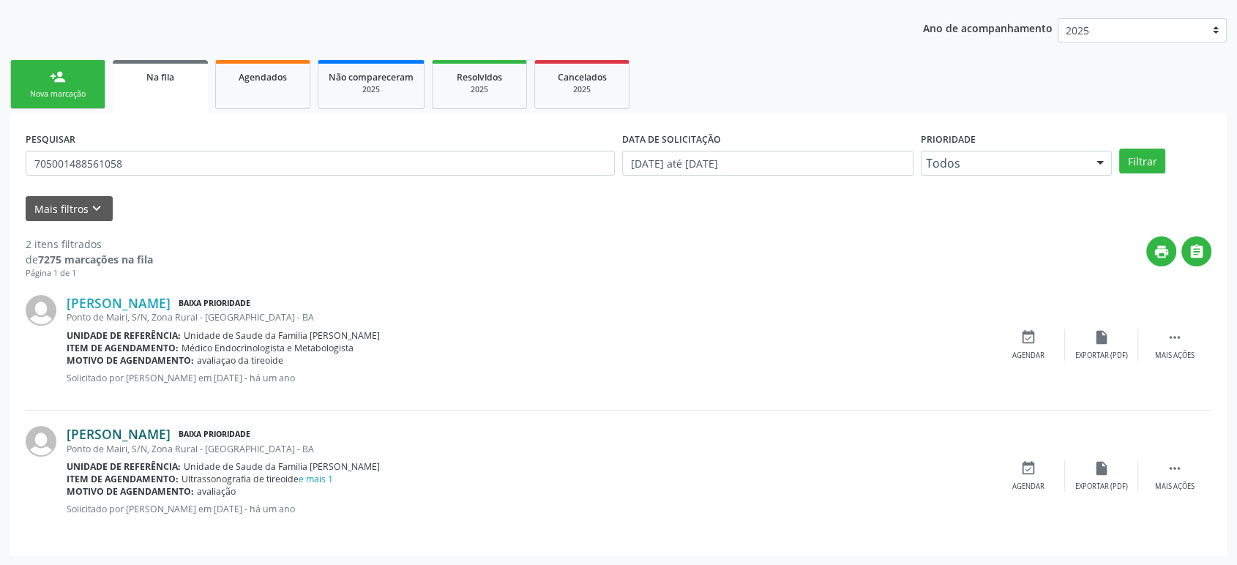
click at [116, 427] on link "[PERSON_NAME]" at bounding box center [119, 434] width 104 height 16
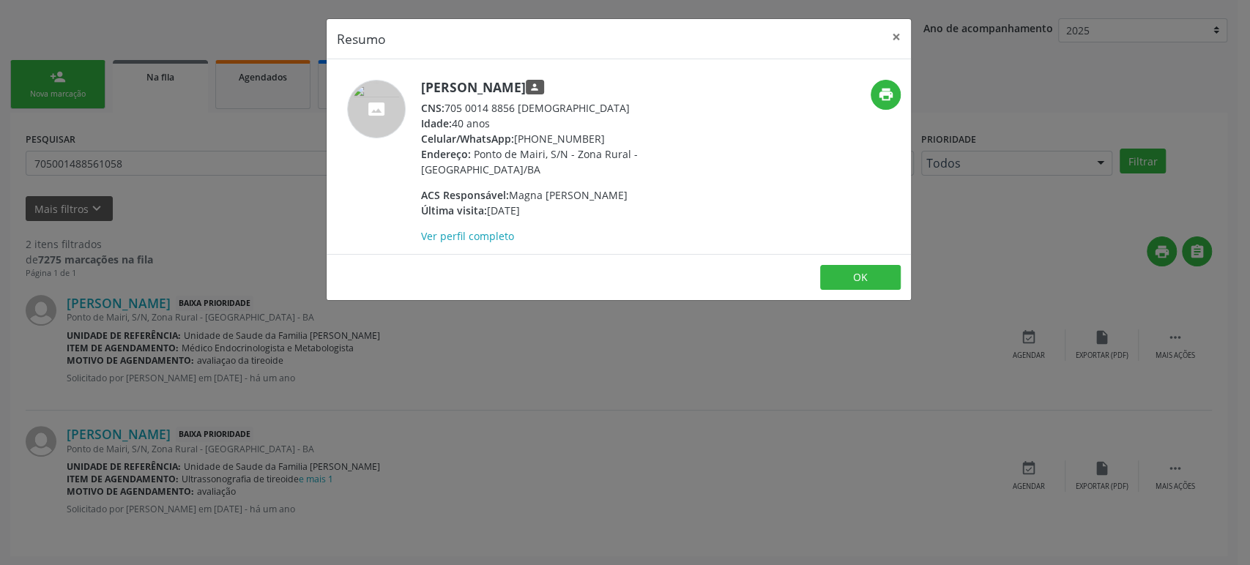
click at [320, 415] on div "Resumo × [PERSON_NAME] Carneiro person CNS: 705 0014 8856 1058 Idade: 40 anos C…" at bounding box center [625, 282] width 1250 height 565
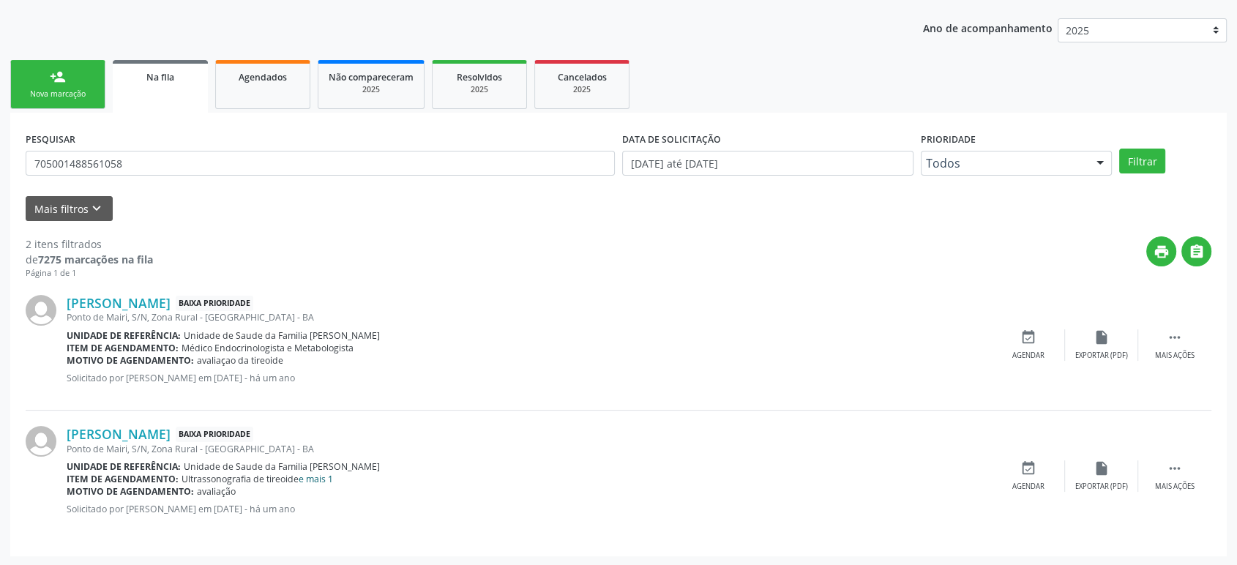
click at [316, 473] on link "e mais 1" at bounding box center [316, 479] width 34 height 12
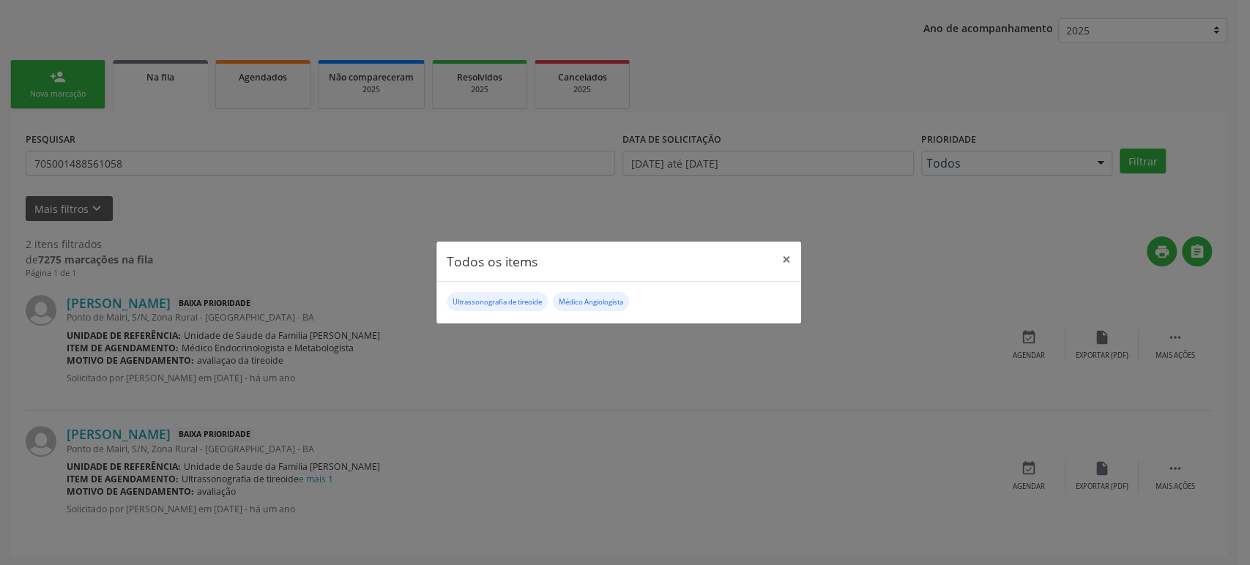
click at [408, 461] on div "Todos os items × Ultrassonografia de tireoide Médico Angiologista" at bounding box center [625, 282] width 1250 height 565
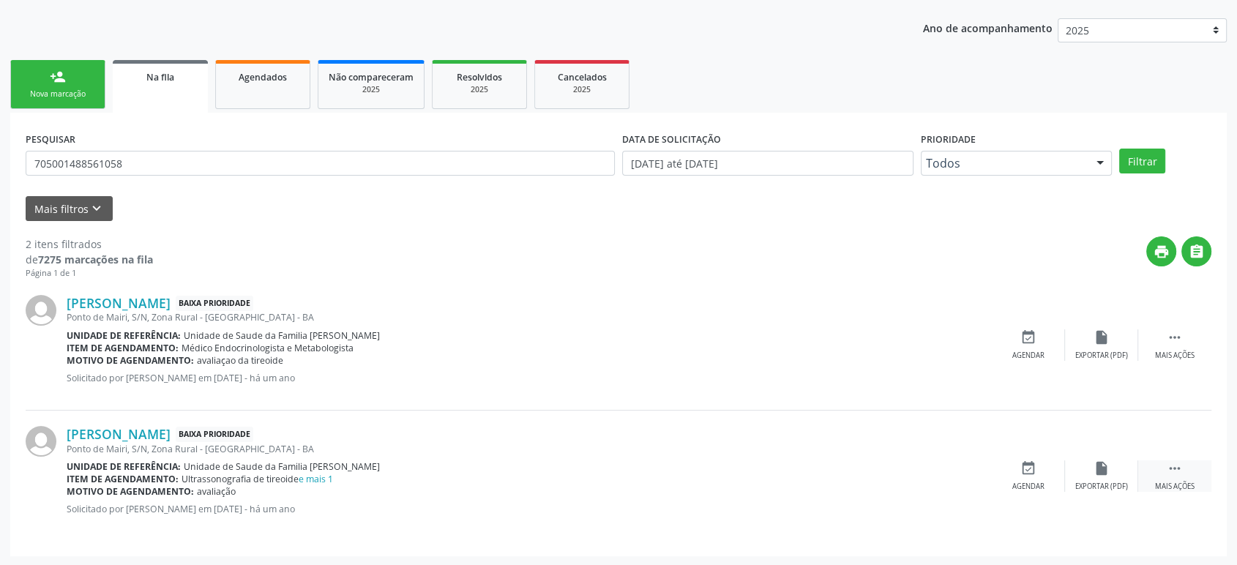
click at [1184, 473] on div " Mais ações" at bounding box center [1174, 475] width 73 height 31
click at [1023, 474] on icon "cancel" at bounding box center [1028, 468] width 16 height 16
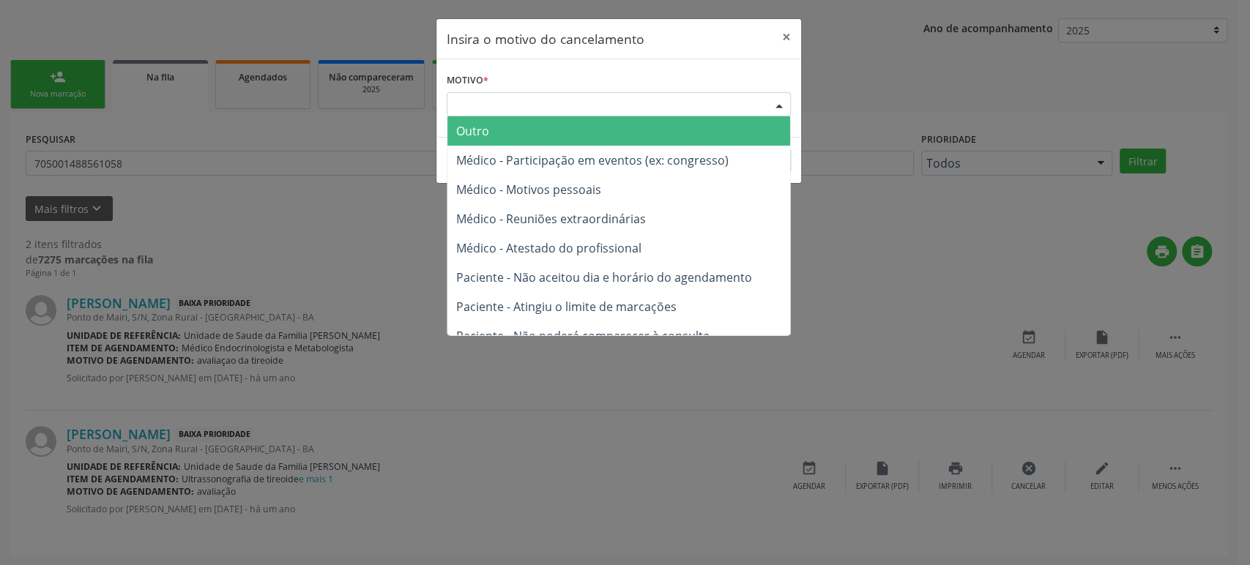
click at [567, 99] on div "Escolha o motivo" at bounding box center [619, 104] width 344 height 25
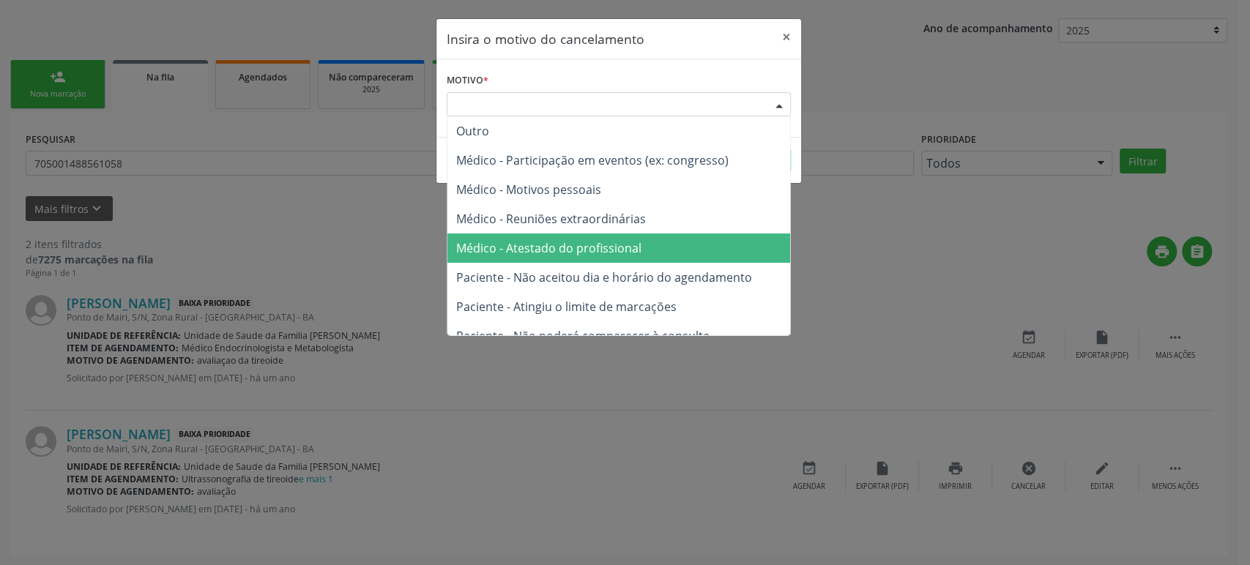
click at [572, 259] on span "Médico - Atestado do profissional" at bounding box center [618, 248] width 343 height 29
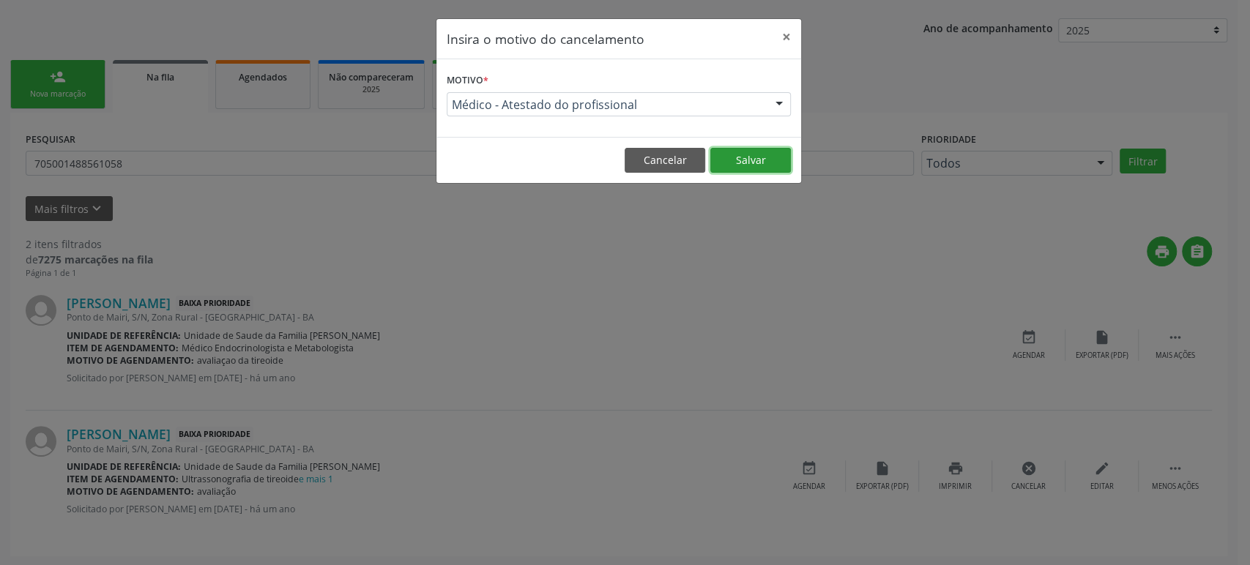
click at [744, 171] on button "Salvar" at bounding box center [750, 160] width 81 height 25
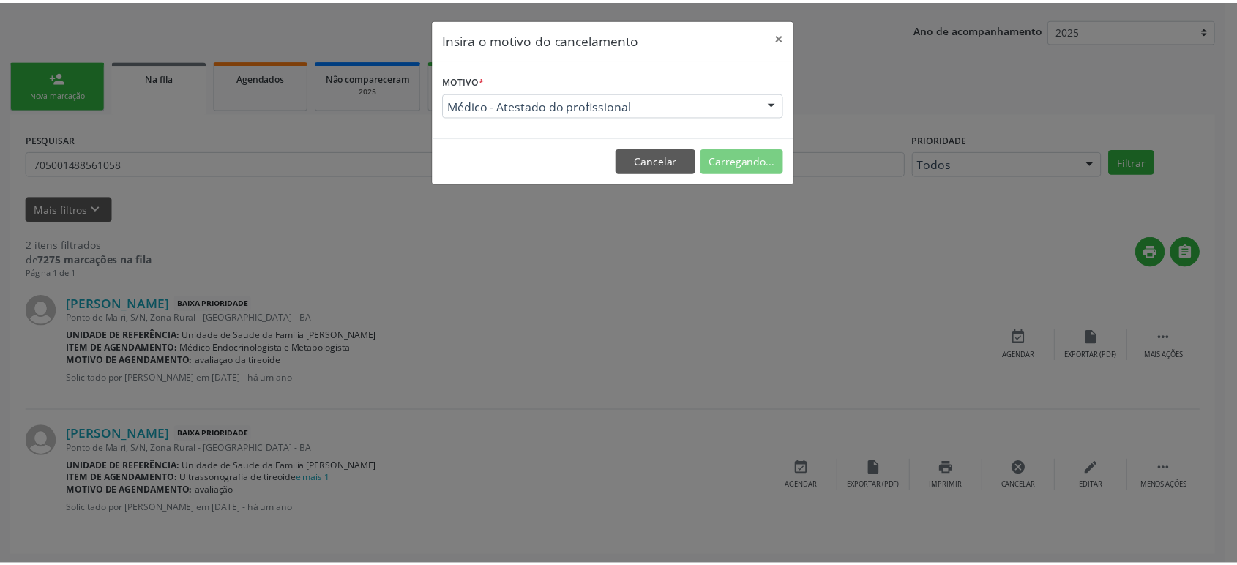
scroll to position [0, 0]
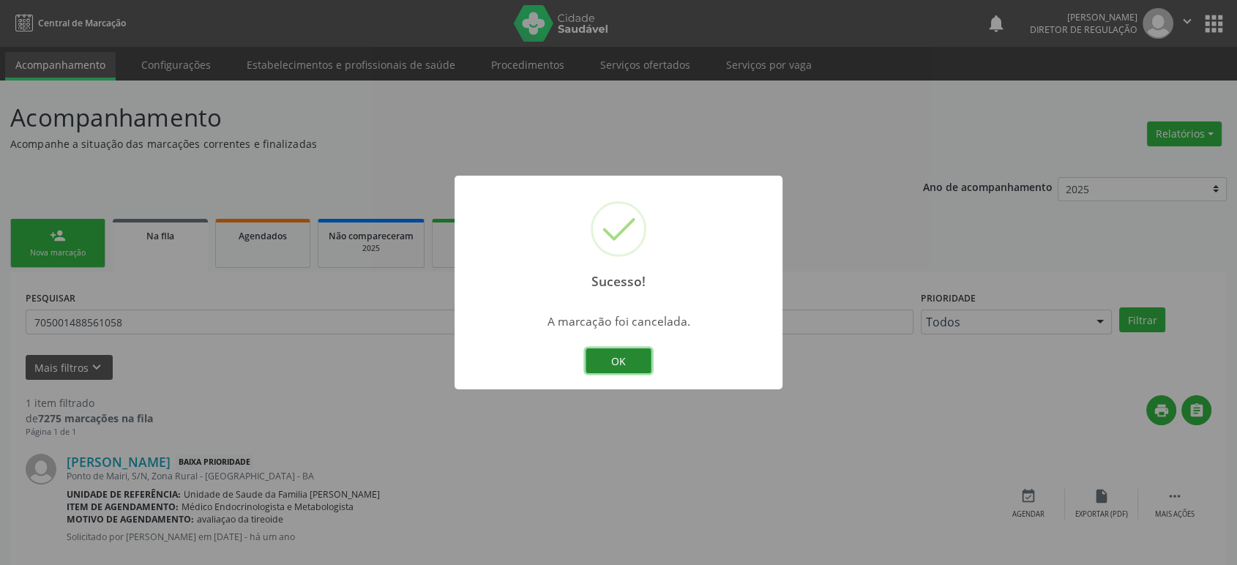
click at [622, 362] on button "OK" at bounding box center [619, 360] width 66 height 25
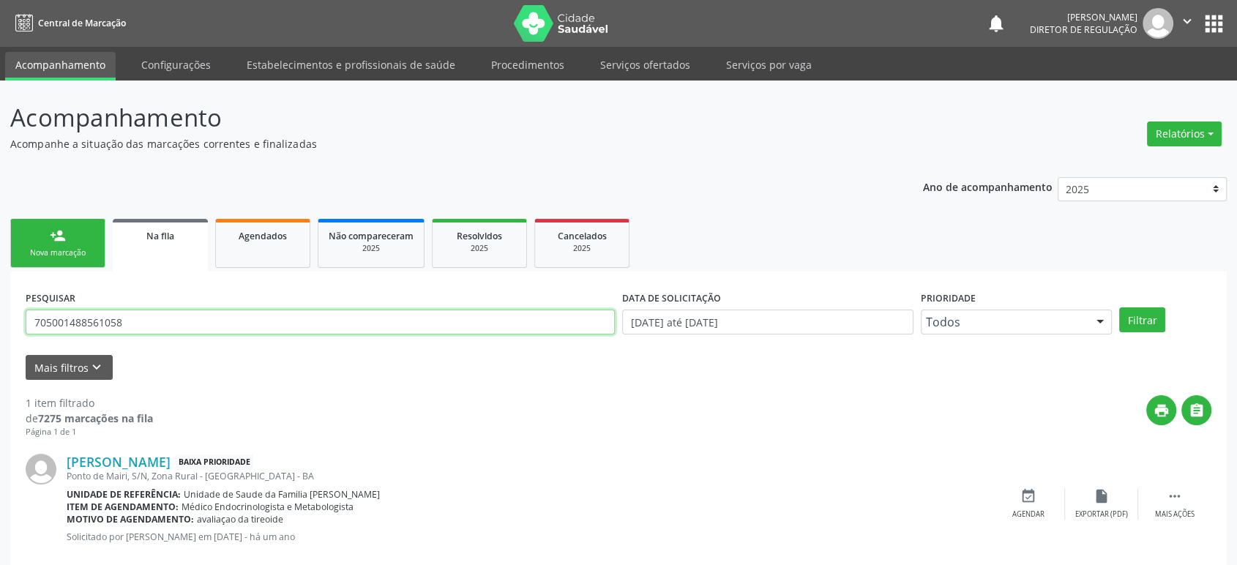
click at [124, 318] on input "705001488561058" at bounding box center [320, 322] width 589 height 25
click at [1119, 307] on button "Filtrar" at bounding box center [1142, 319] width 46 height 25
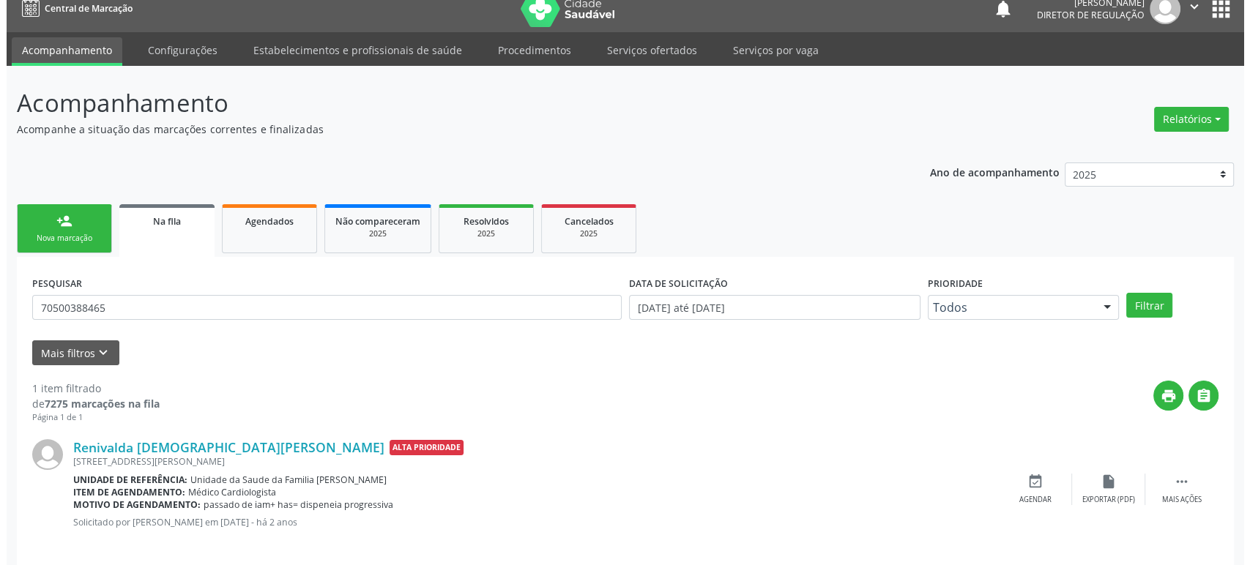
scroll to position [29, 0]
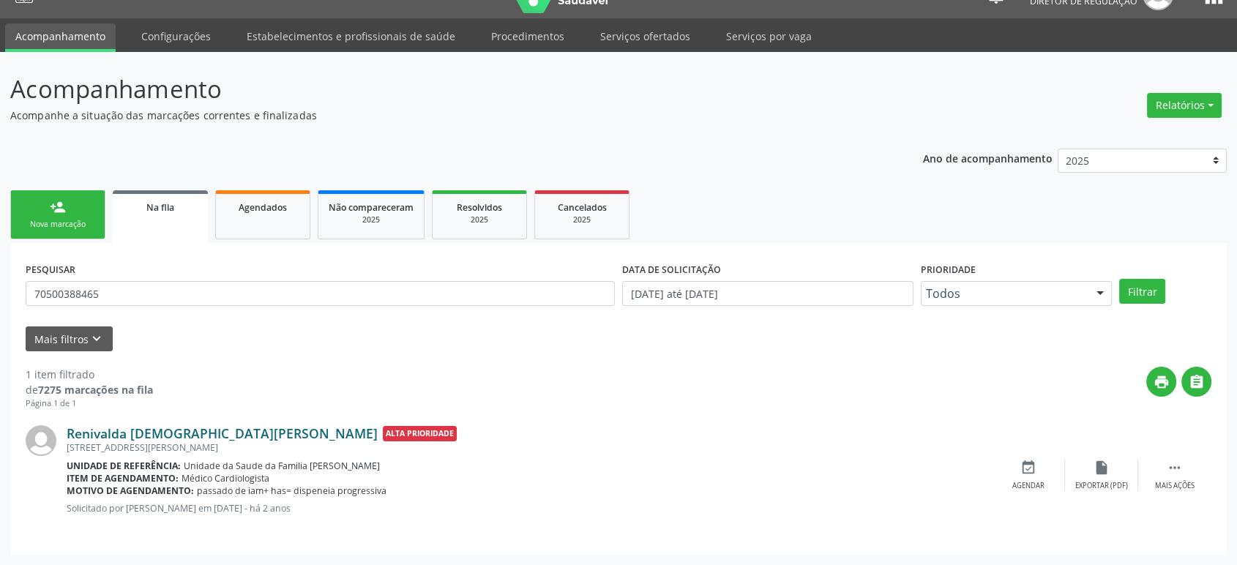
click at [195, 426] on link "Renivalda [DEMOGRAPHIC_DATA][PERSON_NAME]" at bounding box center [222, 433] width 311 height 16
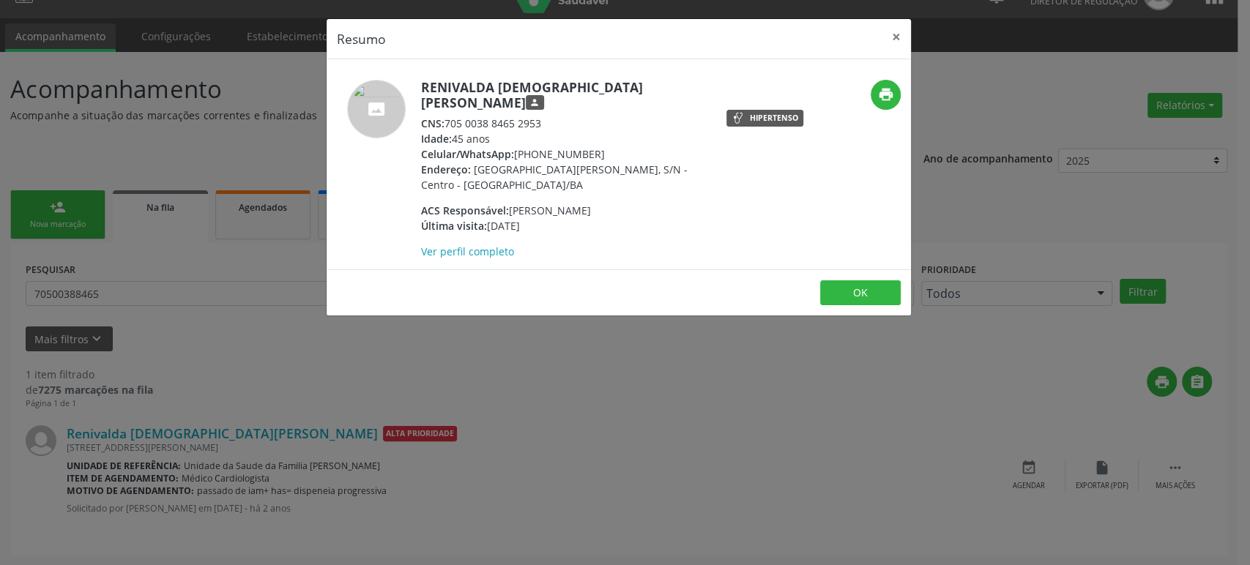
click at [815, 456] on div "Resumo × Renivalda Jesus dos Santos person CNS: 705 0038 8465 2953 Idade: 45 an…" at bounding box center [625, 282] width 1250 height 565
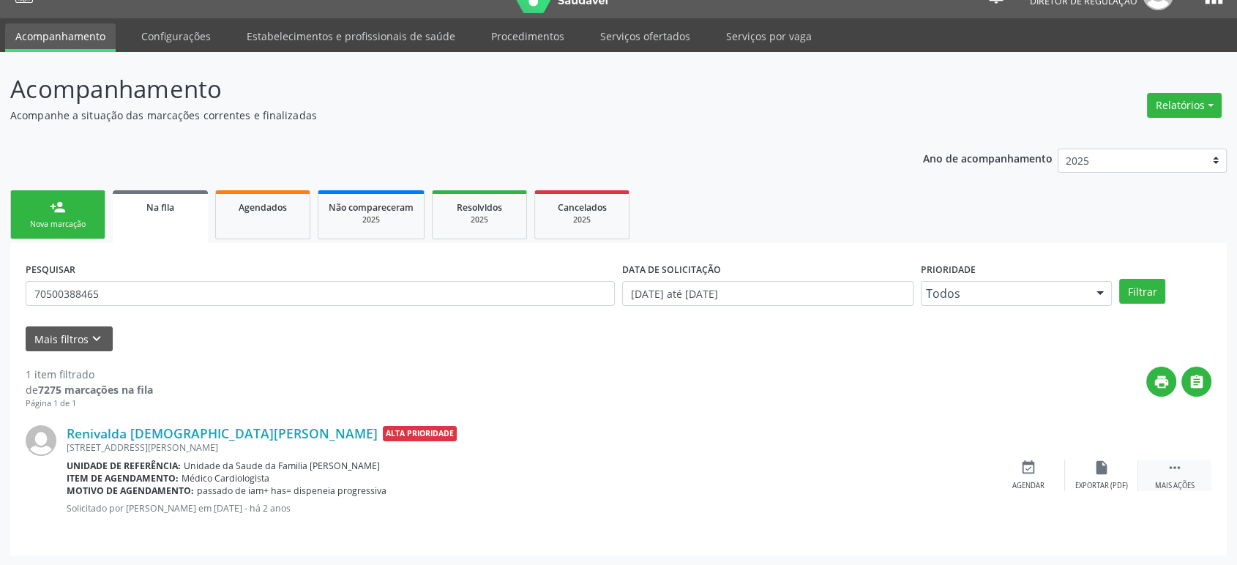
click at [1173, 467] on icon "" at bounding box center [1175, 468] width 16 height 16
click at [59, 430] on div at bounding box center [46, 475] width 41 height 100
click at [1042, 471] on div "cancel Cancelar" at bounding box center [1028, 475] width 73 height 31
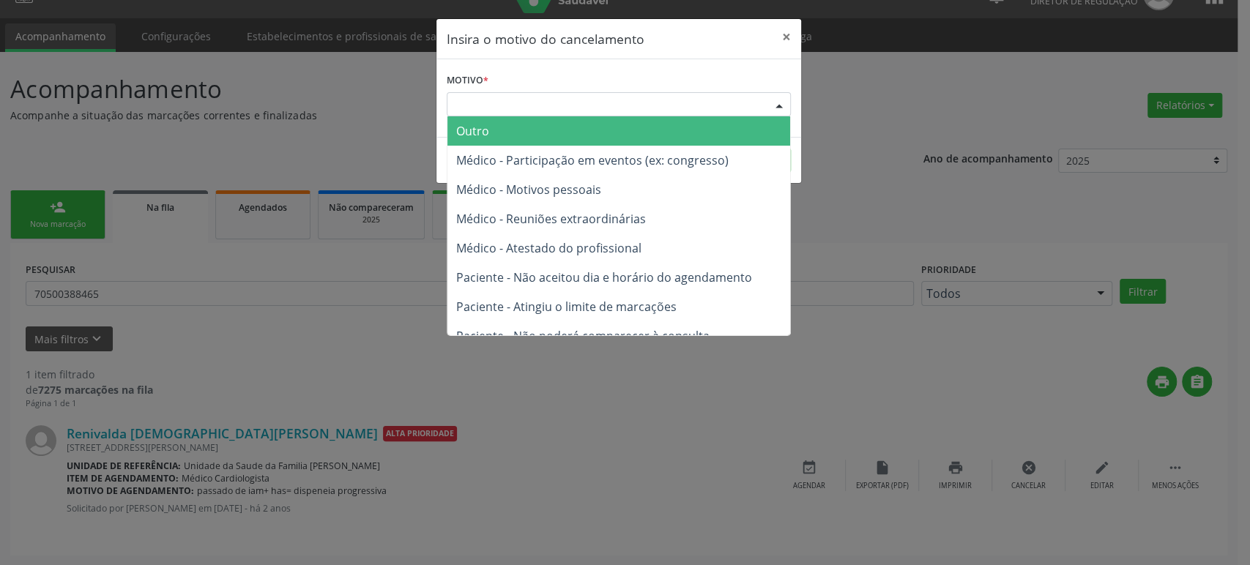
click at [504, 92] on div "Escolha o motivo" at bounding box center [619, 104] width 344 height 25
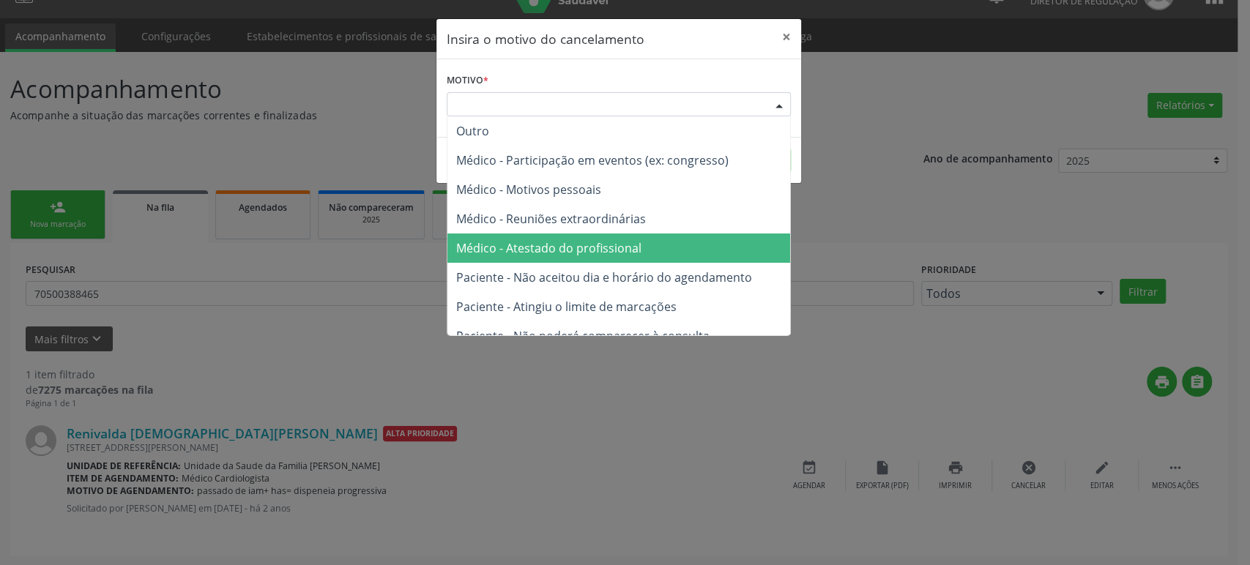
click at [567, 245] on span "Médico - Atestado do profissional" at bounding box center [548, 248] width 185 height 16
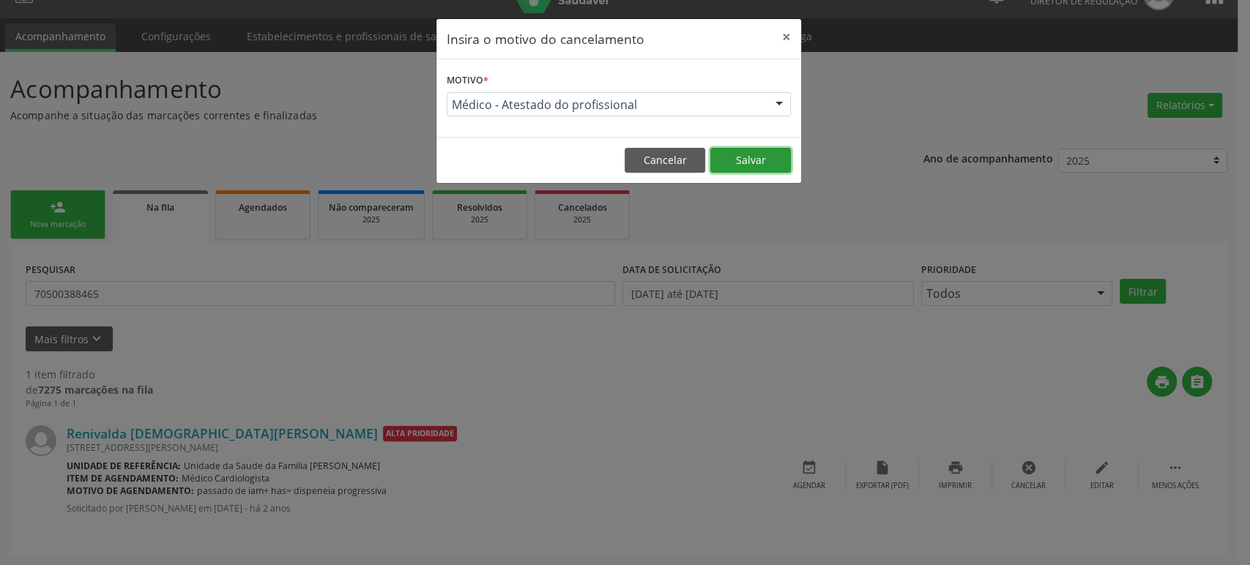
click at [769, 153] on button "Salvar" at bounding box center [750, 160] width 81 height 25
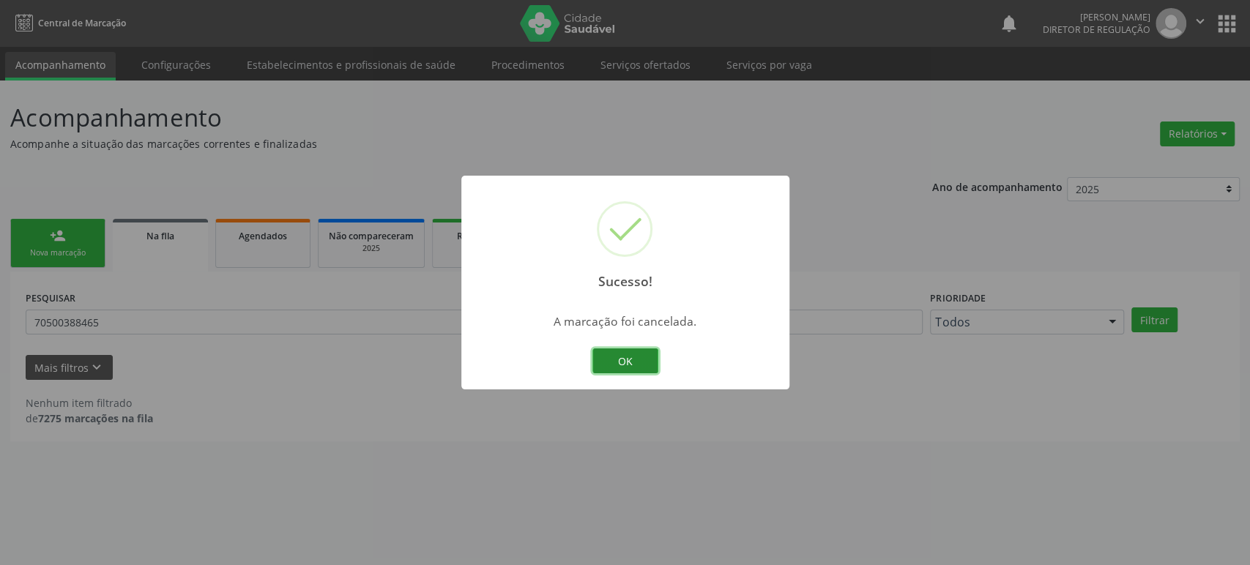
click at [638, 354] on button "OK" at bounding box center [625, 360] width 66 height 25
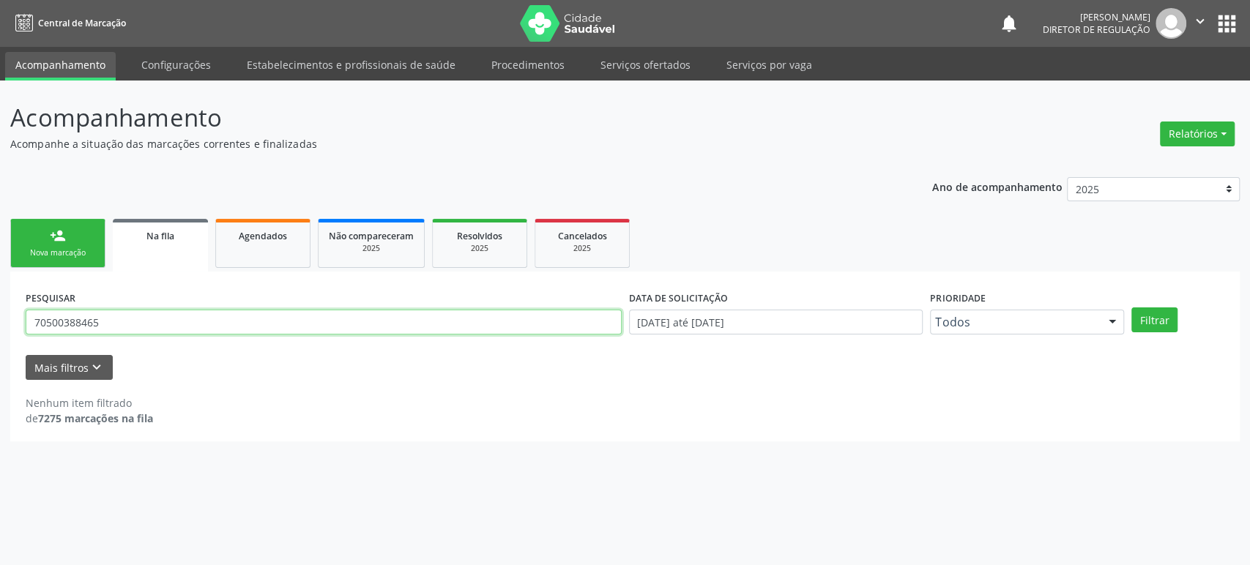
click at [157, 329] on input "70500388465" at bounding box center [324, 322] width 596 height 25
click at [157, 329] on input "705003884652953" at bounding box center [324, 322] width 596 height 25
type input "705003884652953"
